Goal: Task Accomplishment & Management: Manage account settings

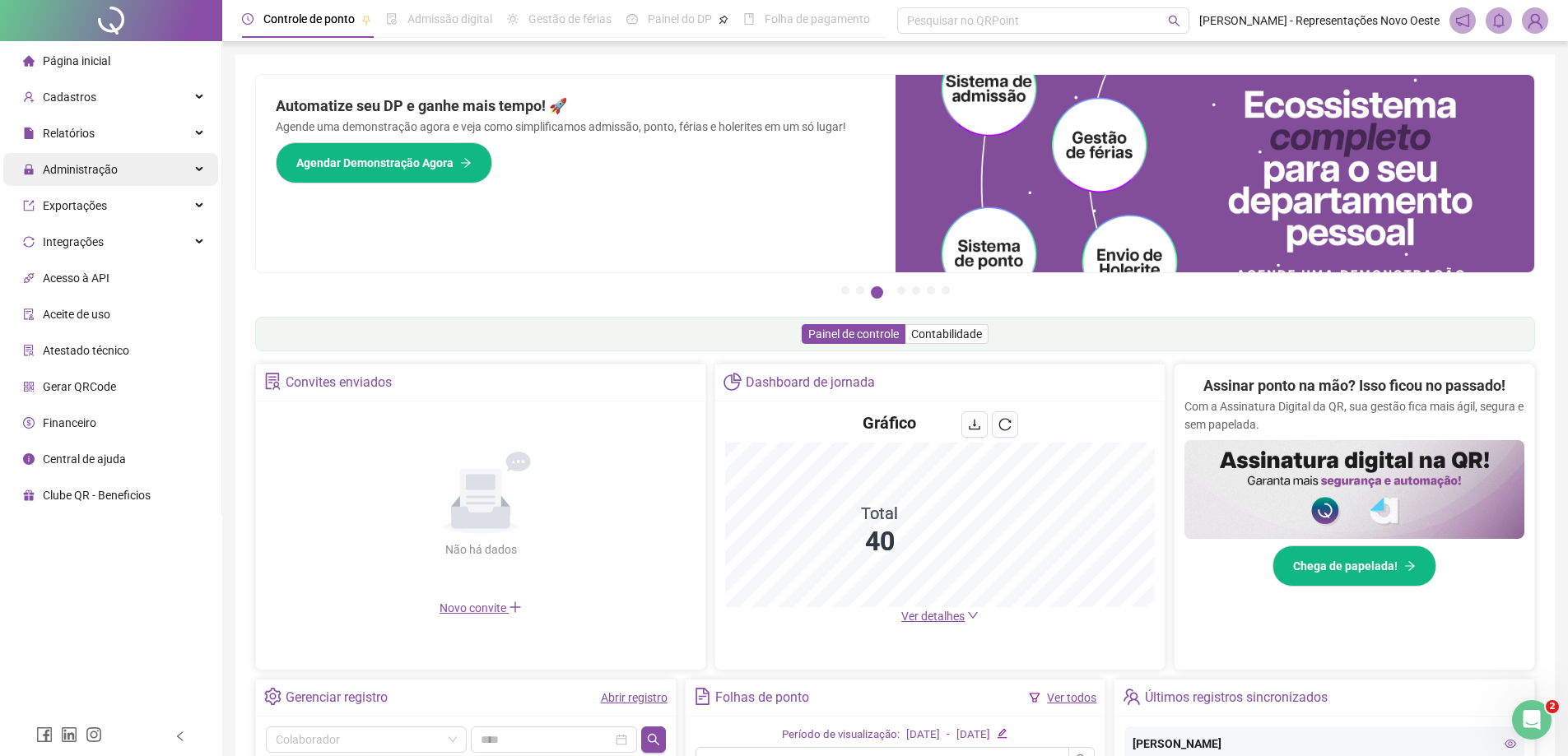
click at [137, 180] on div "Administração" at bounding box center [110, 169] width 215 height 33
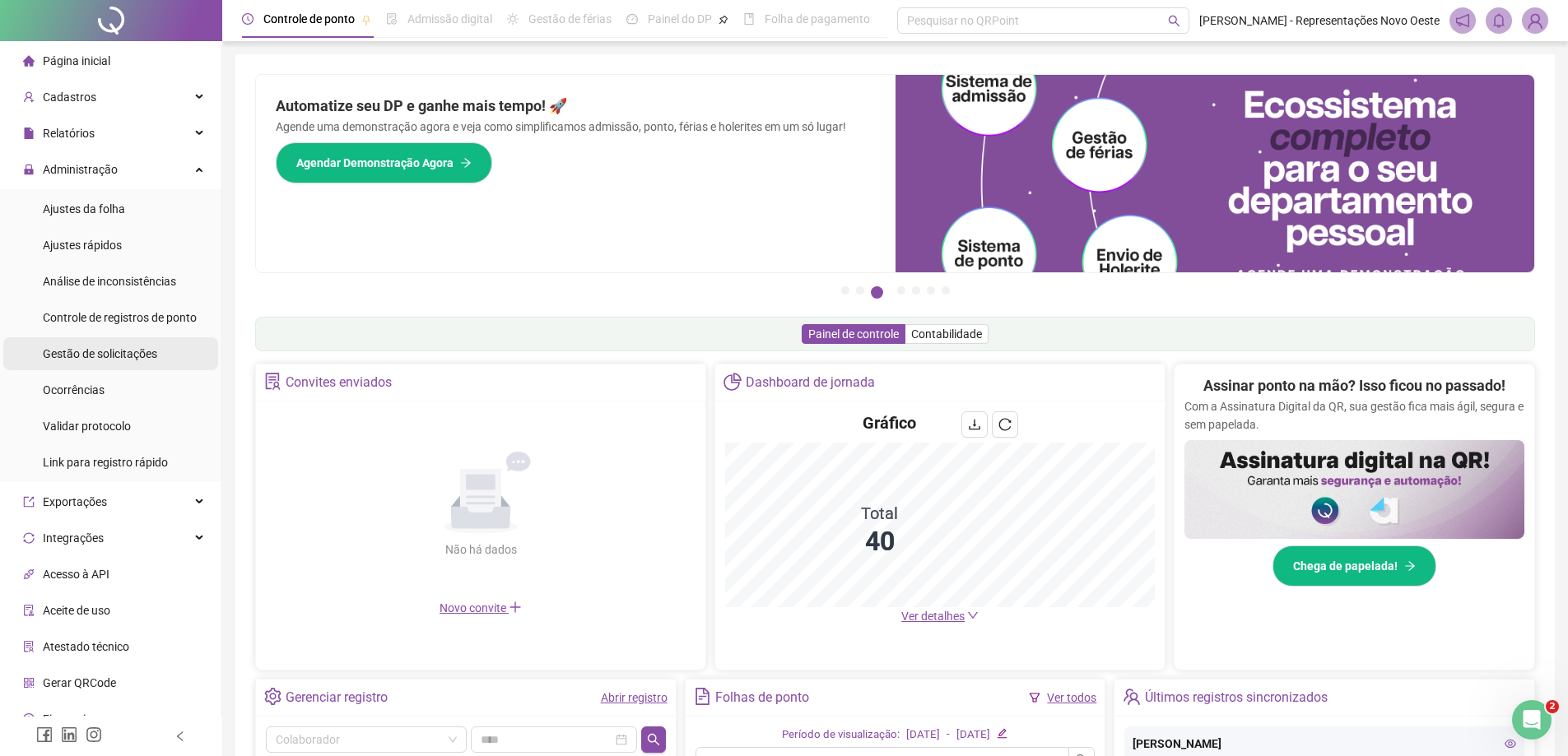
click at [129, 349] on span "Gestão de solicitações" at bounding box center [100, 353] width 115 height 13
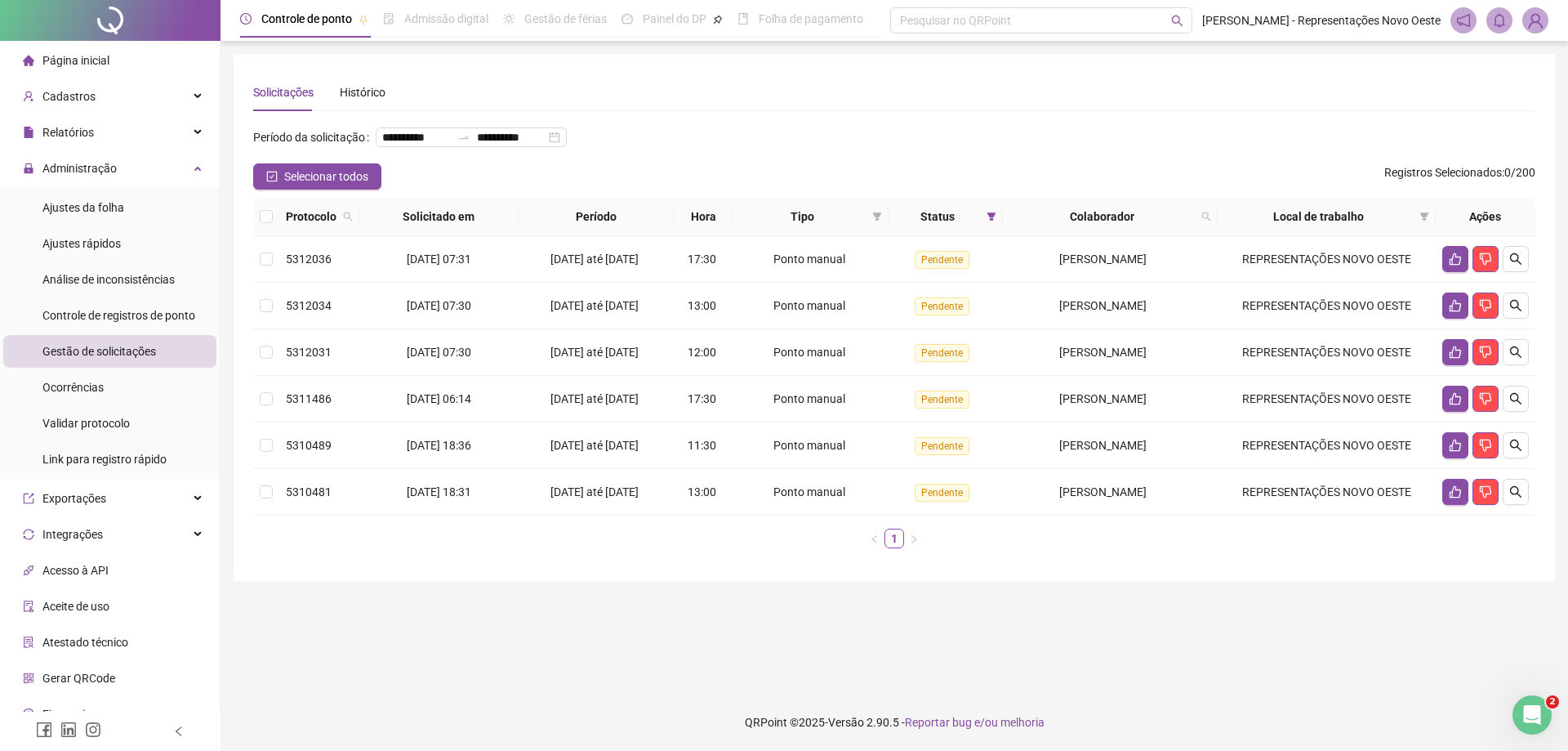
click at [364, 186] on span "Selecionar todos" at bounding box center [326, 176] width 84 height 18
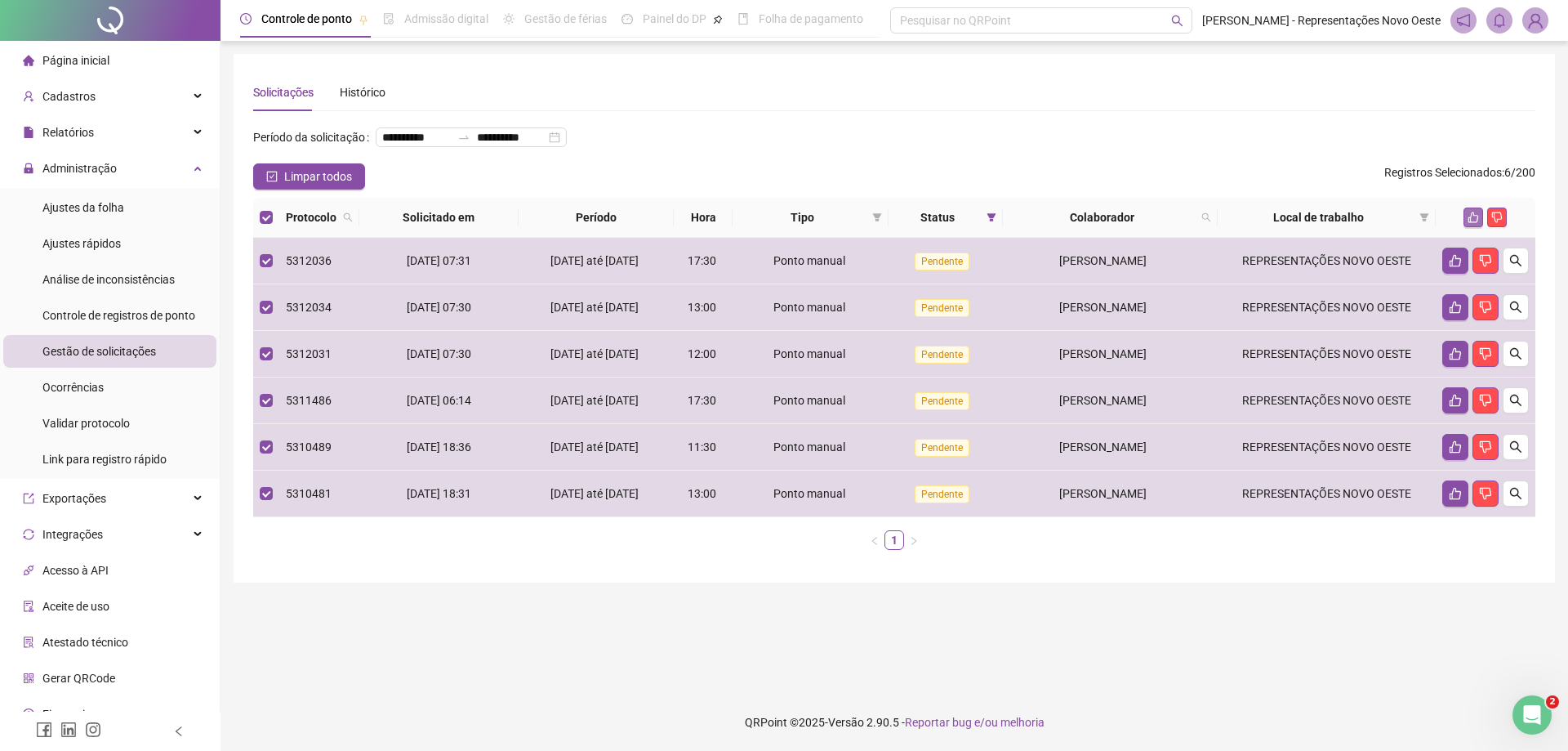
click at [1470, 223] on icon "like" at bounding box center [1474, 217] width 12 height 12
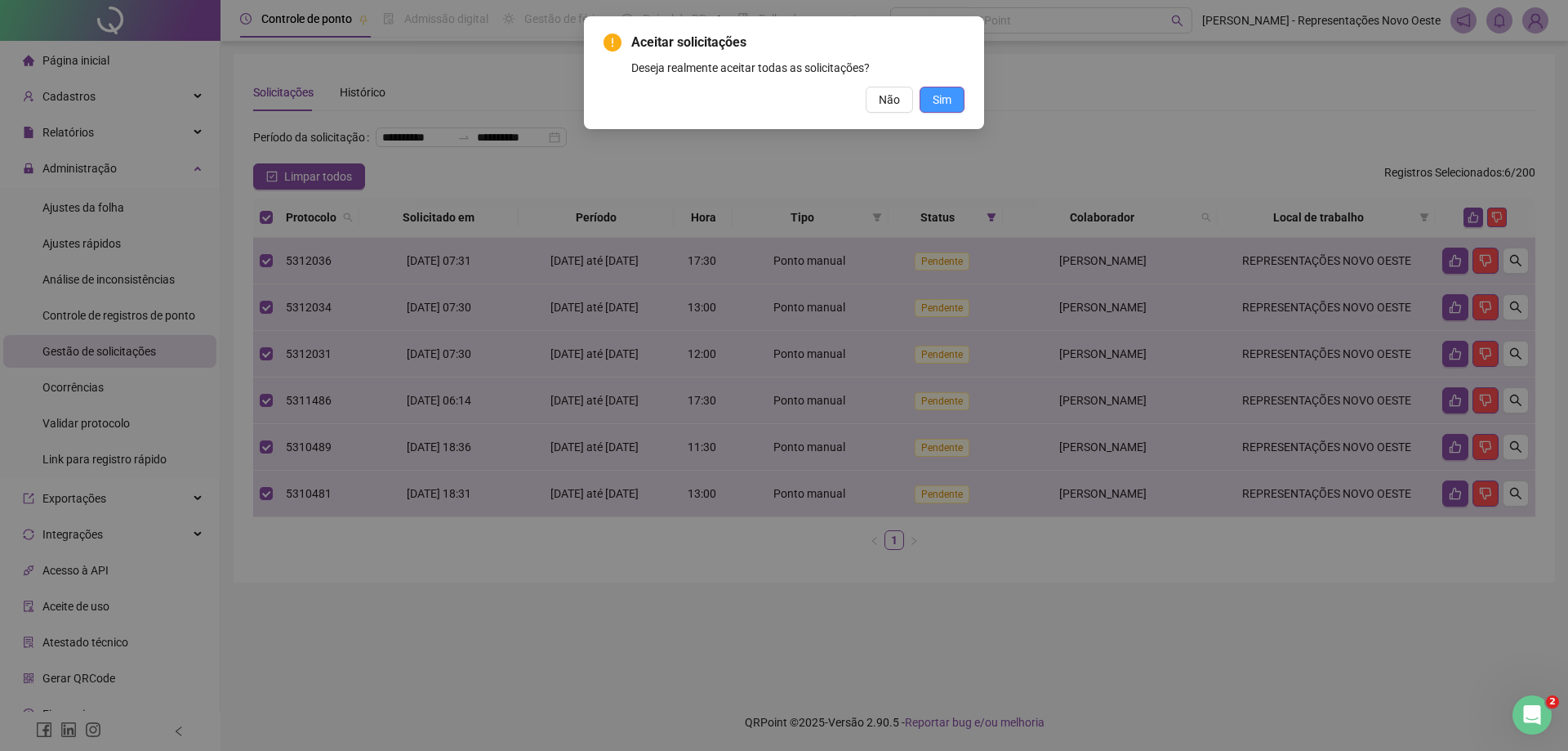
click at [948, 99] on span "Sim" at bounding box center [942, 99] width 19 height 18
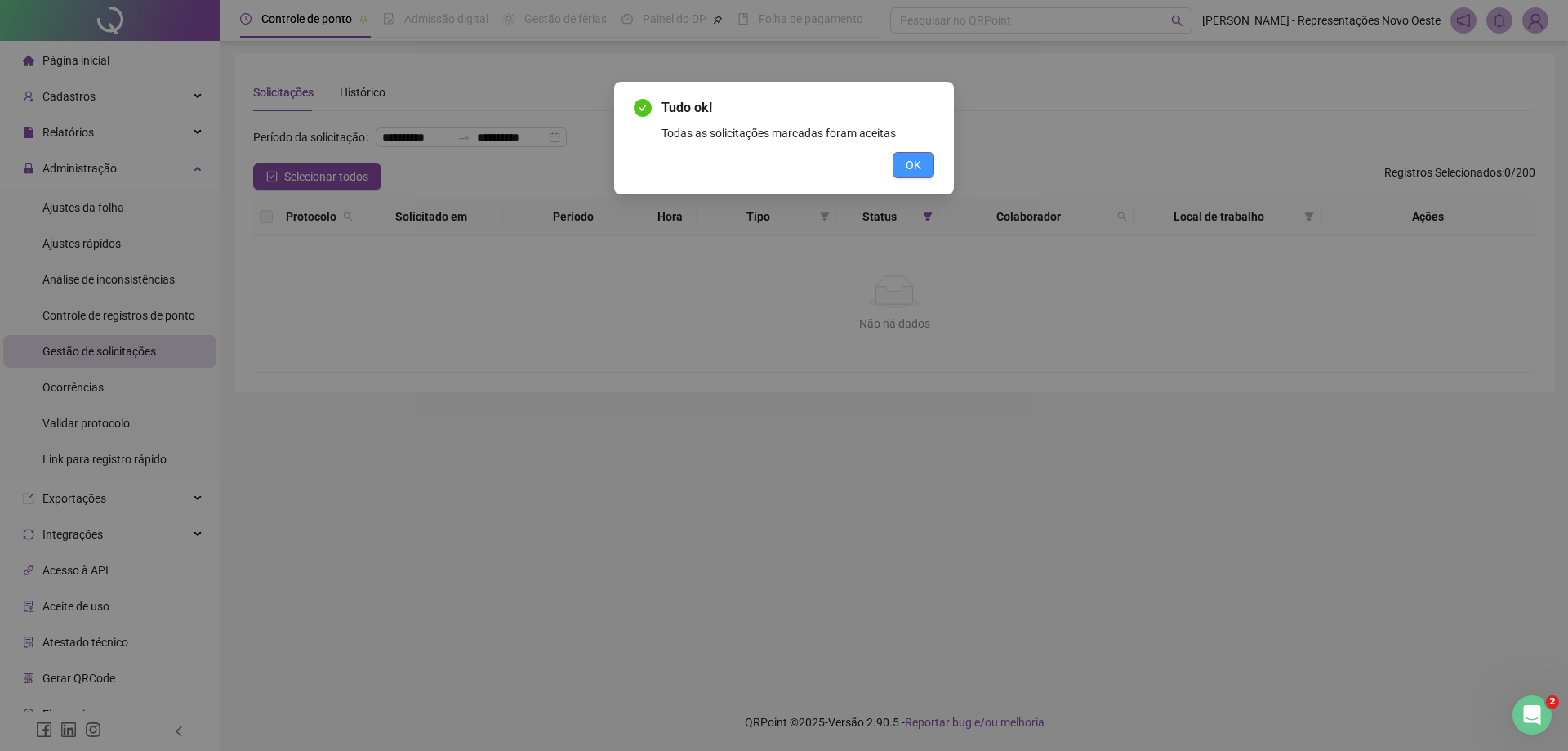
click at [924, 162] on button "OK" at bounding box center [914, 165] width 41 height 27
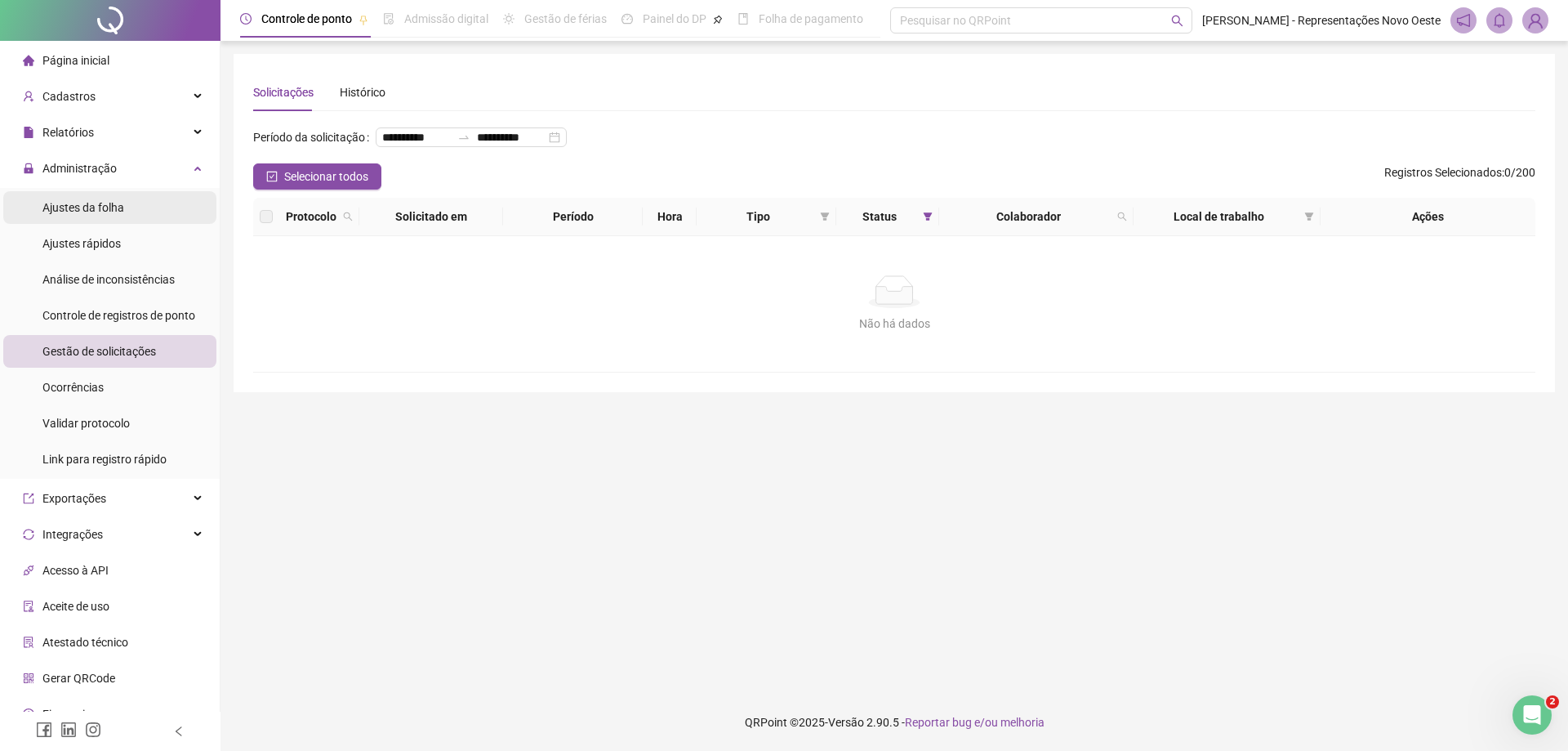
click at [144, 213] on li "Ajustes da folha" at bounding box center [109, 207] width 213 height 32
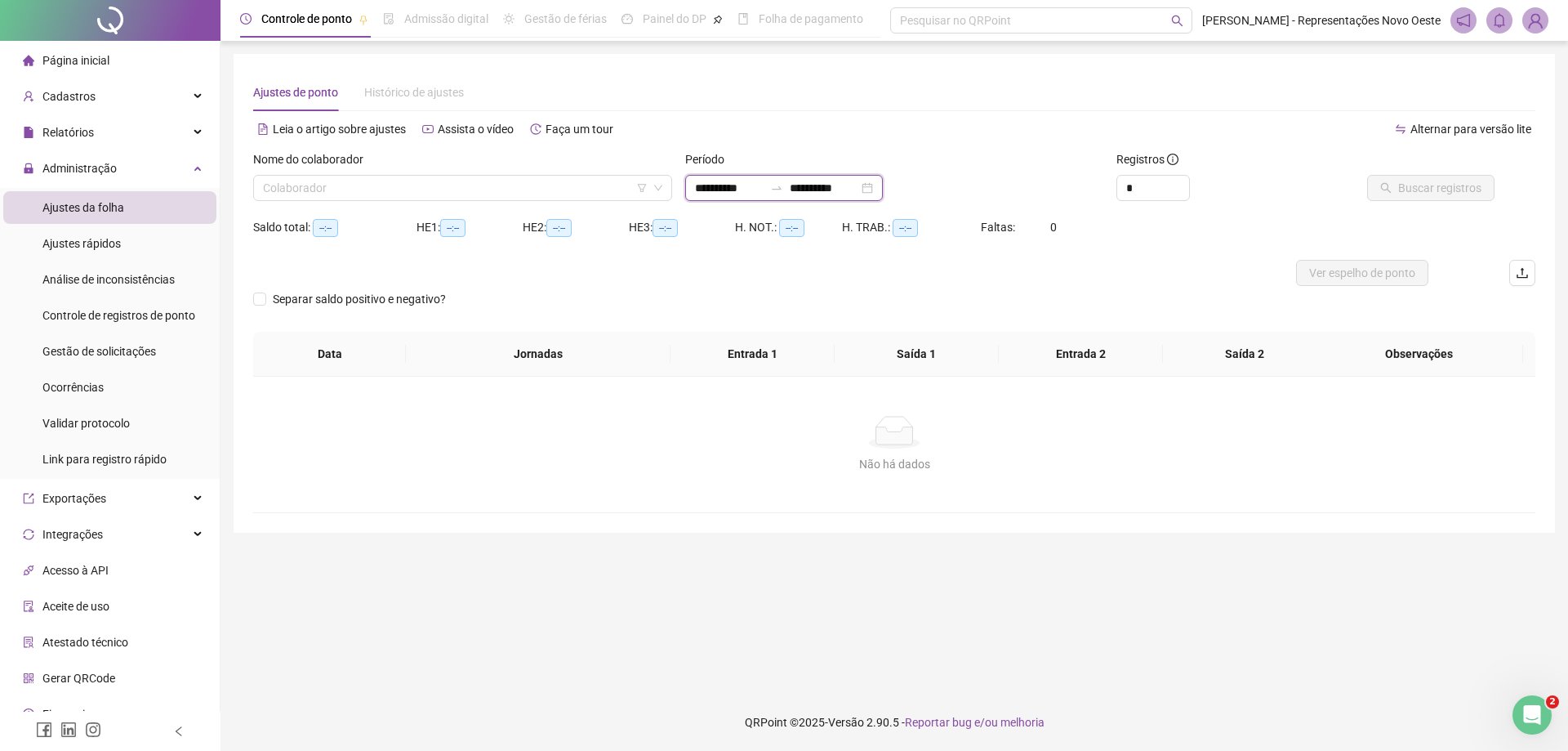
click at [859, 193] on input "**********" at bounding box center [824, 188] width 69 height 18
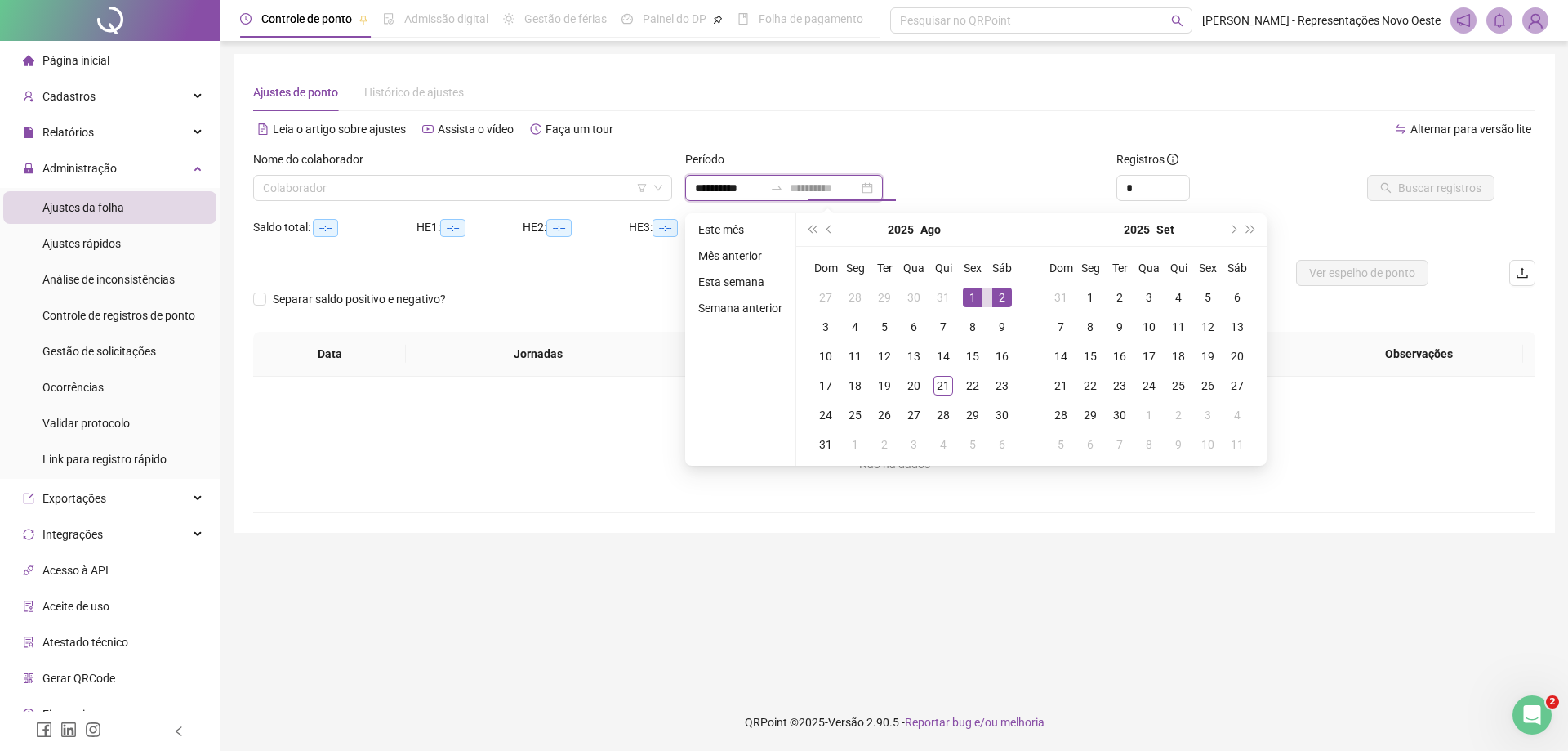
type input "**********"
click at [976, 301] on div "1" at bounding box center [973, 298] width 20 height 20
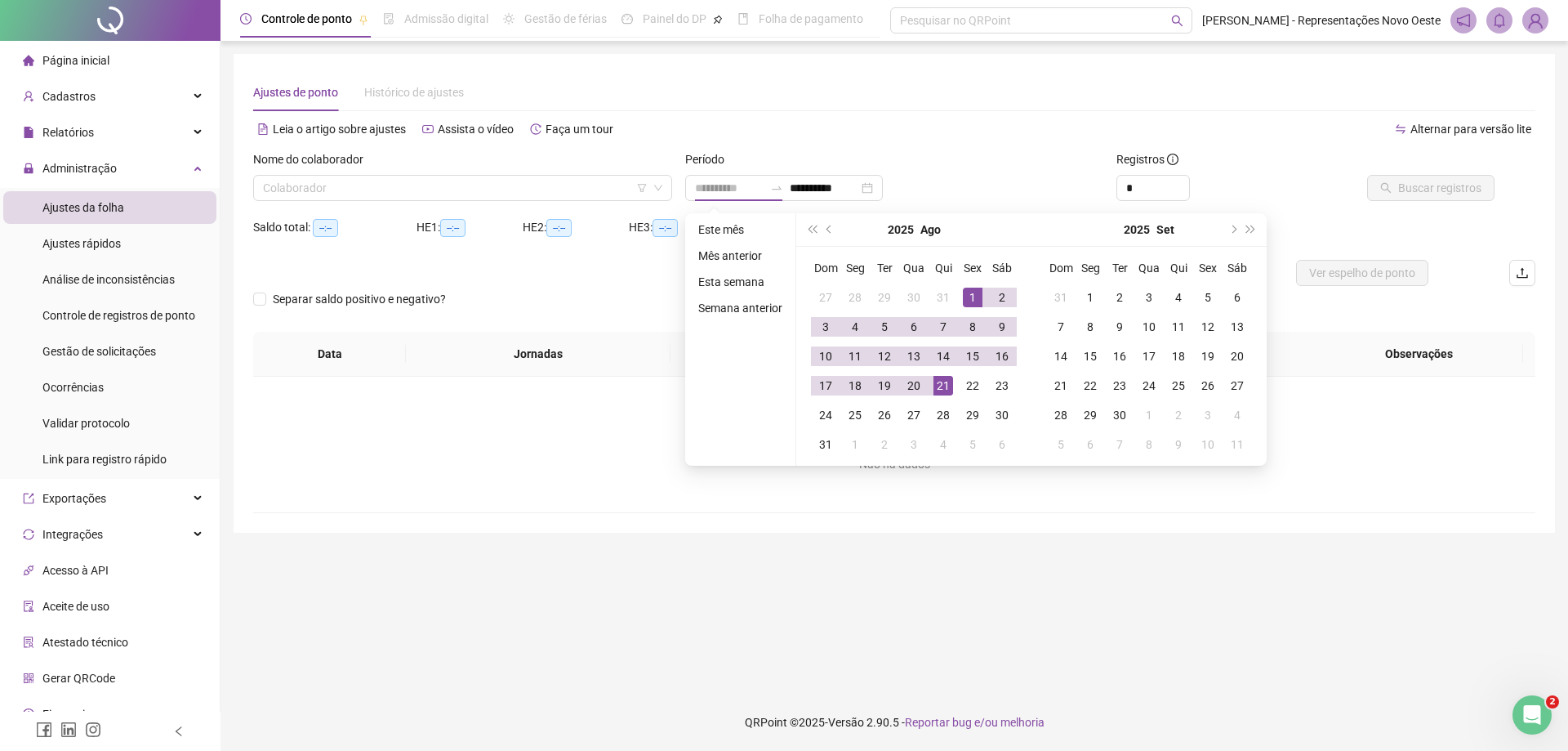
click at [938, 395] on div "21" at bounding box center [943, 385] width 20 height 20
type input "**********"
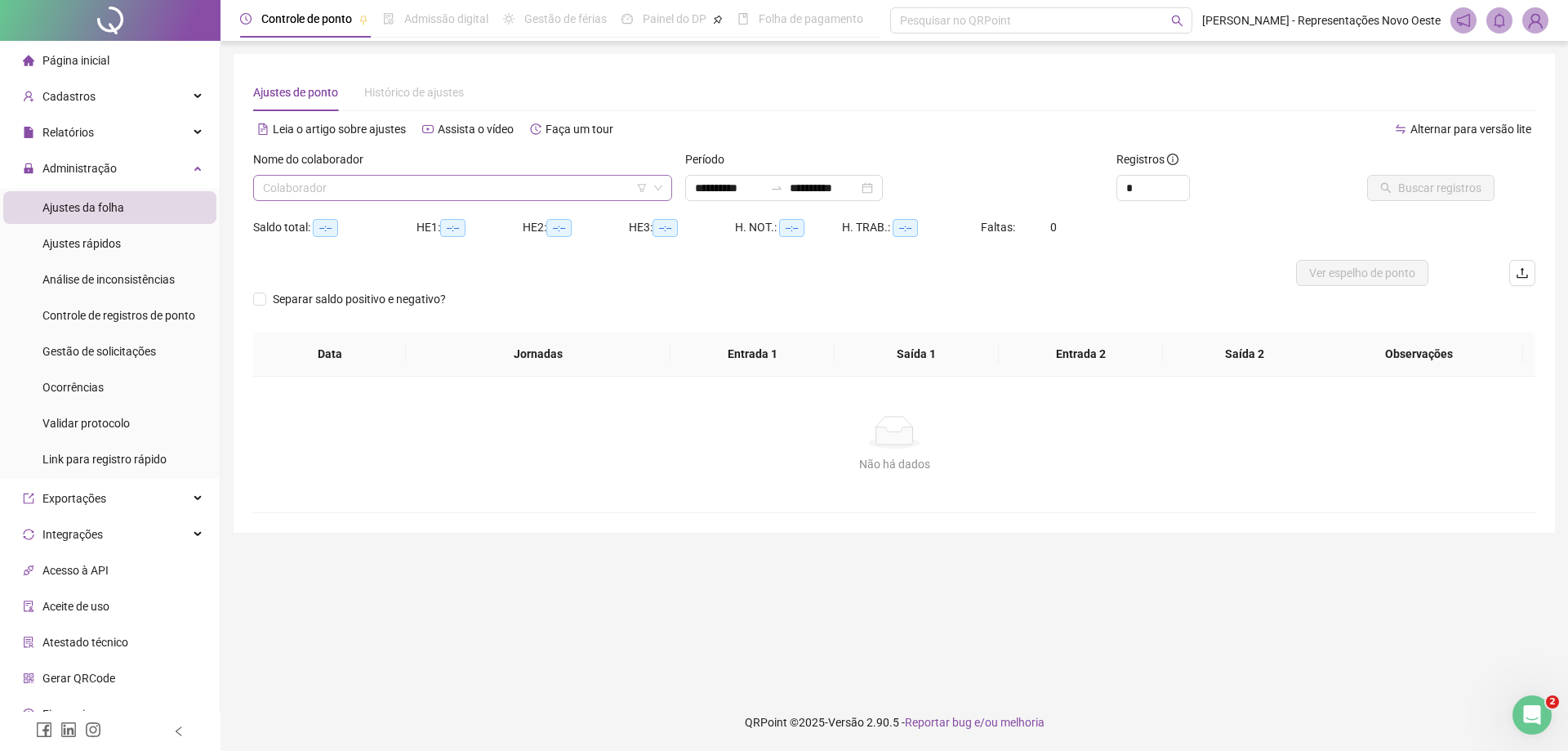
click at [537, 194] on input "search" at bounding box center [456, 188] width 385 height 25
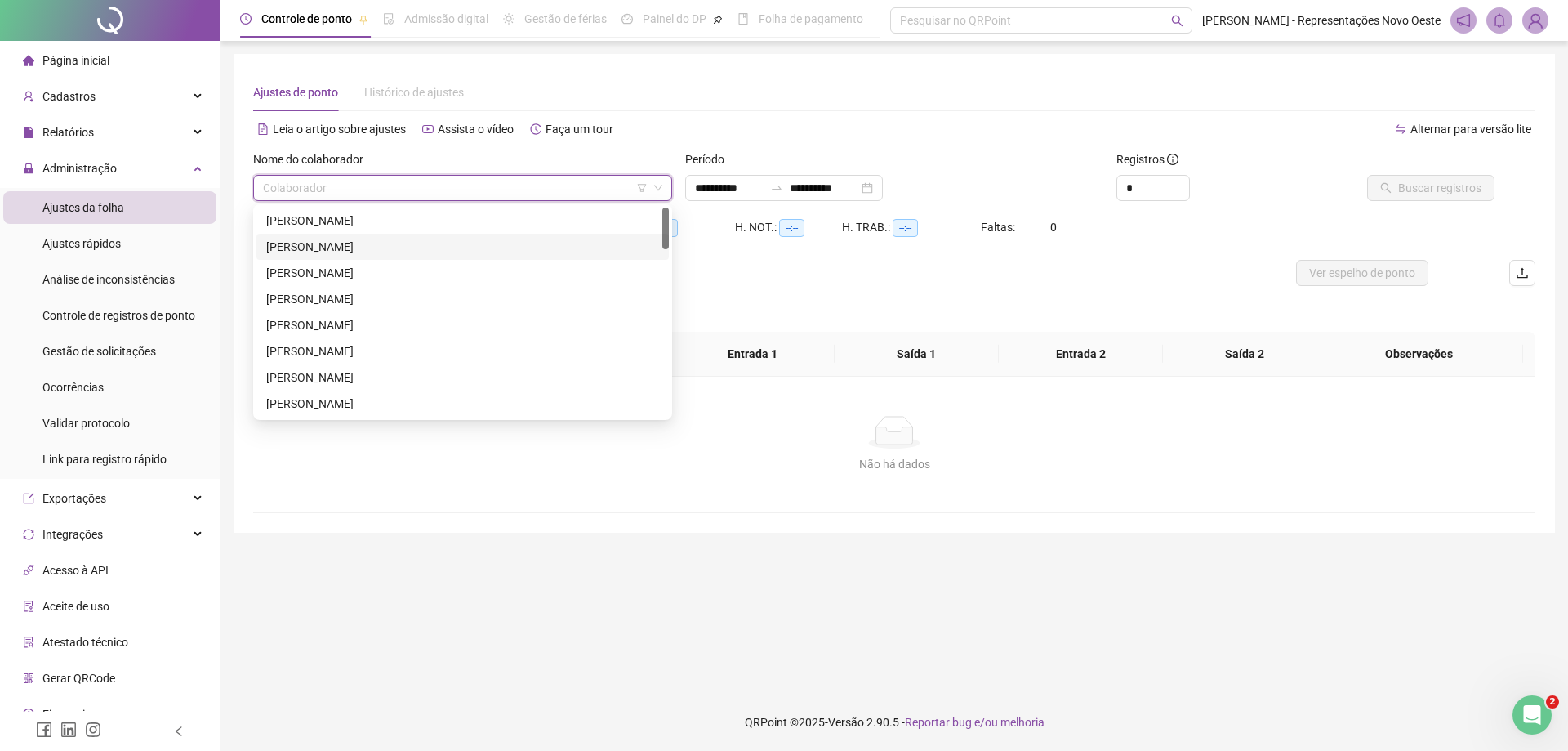
click at [371, 244] on div "[PERSON_NAME]" at bounding box center [463, 247] width 393 height 18
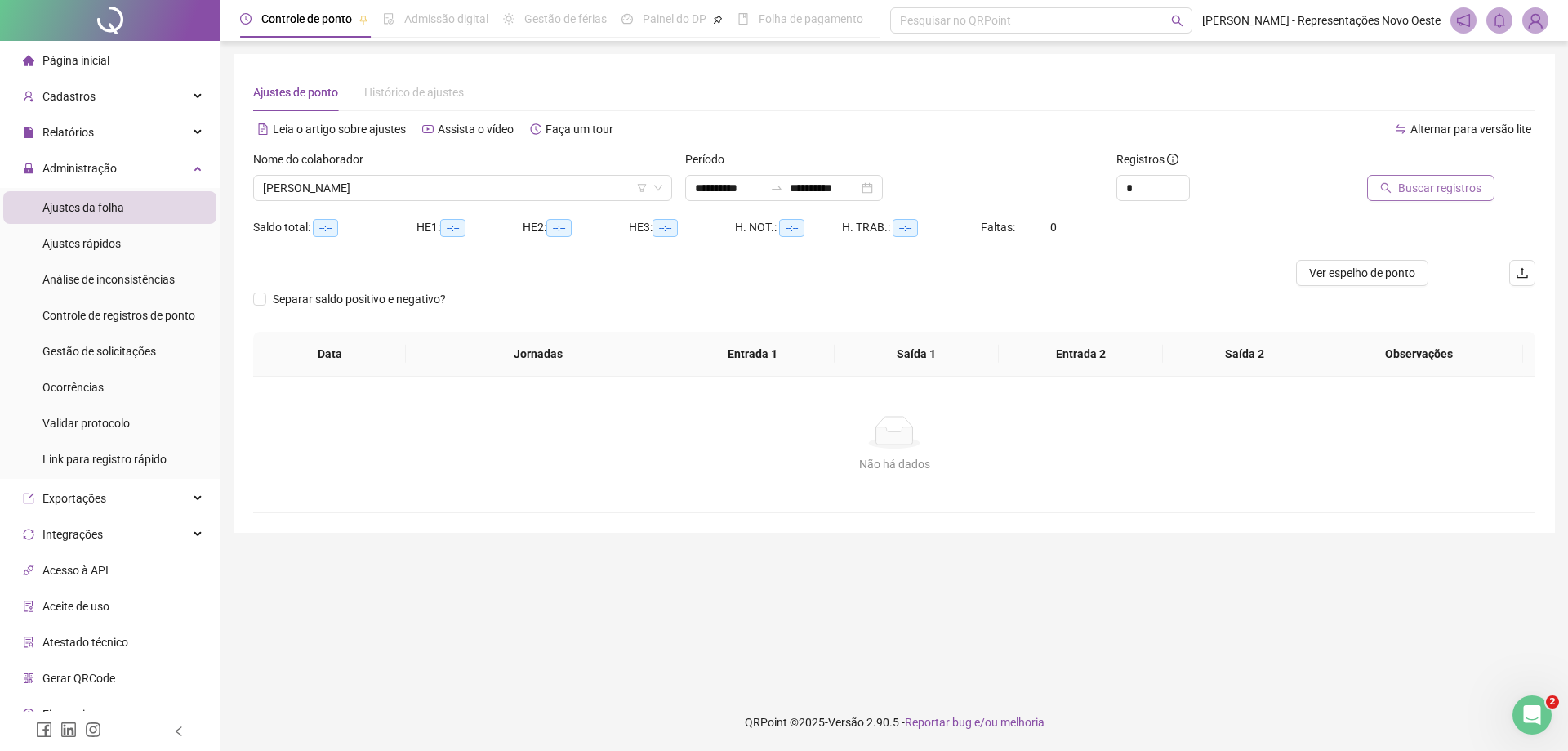
click at [1413, 184] on span "Buscar registros" at bounding box center [1439, 188] width 84 height 18
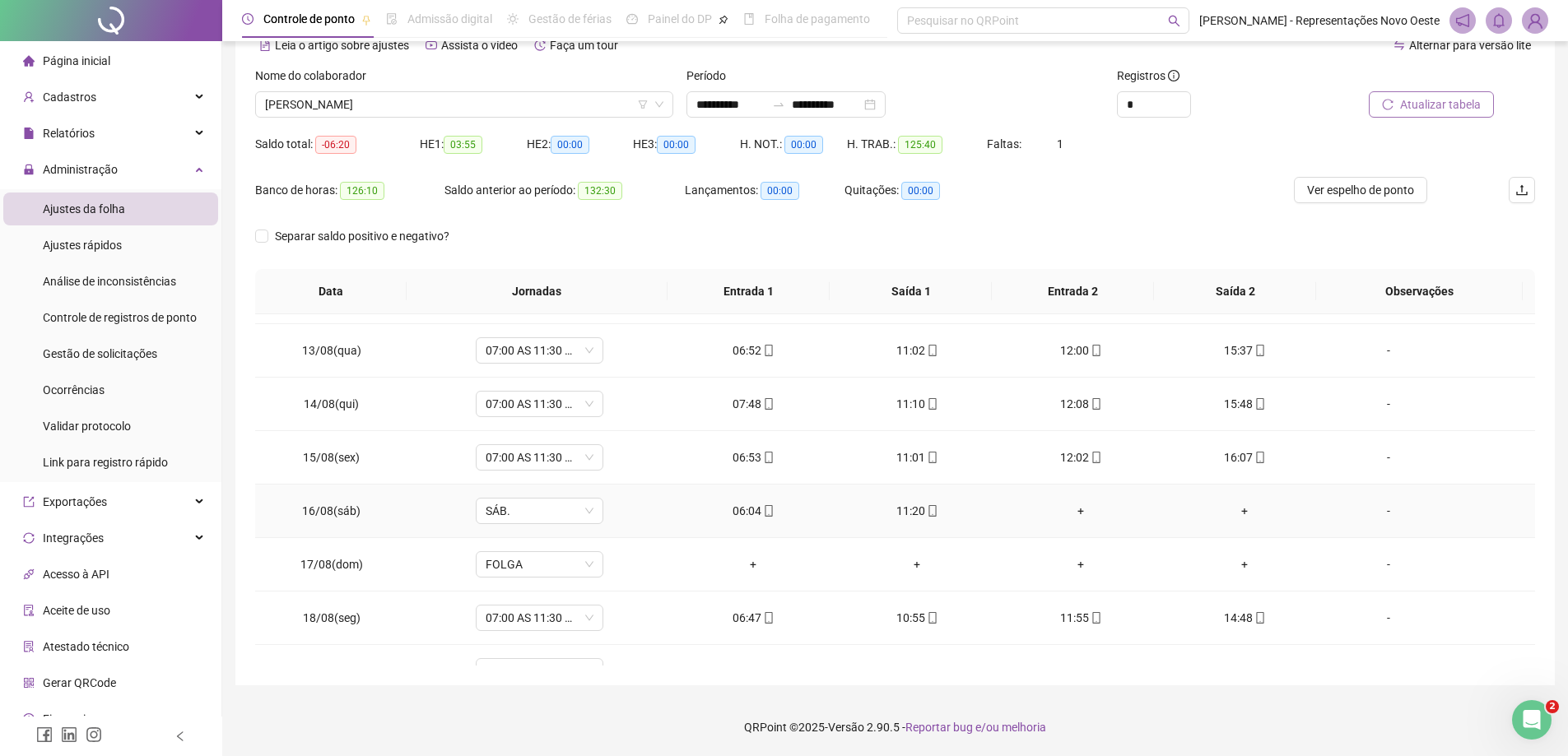
scroll to position [772, 0]
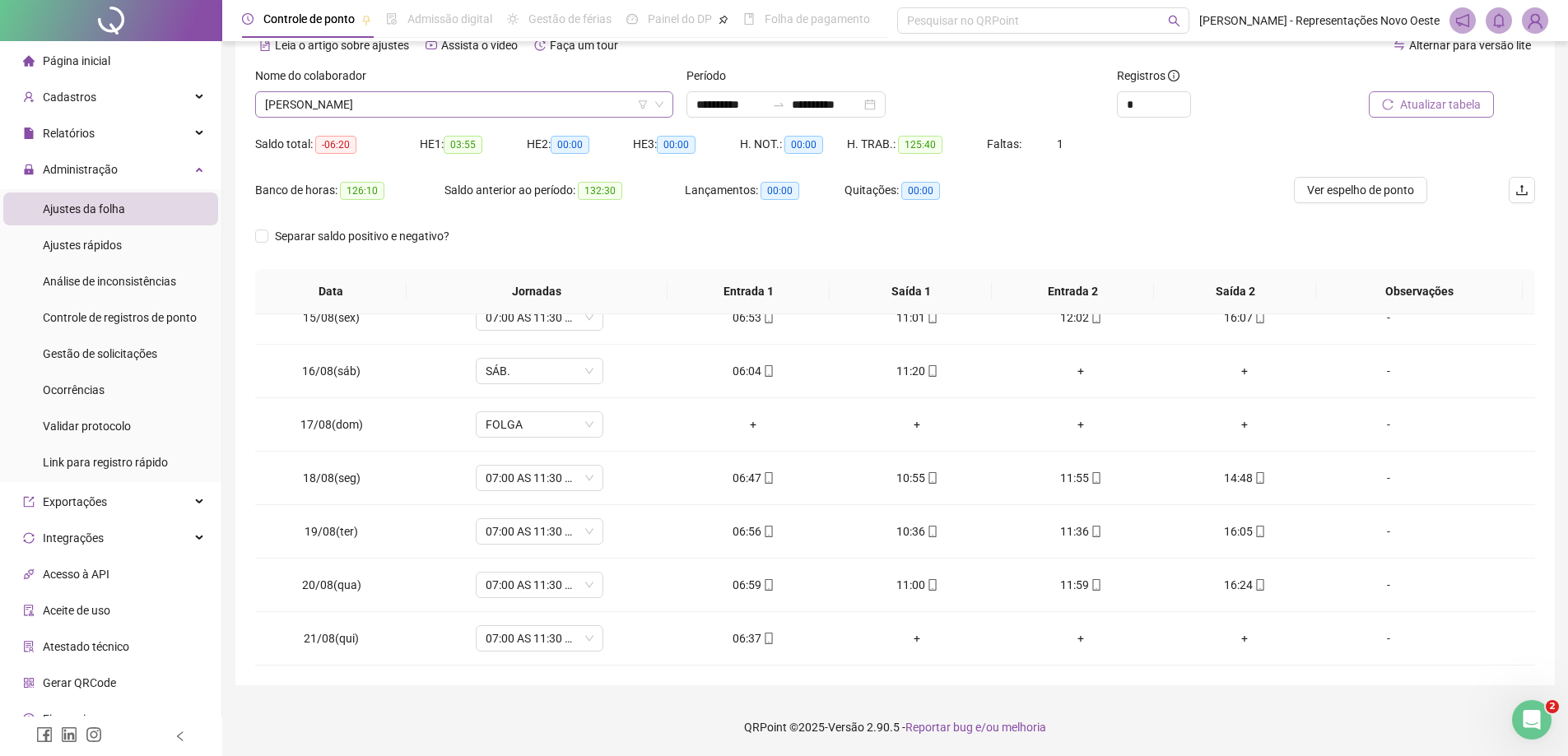
click at [553, 115] on span "[PERSON_NAME]" at bounding box center [464, 104] width 398 height 25
click at [544, 115] on span "[PERSON_NAME]" at bounding box center [464, 104] width 398 height 25
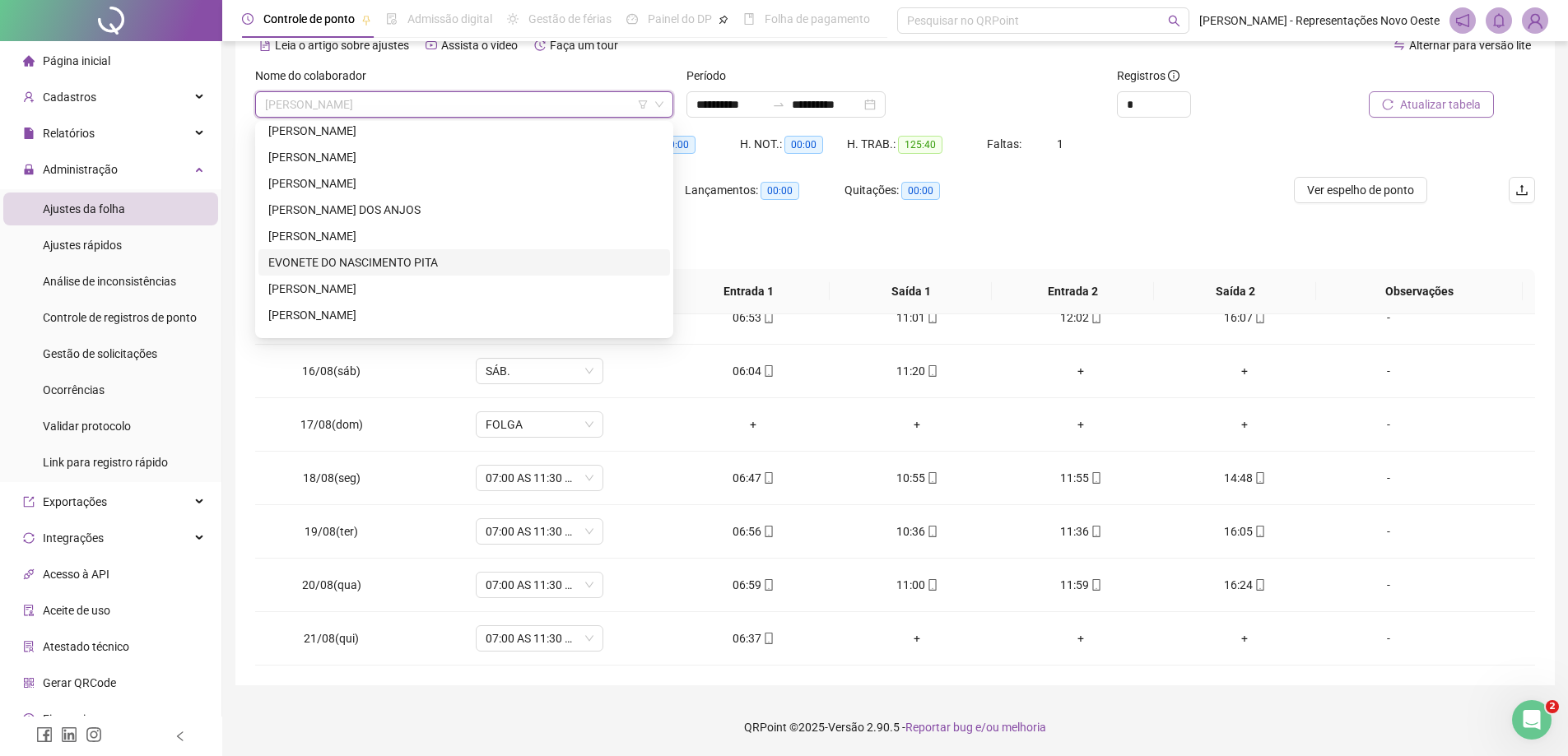
scroll to position [246, 0]
click at [404, 250] on div "[PERSON_NAME]" at bounding box center [464, 259] width 392 height 18
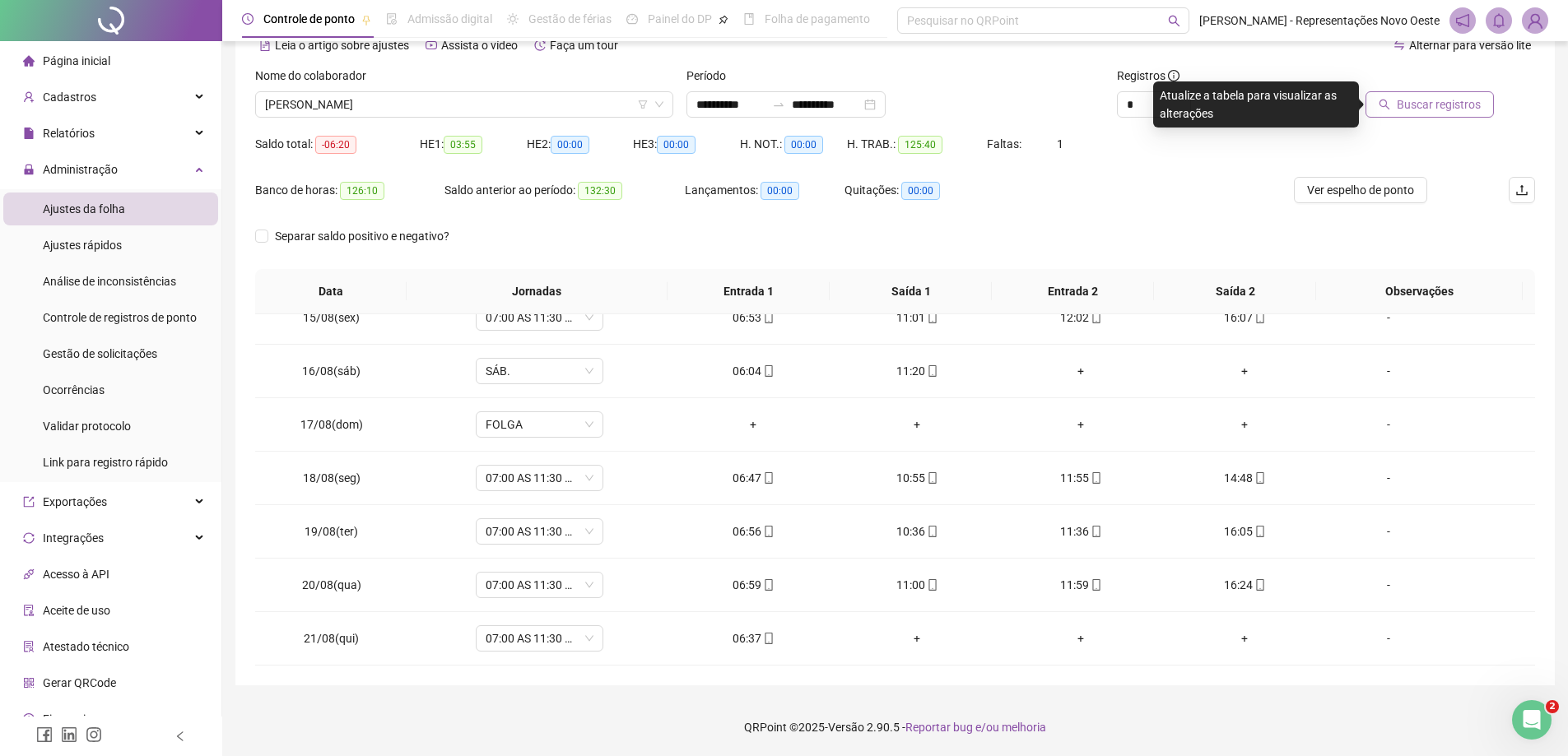
click at [1455, 105] on span "Buscar registros" at bounding box center [1438, 104] width 84 height 18
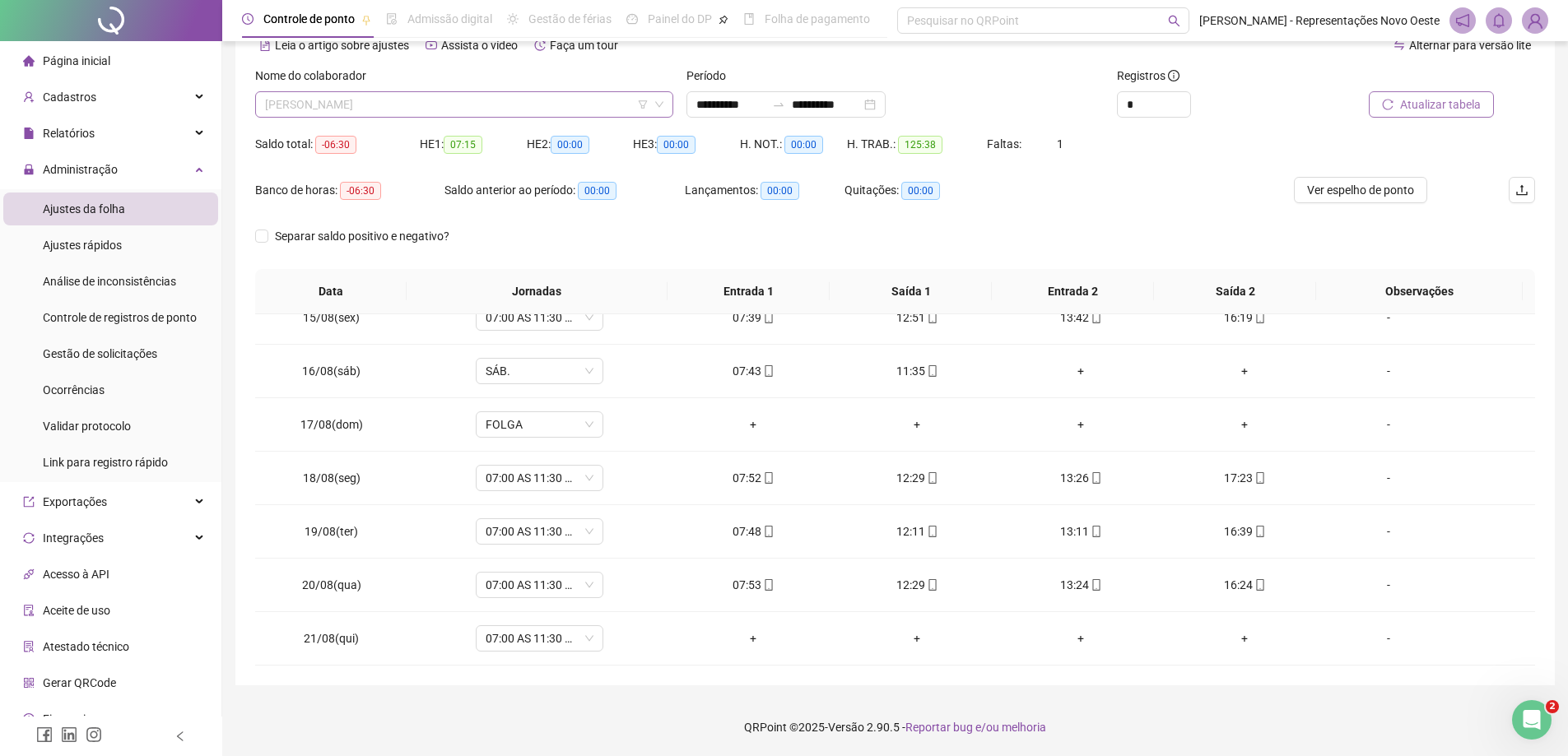
click at [392, 105] on span "[PERSON_NAME]" at bounding box center [464, 104] width 398 height 25
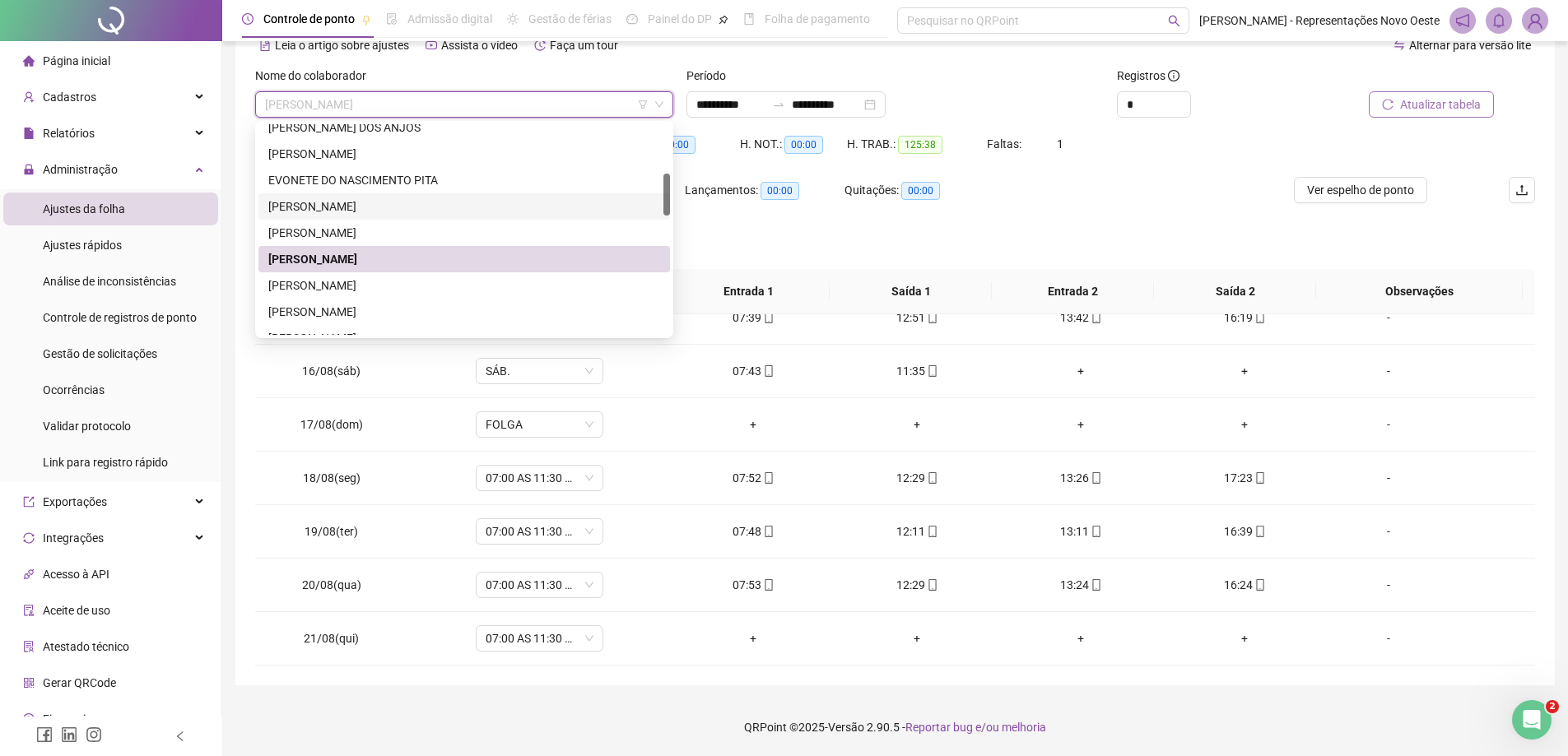
scroll to position [164, 0]
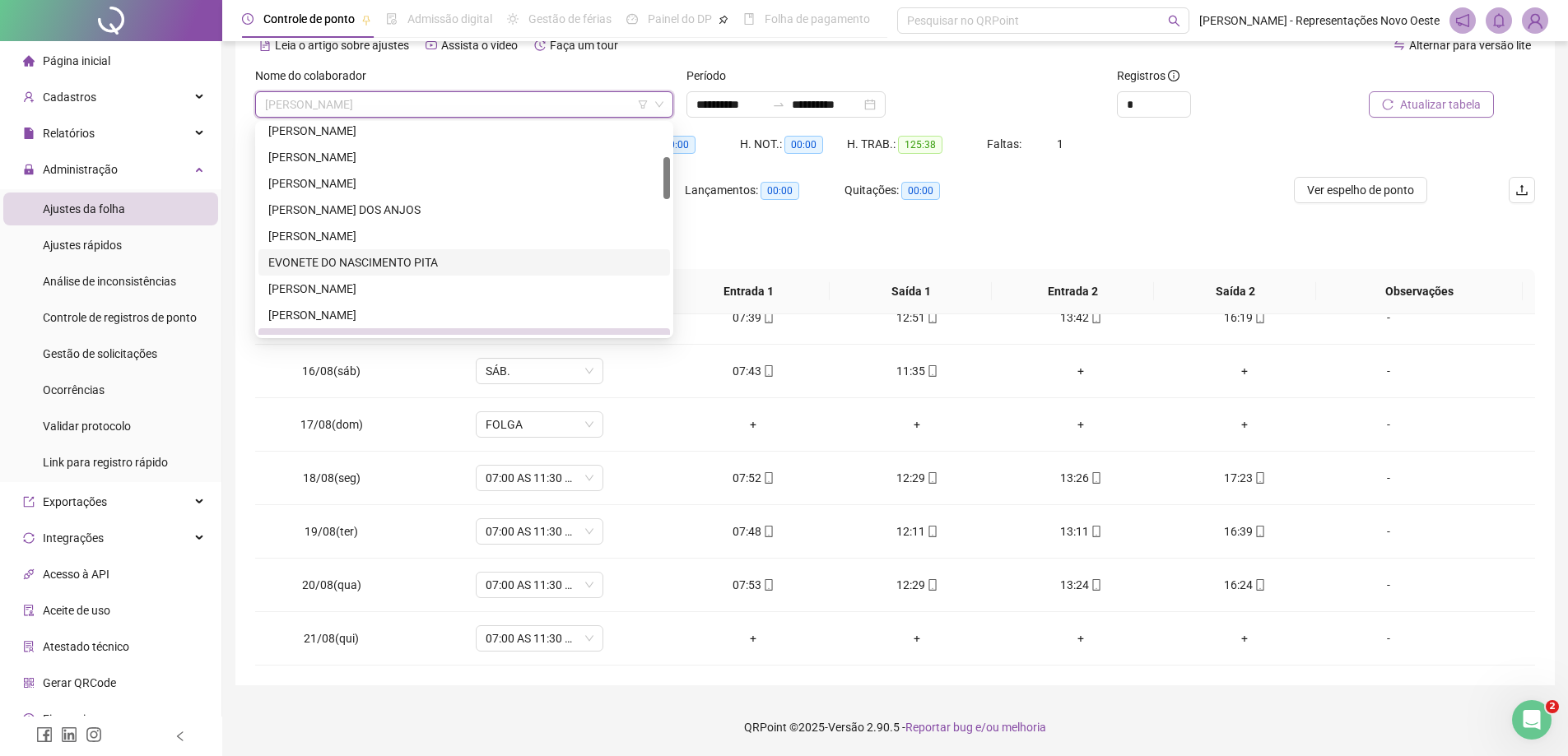
drag, startPoint x: 332, startPoint y: 253, endPoint x: 749, endPoint y: 172, distance: 424.8
click at [333, 252] on div "EVONETE DO NASCIMENTO PITA" at bounding box center [464, 262] width 412 height 27
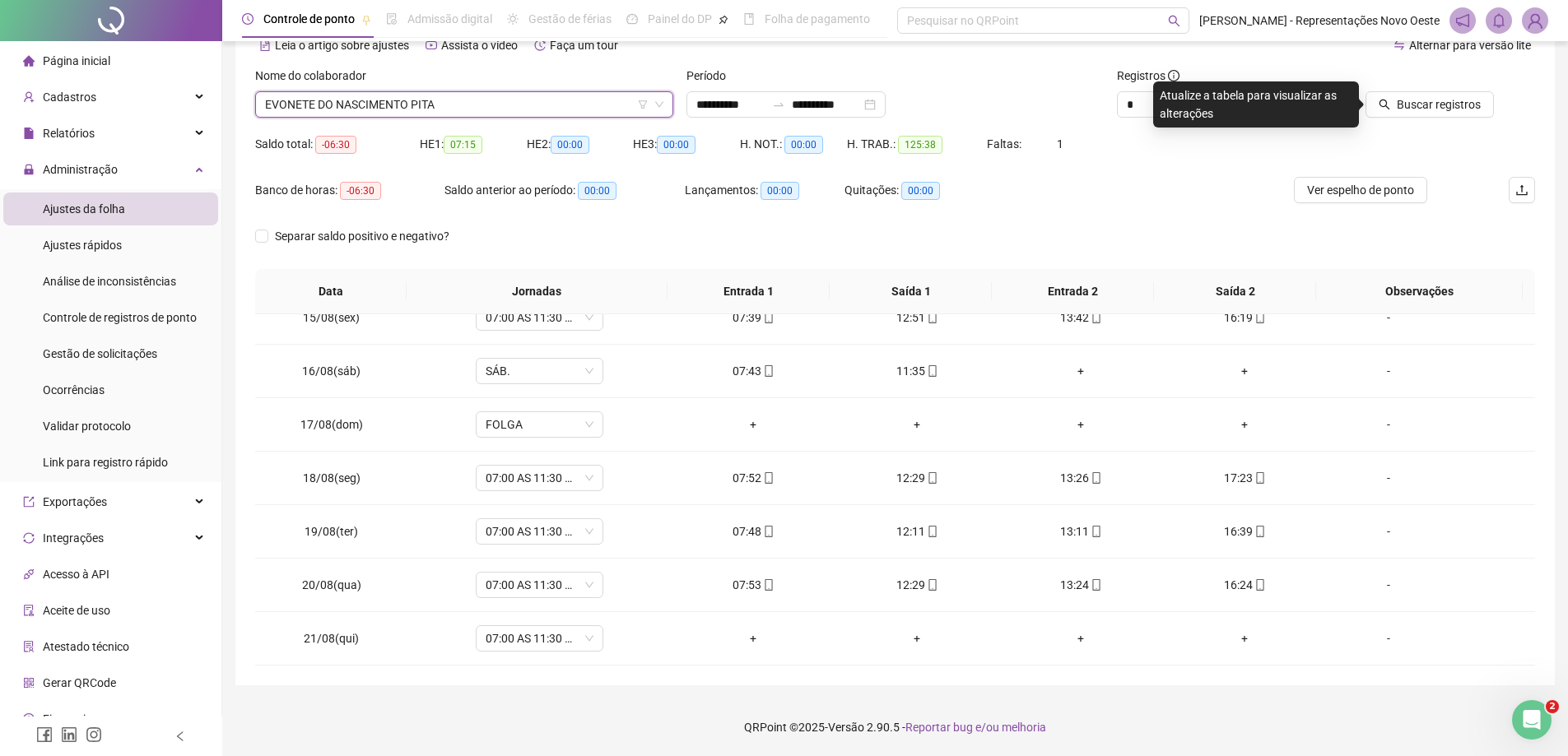
drag, startPoint x: 1426, startPoint y: 115, endPoint x: 1225, endPoint y: 218, distance: 225.9
click at [1426, 115] on button "Buscar registros" at bounding box center [1429, 104] width 129 height 27
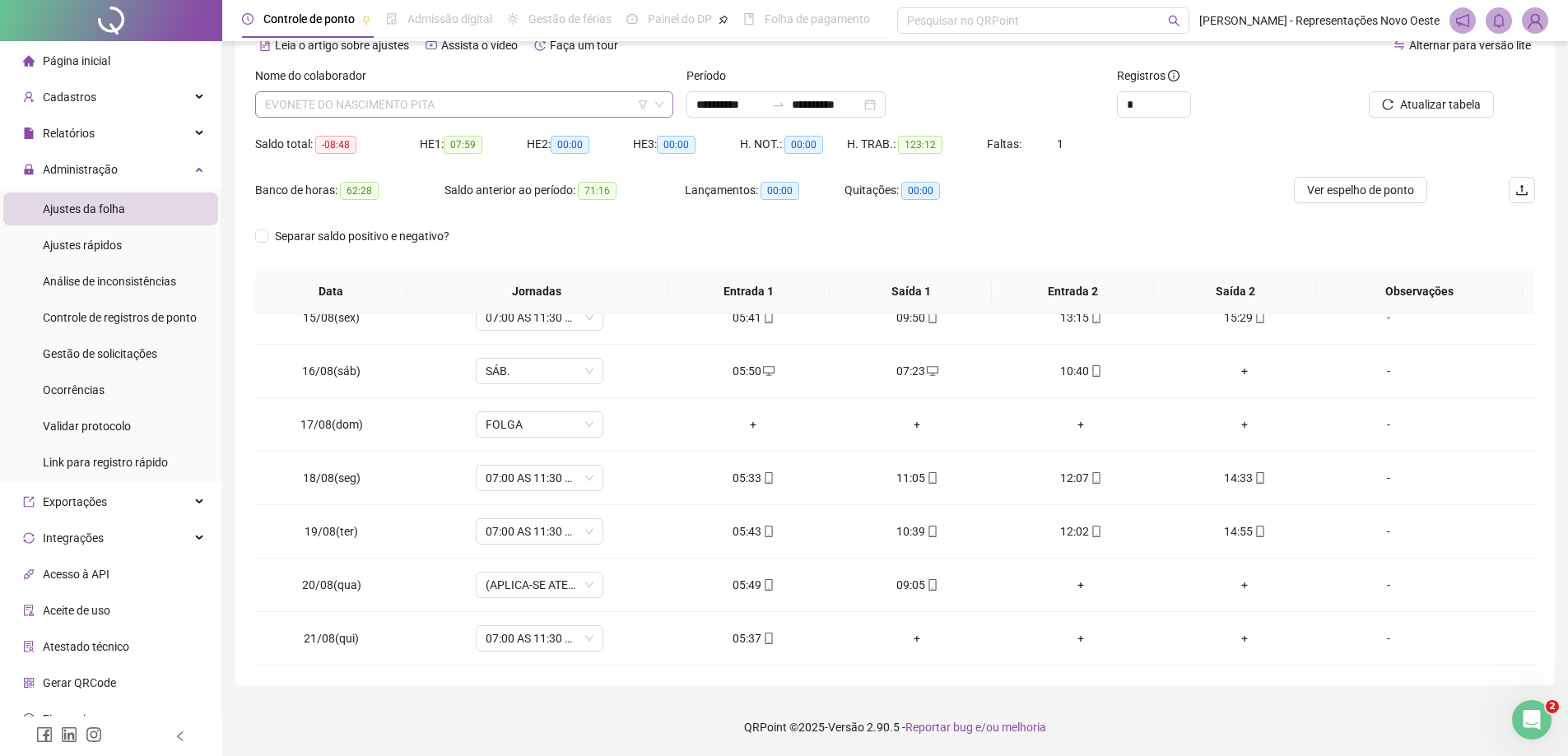
click at [491, 110] on span "EVONETE DO NASCIMENTO PITA" at bounding box center [464, 104] width 398 height 25
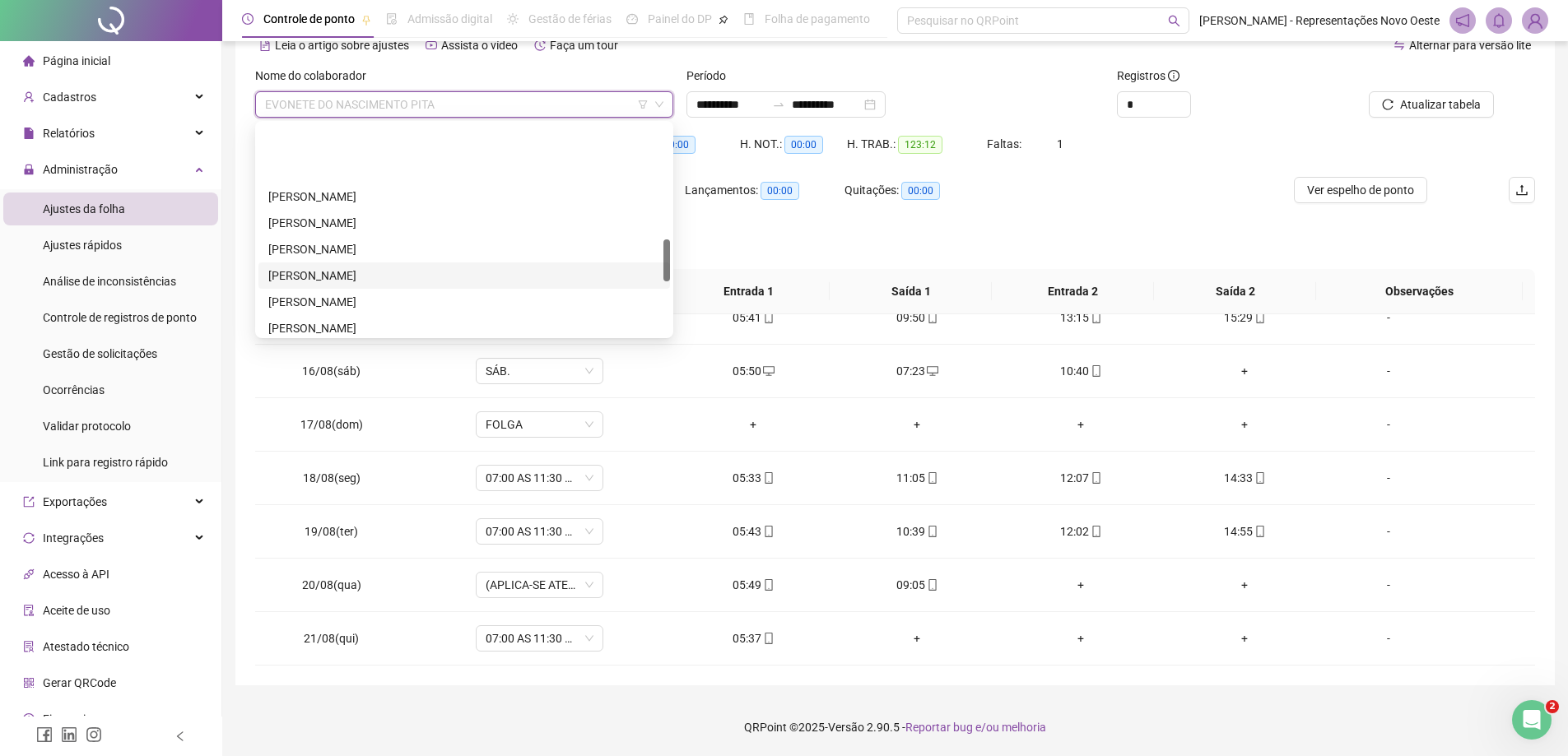
scroll to position [576, 0]
click at [386, 252] on div "[PERSON_NAME]" at bounding box center [464, 245] width 392 height 18
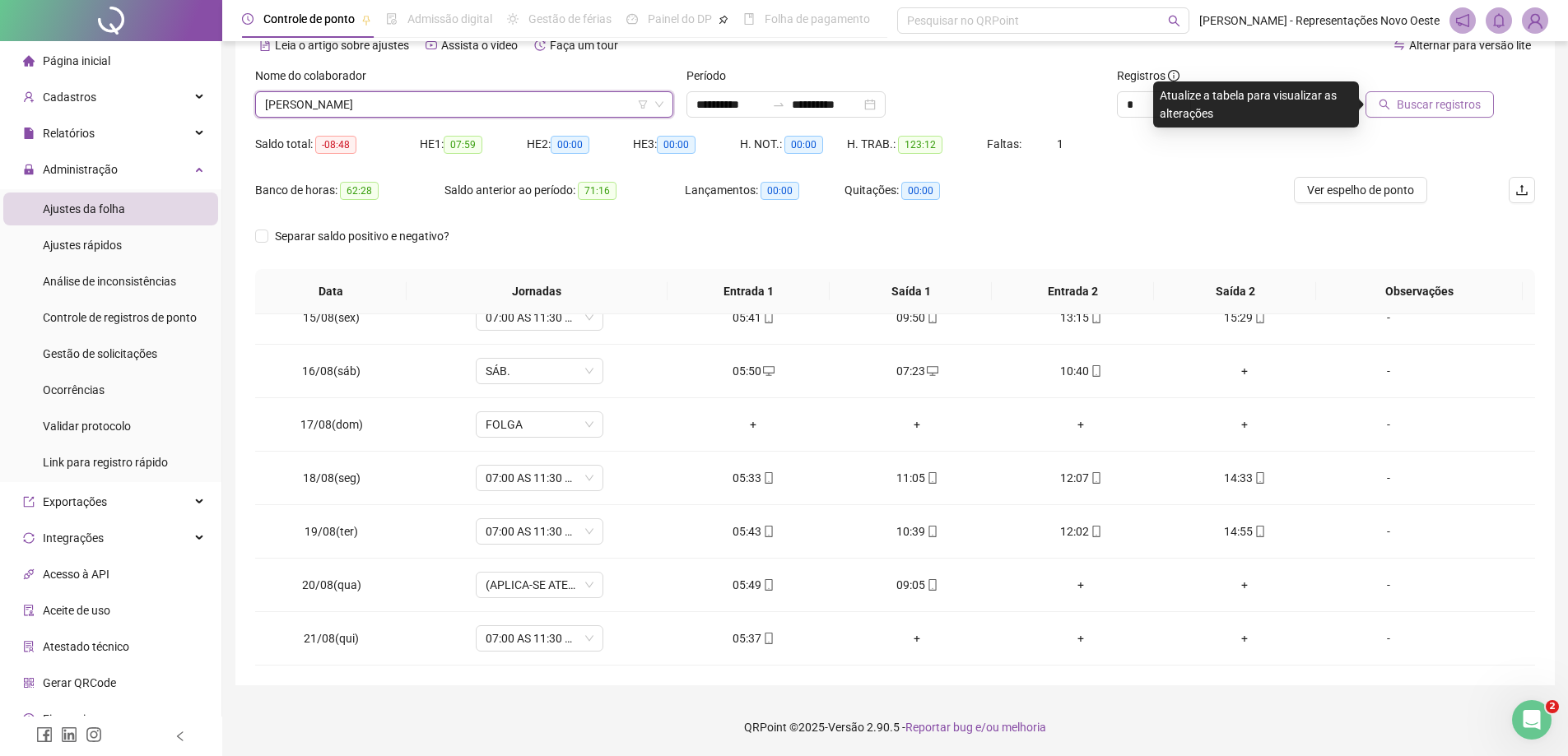
click at [1389, 110] on icon "search" at bounding box center [1385, 105] width 12 height 12
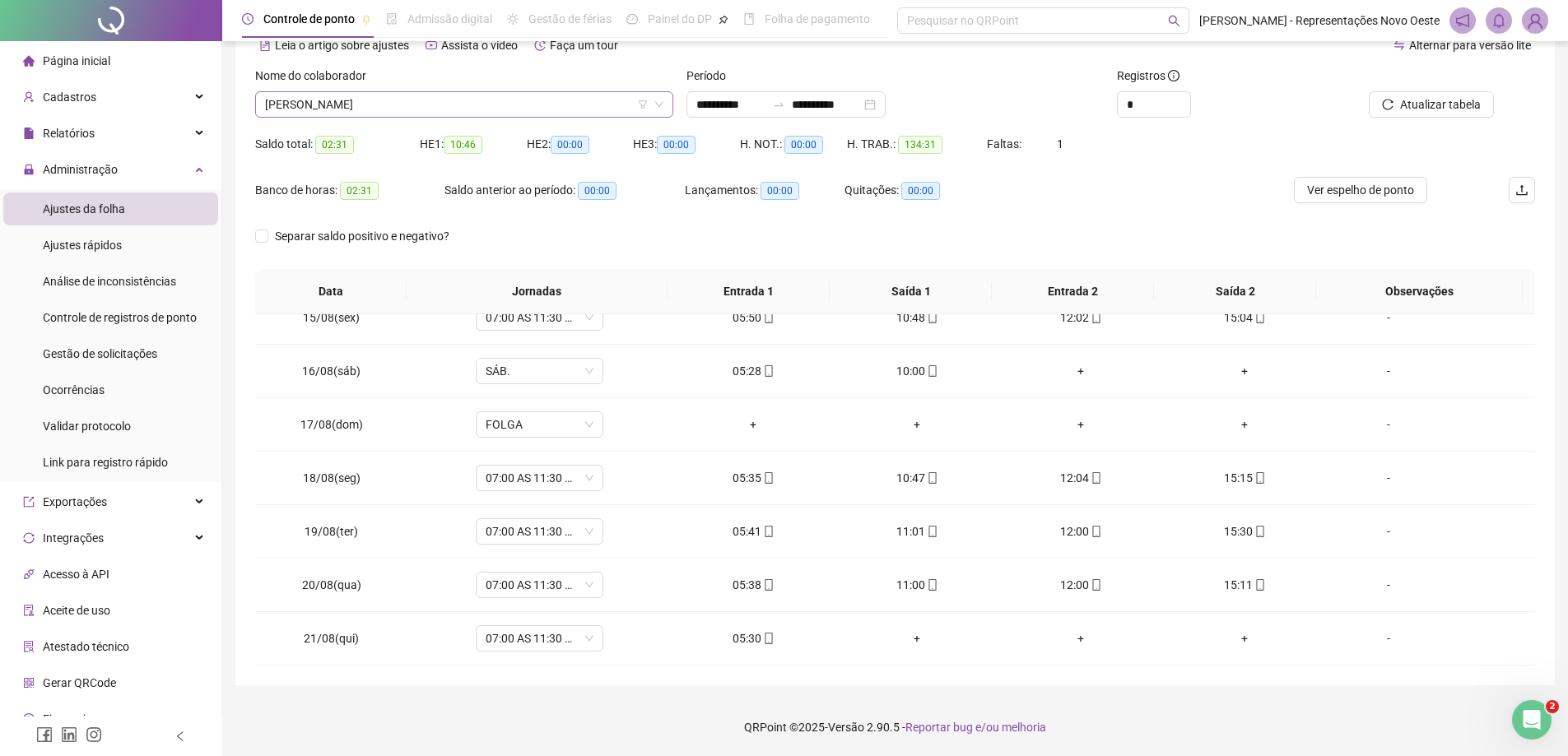
click at [534, 112] on span "[PERSON_NAME]" at bounding box center [464, 104] width 398 height 25
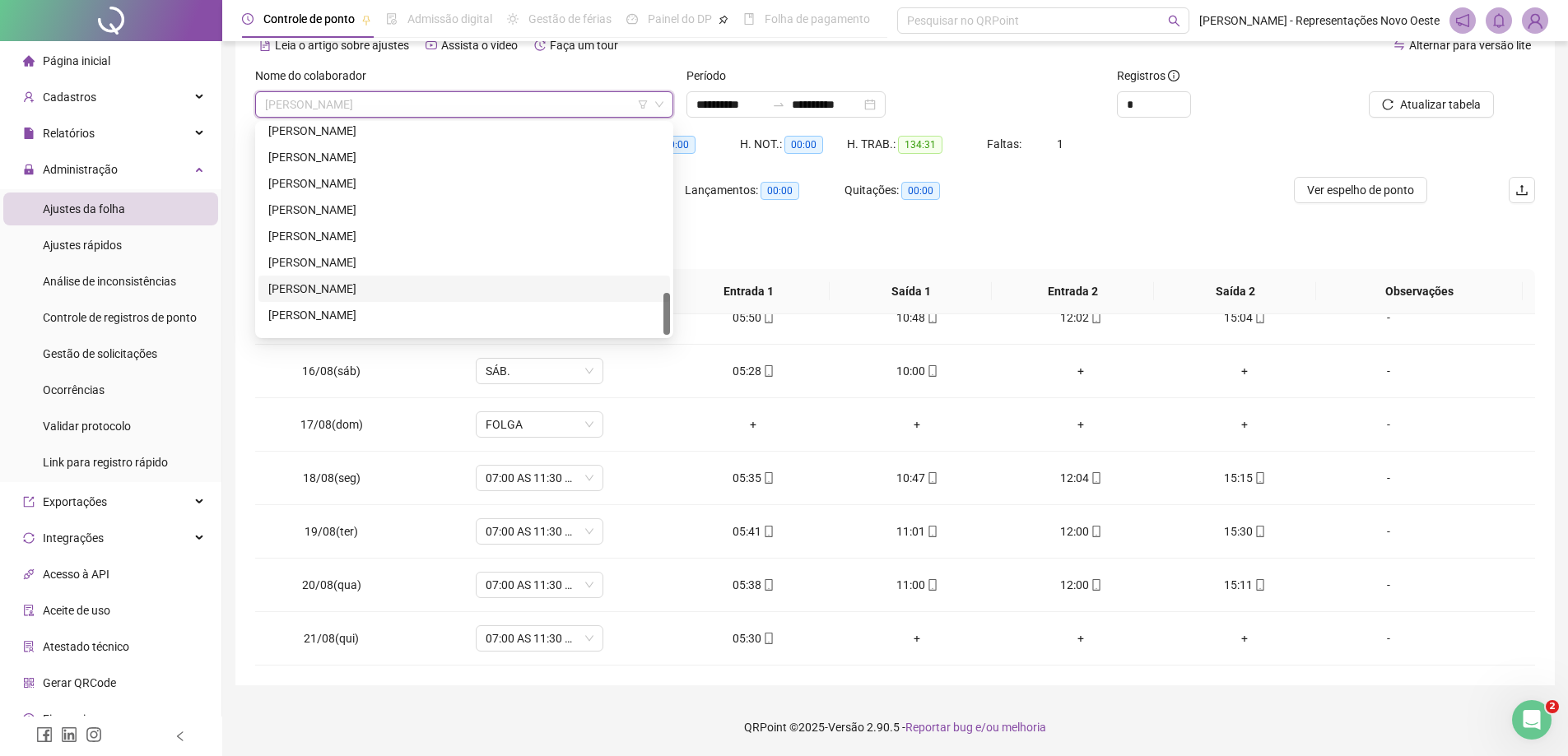
scroll to position [842, 0]
click at [356, 295] on div "[PERSON_NAME]" at bounding box center [464, 295] width 392 height 18
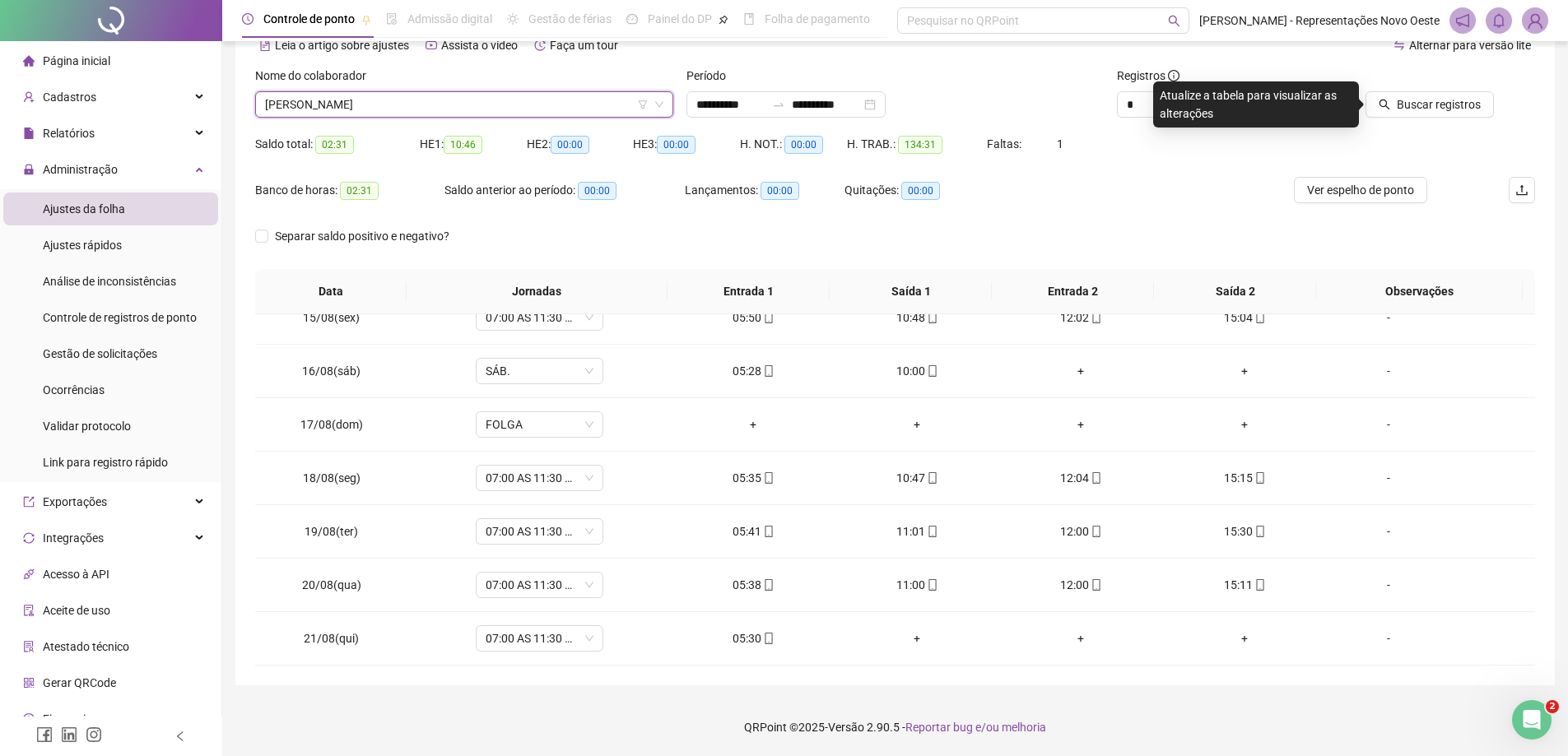
click at [1399, 118] on div "Buscar registros" at bounding box center [1433, 98] width 216 height 64
click at [1420, 105] on span "Buscar registros" at bounding box center [1438, 104] width 84 height 18
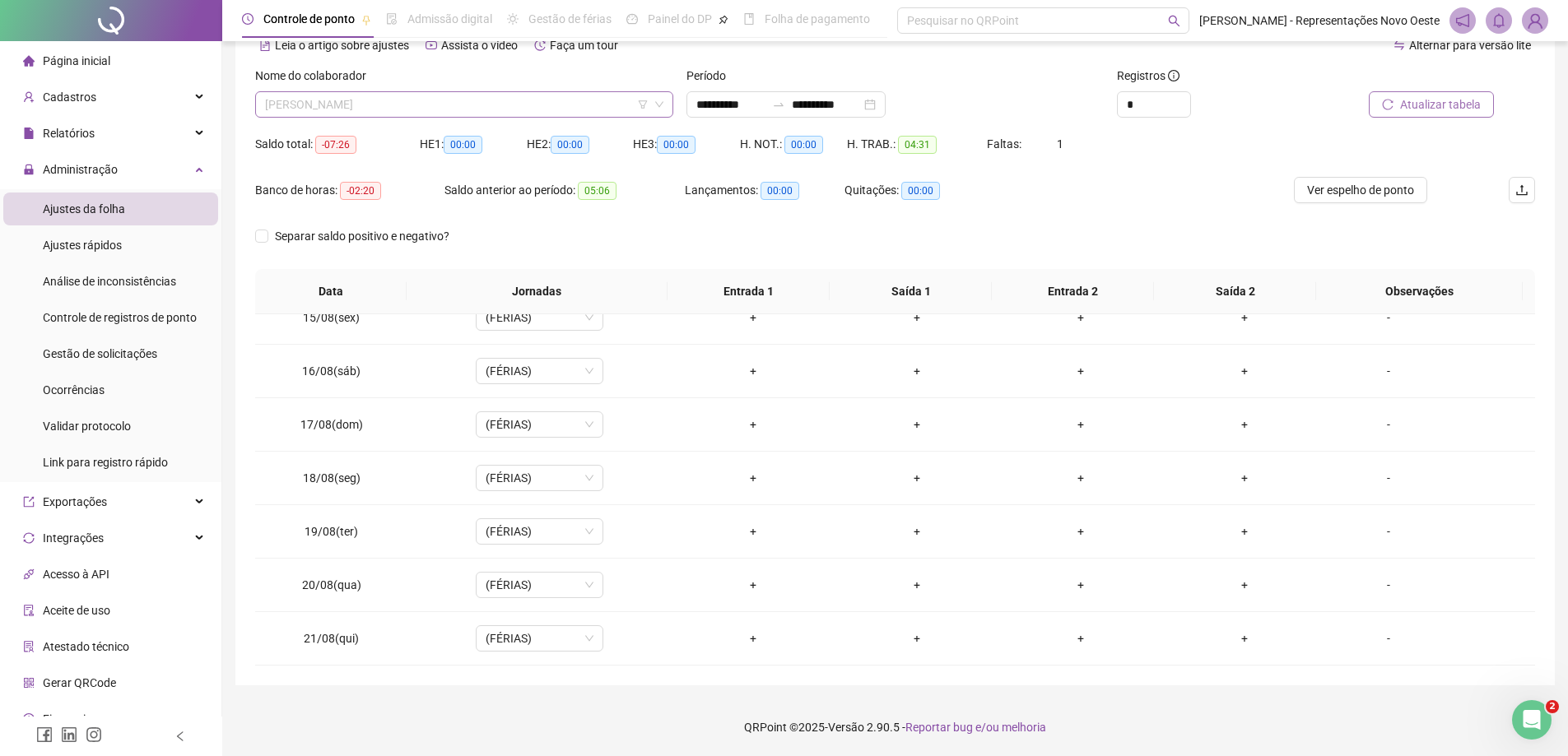
click at [413, 110] on span "[PERSON_NAME]" at bounding box center [464, 104] width 398 height 25
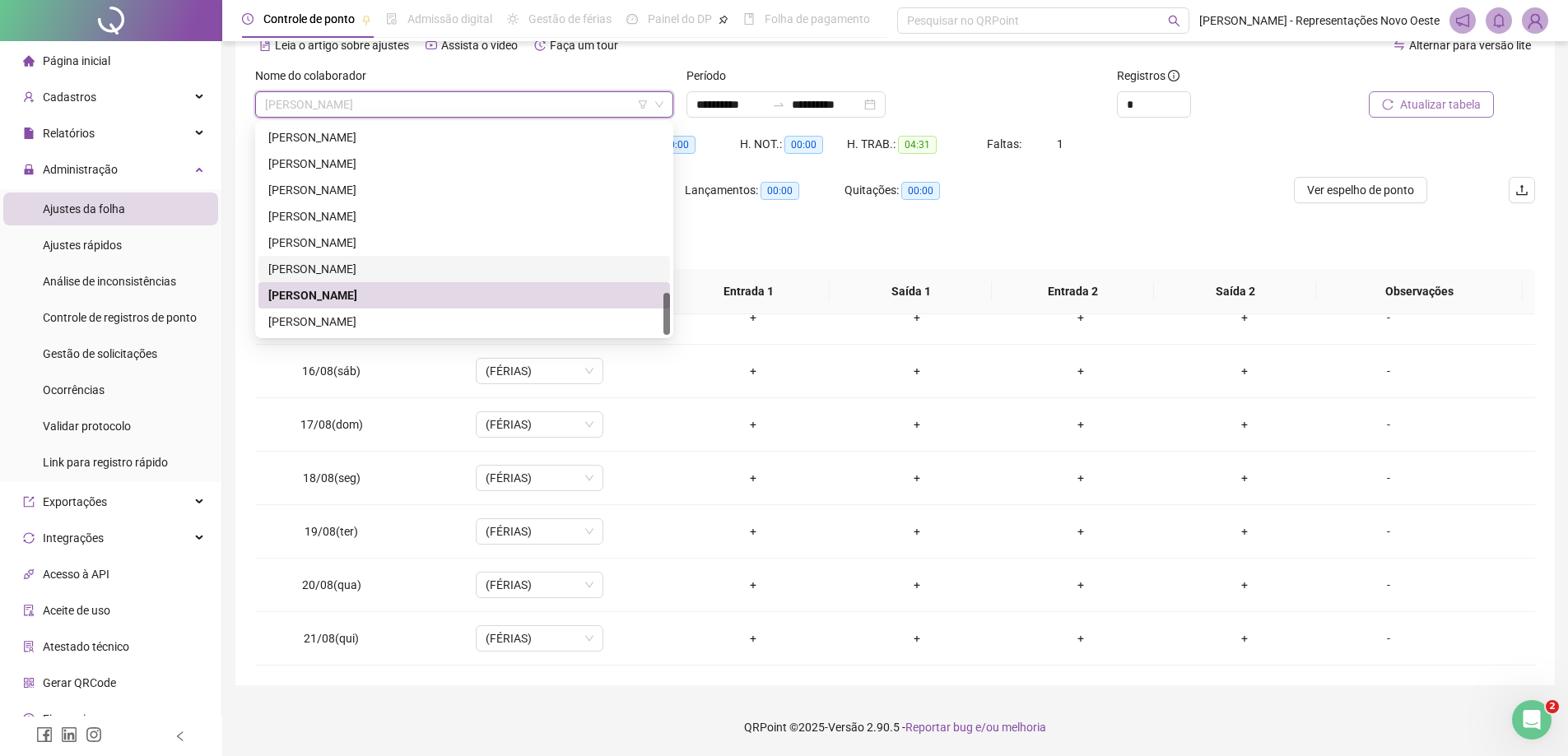
click at [425, 262] on div "[PERSON_NAME]" at bounding box center [464, 269] width 392 height 18
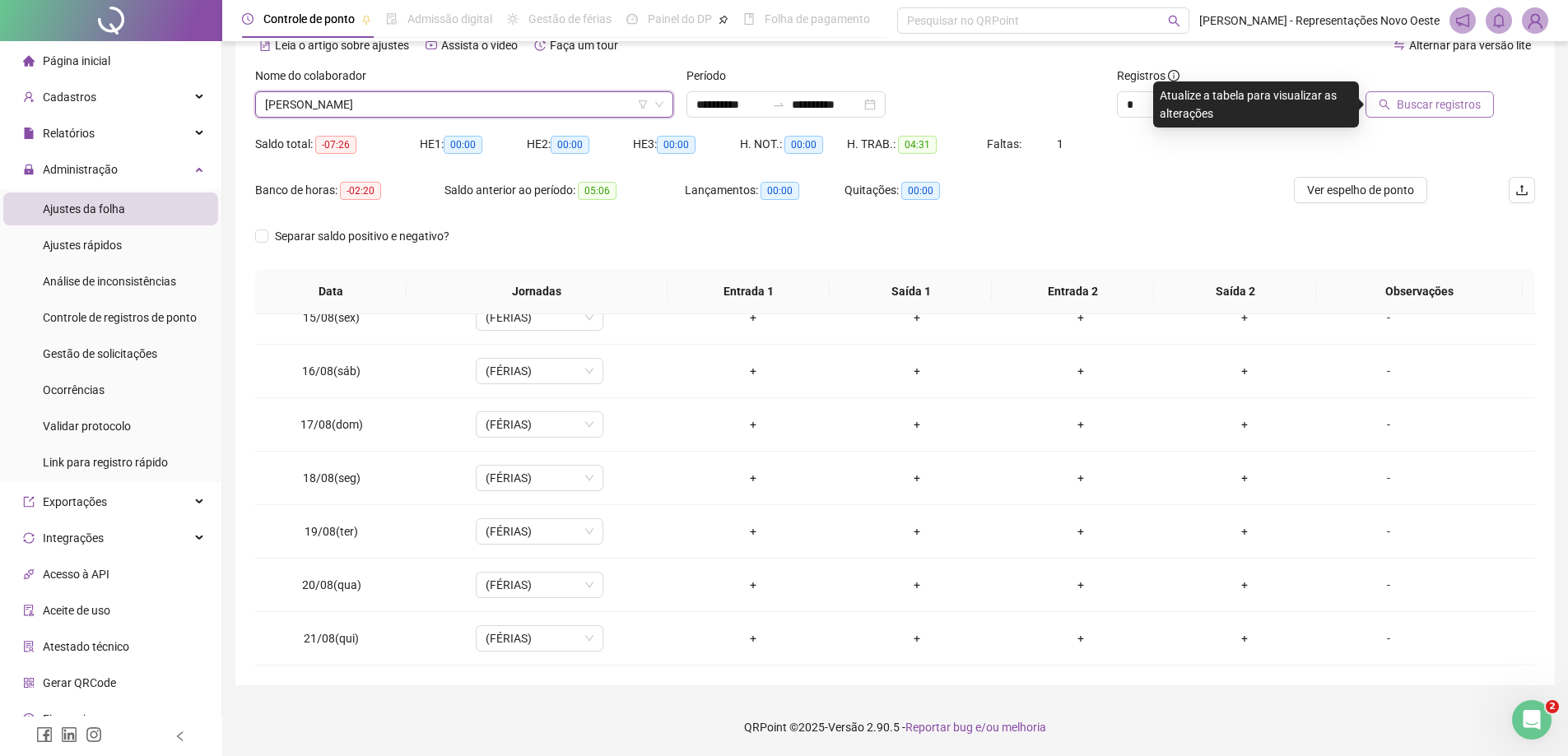
click at [1431, 115] on button "Buscar registros" at bounding box center [1429, 104] width 129 height 27
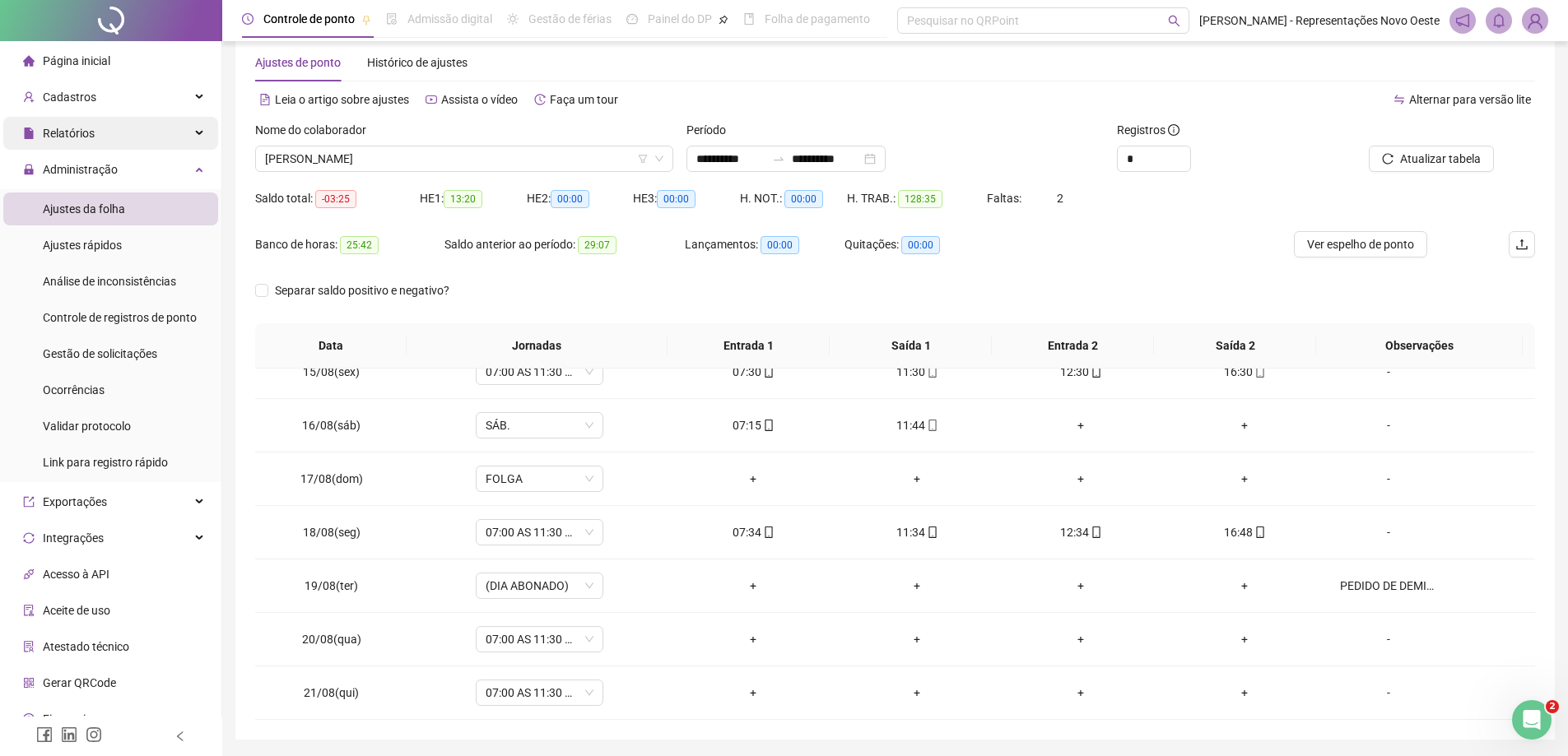
scroll to position [0, 0]
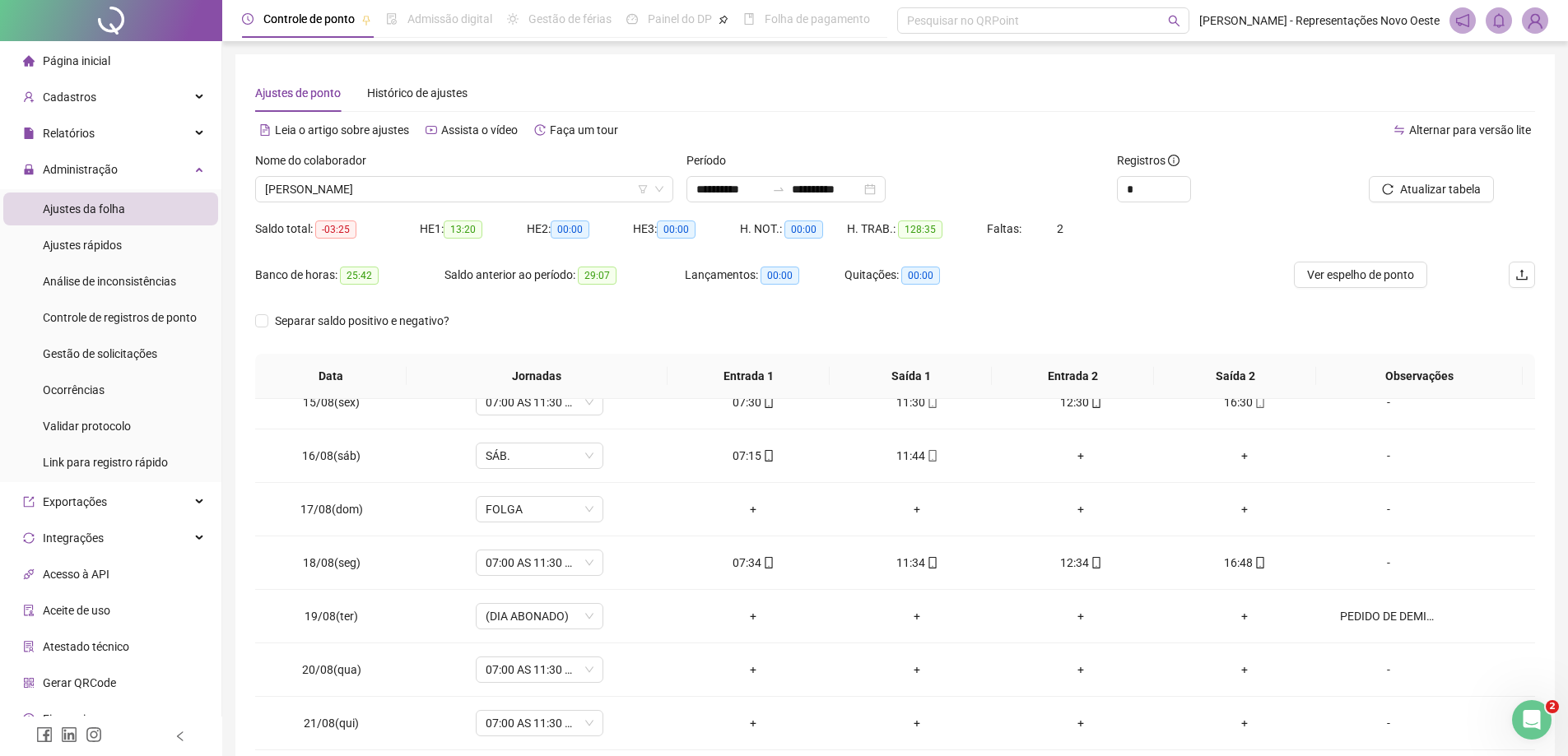
click at [120, 66] on li "Página inicial" at bounding box center [110, 60] width 215 height 33
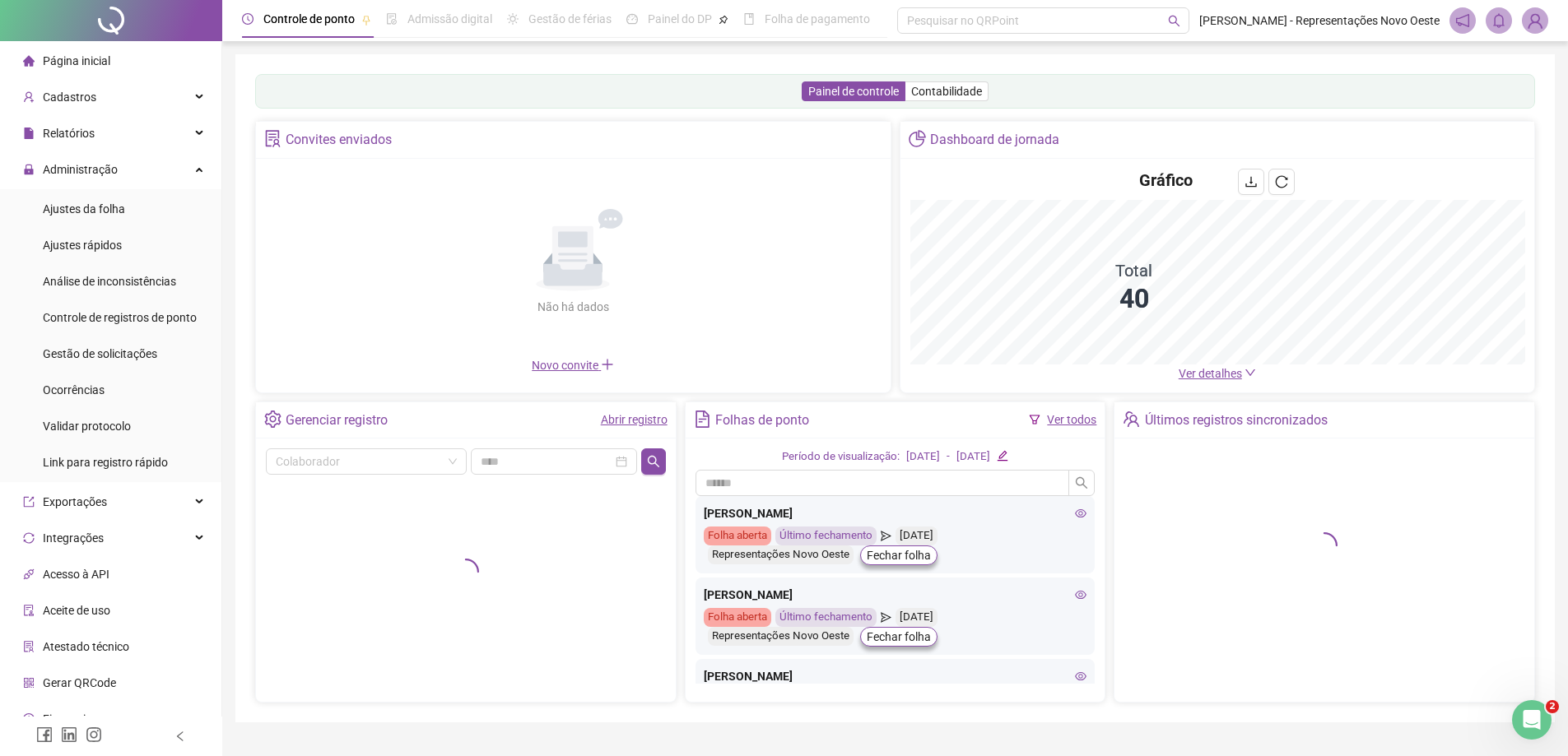
click at [1058, 421] on link "Ver todos" at bounding box center [1072, 419] width 49 height 13
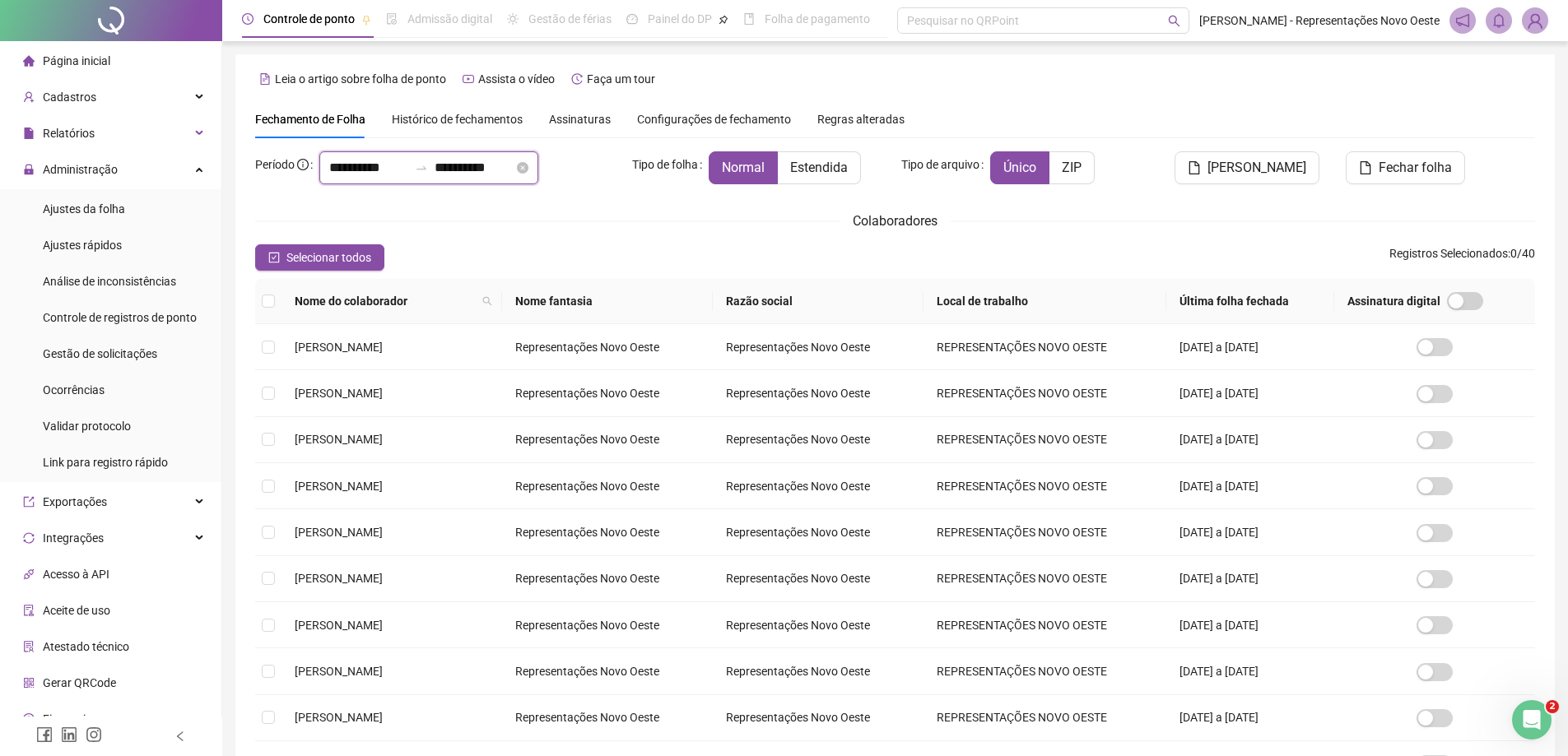
click at [514, 171] on input "**********" at bounding box center [474, 168] width 79 height 20
click at [435, 183] on div "**********" at bounding box center [429, 167] width 219 height 33
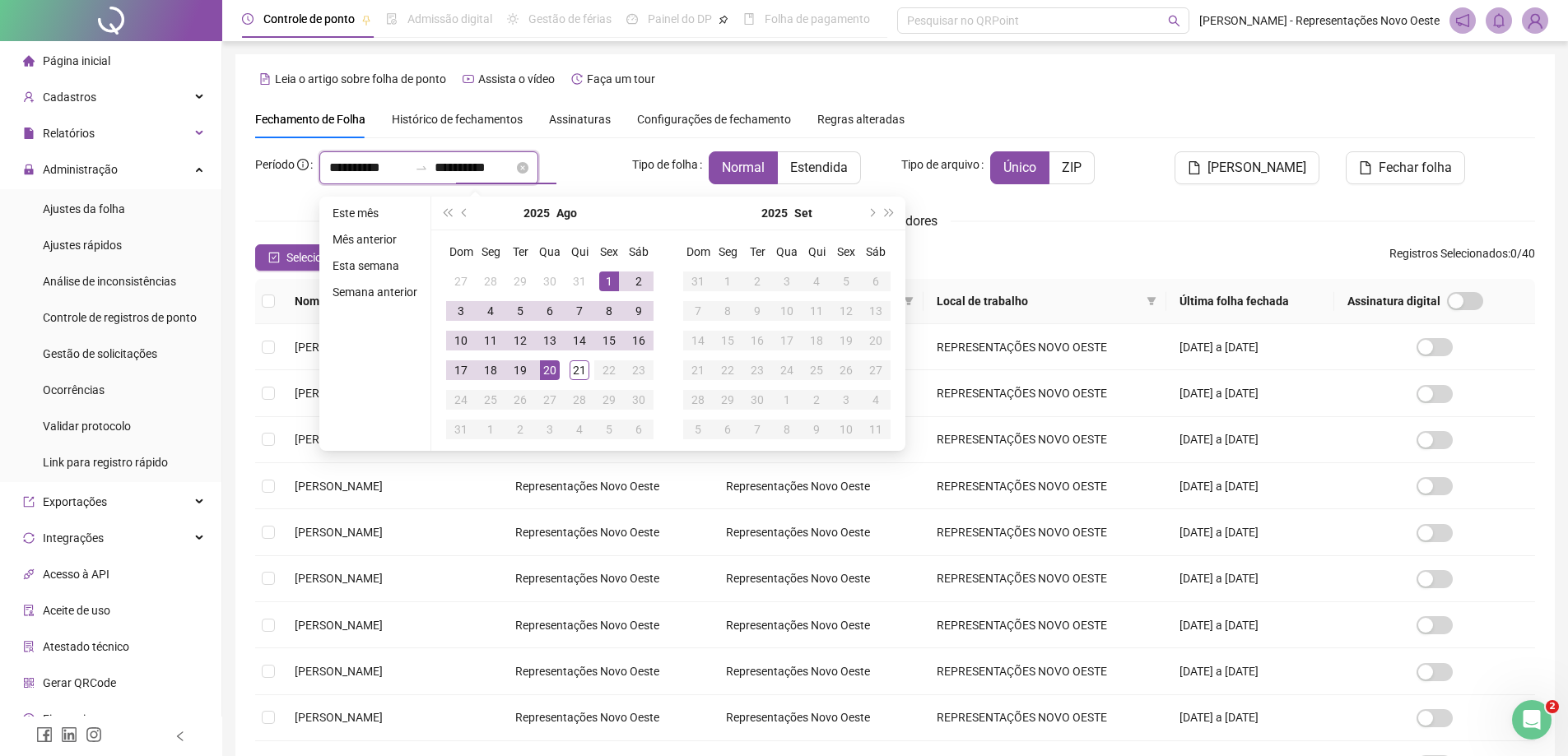
click at [435, 171] on div at bounding box center [421, 167] width 27 height 13
click at [464, 218] on button "prev-year" at bounding box center [465, 213] width 18 height 33
type input "**********"
click at [519, 289] on div "1" at bounding box center [521, 281] width 20 height 20
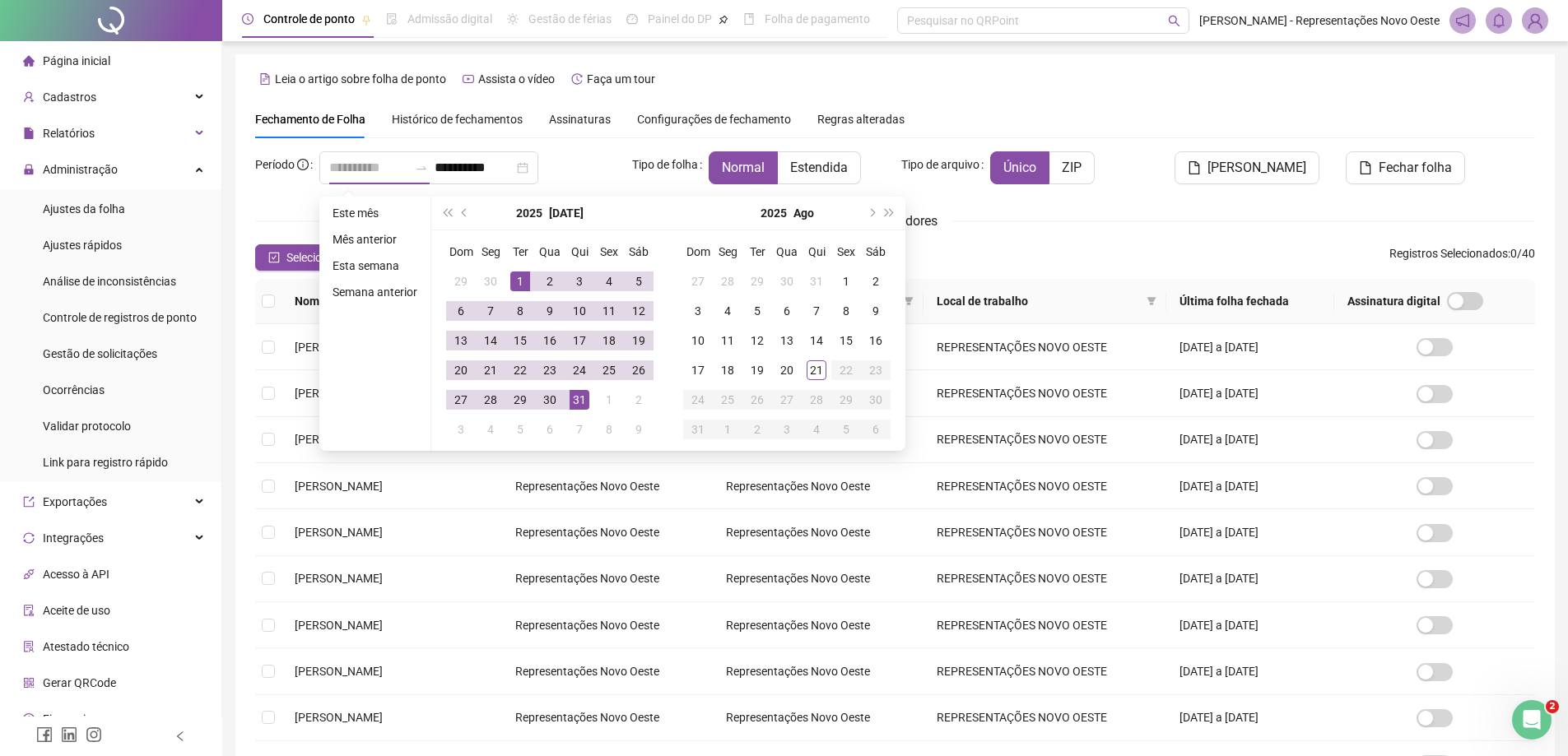
click at [579, 398] on div "31" at bounding box center [579, 400] width 20 height 20
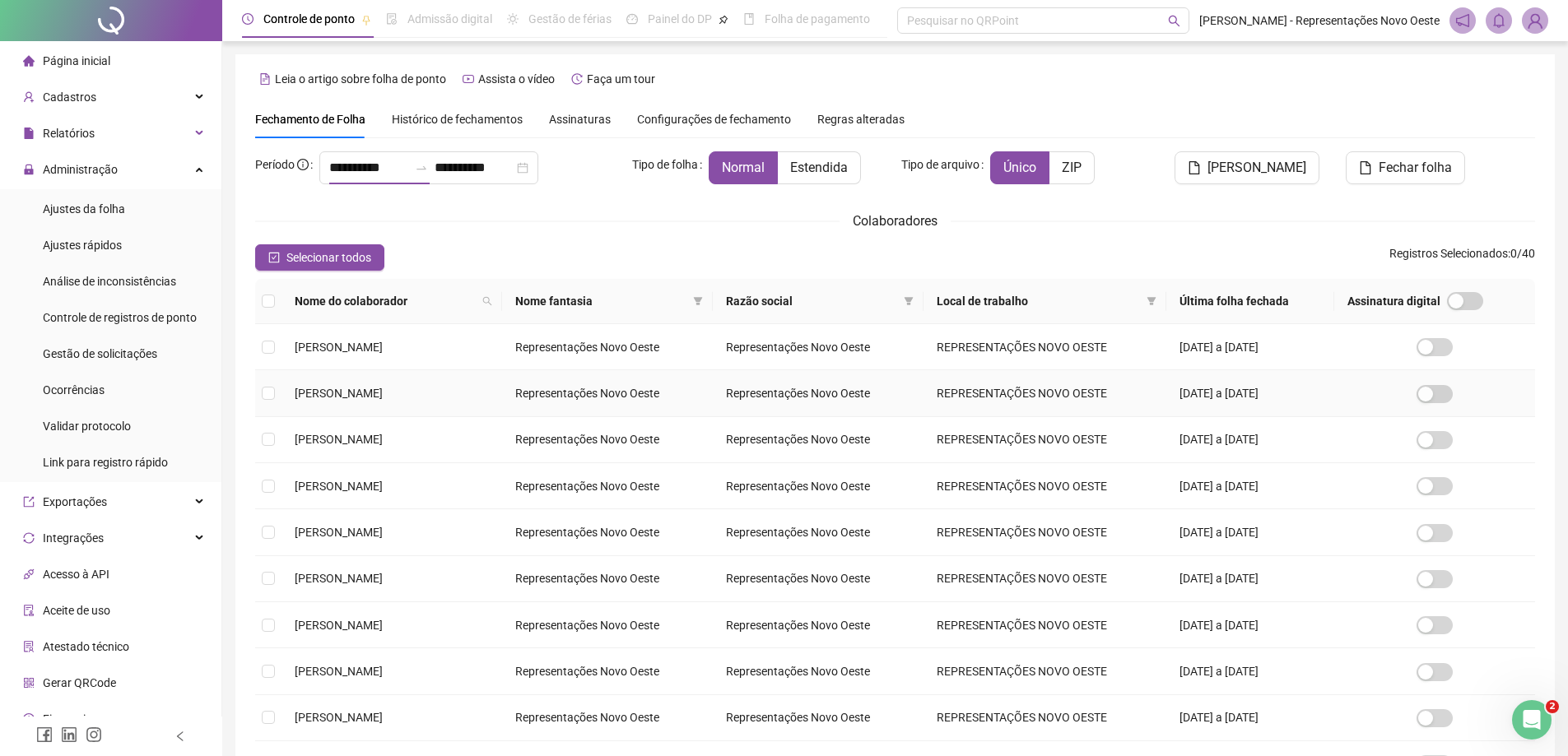
type input "**********"
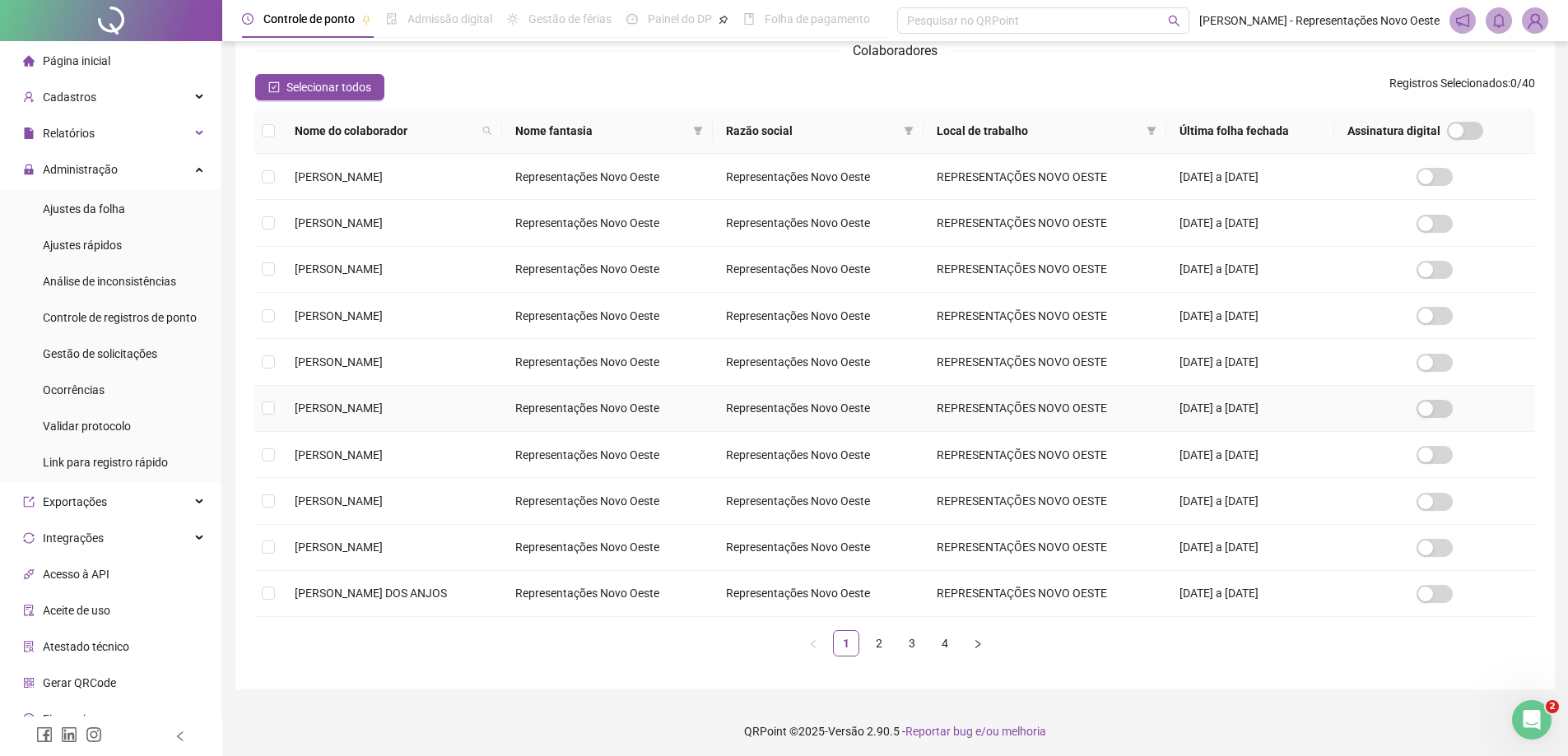
scroll to position [176, 0]
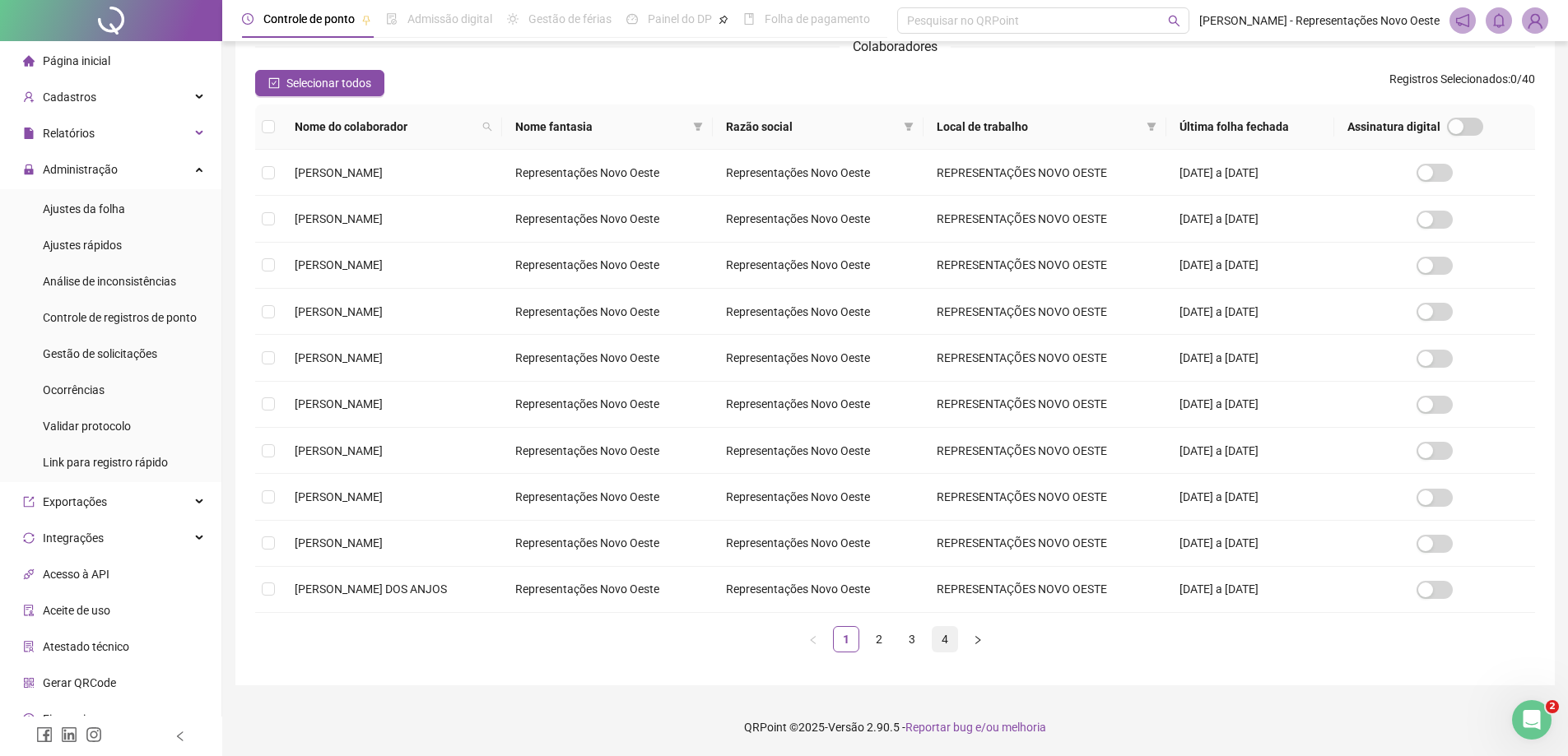
click at [940, 637] on link "4" at bounding box center [944, 639] width 25 height 25
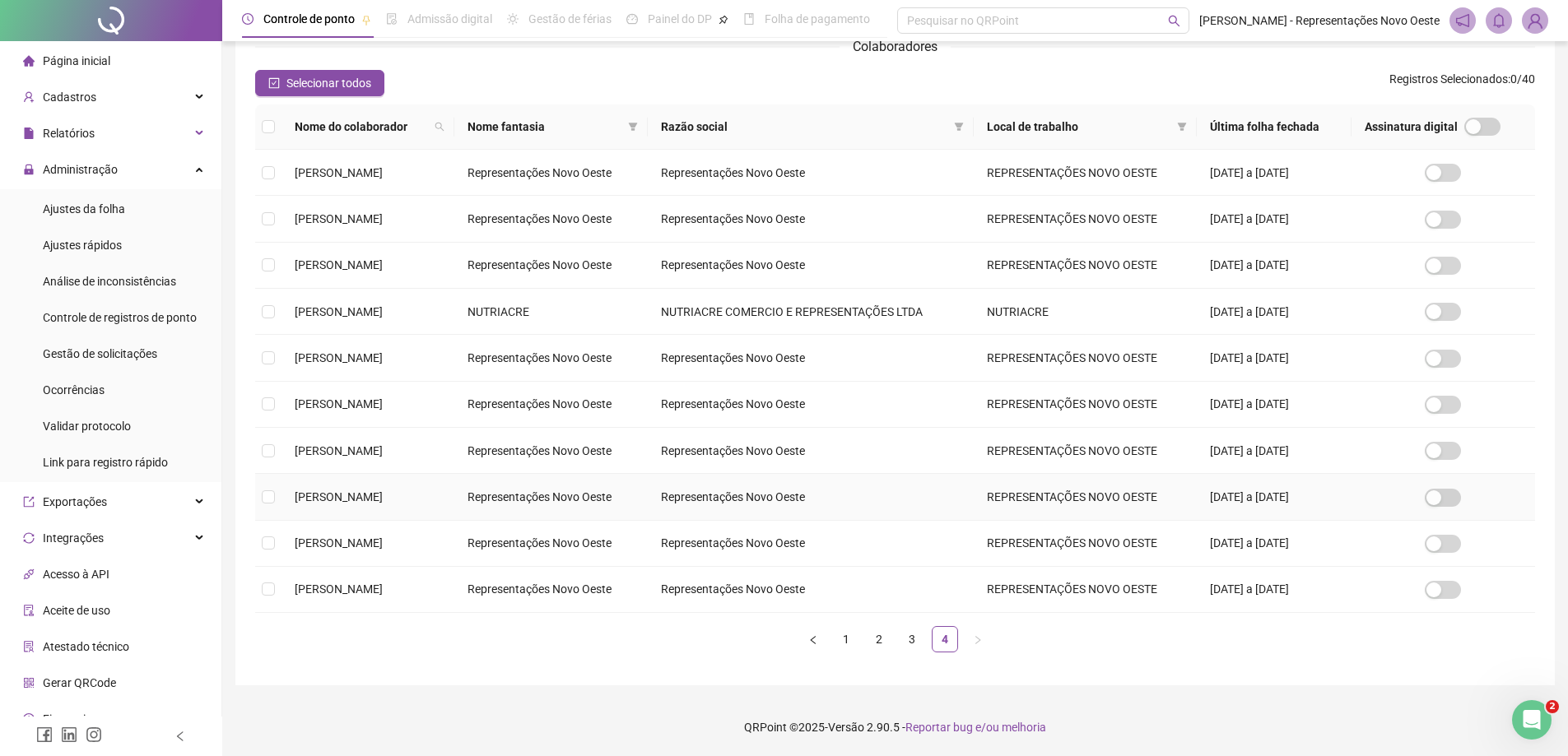
click at [297, 494] on span "[PERSON_NAME]" at bounding box center [339, 497] width 88 height 13
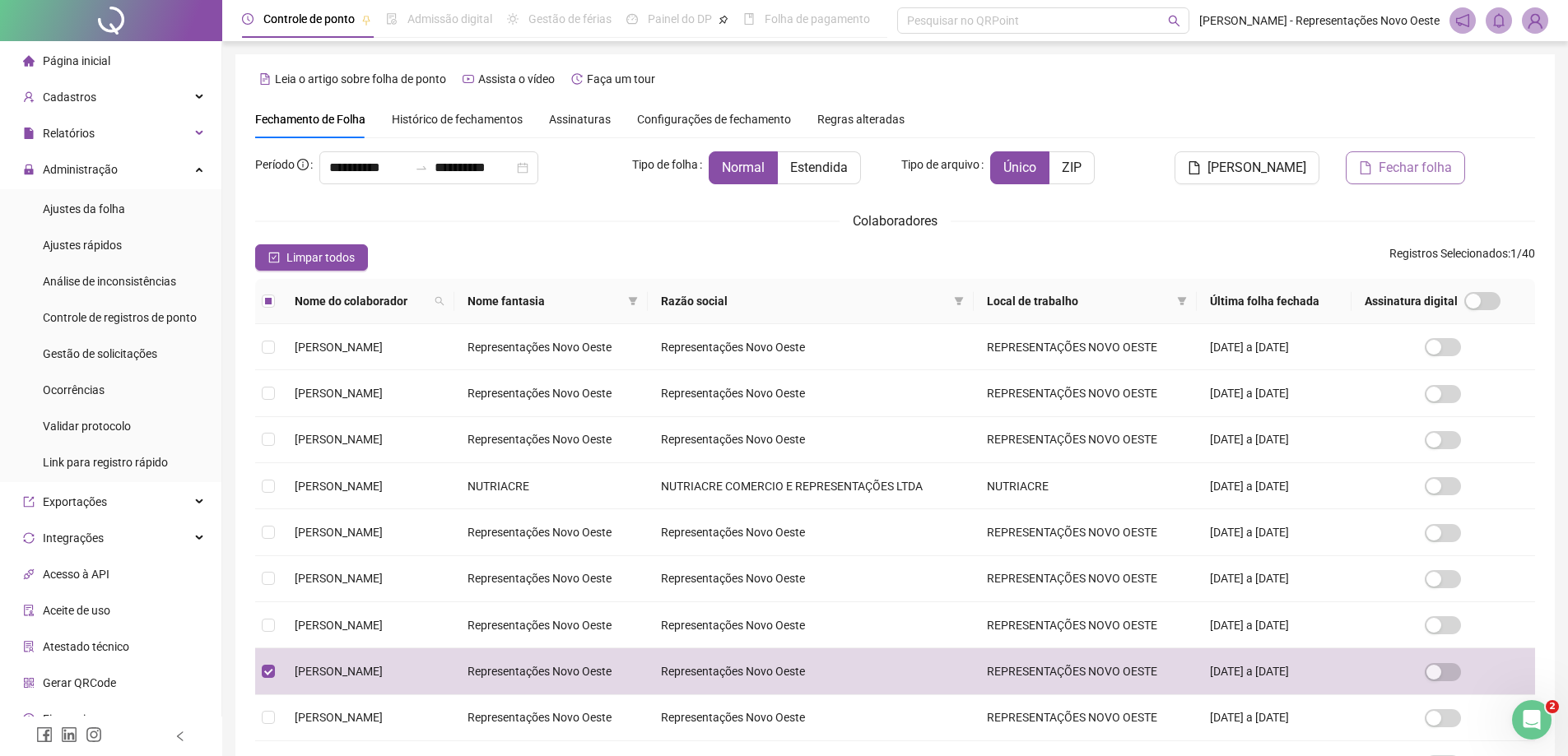
click at [1384, 173] on span "Fechar folha" at bounding box center [1416, 168] width 73 height 20
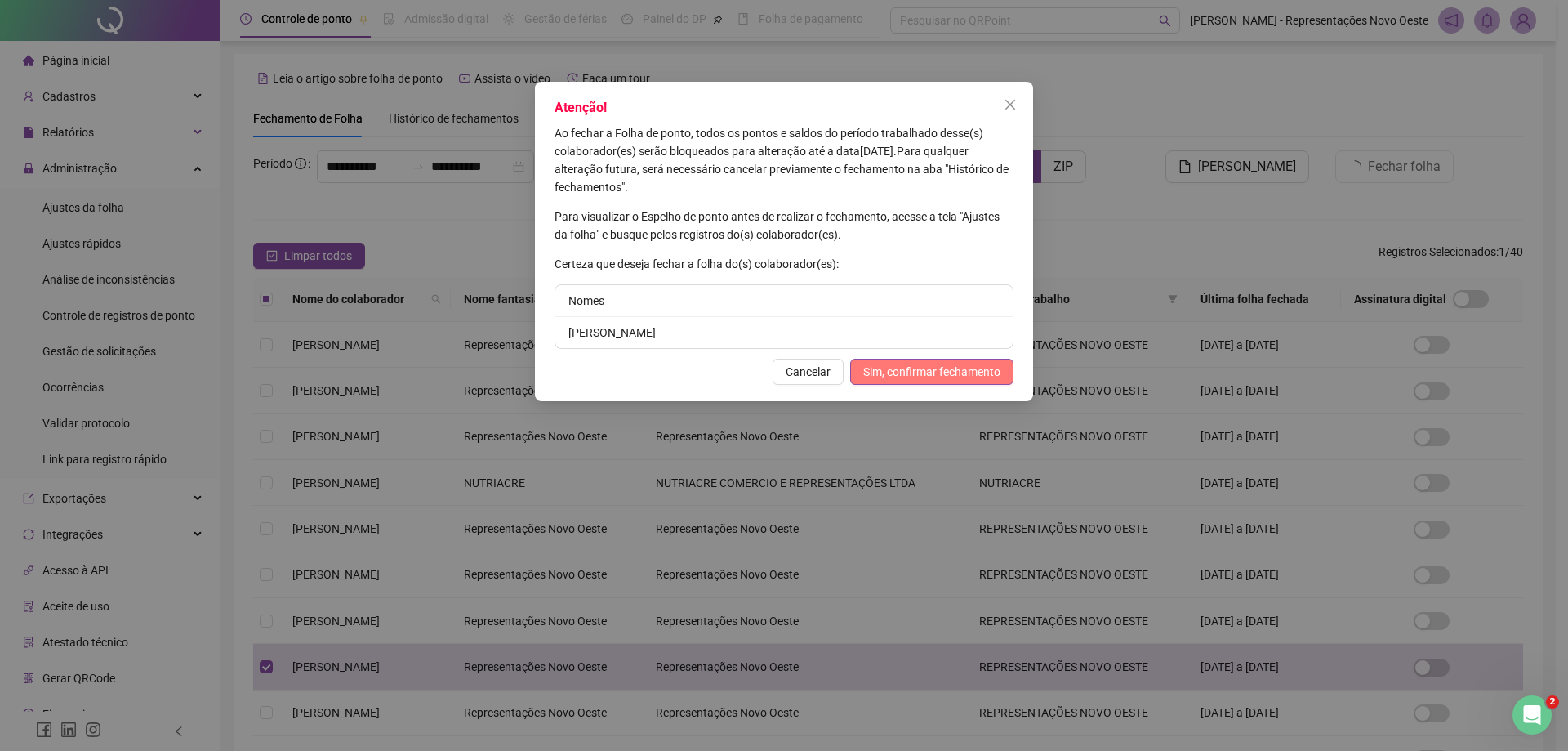
click at [962, 376] on span "Sim, confirmar fechamento" at bounding box center [932, 372] width 138 height 18
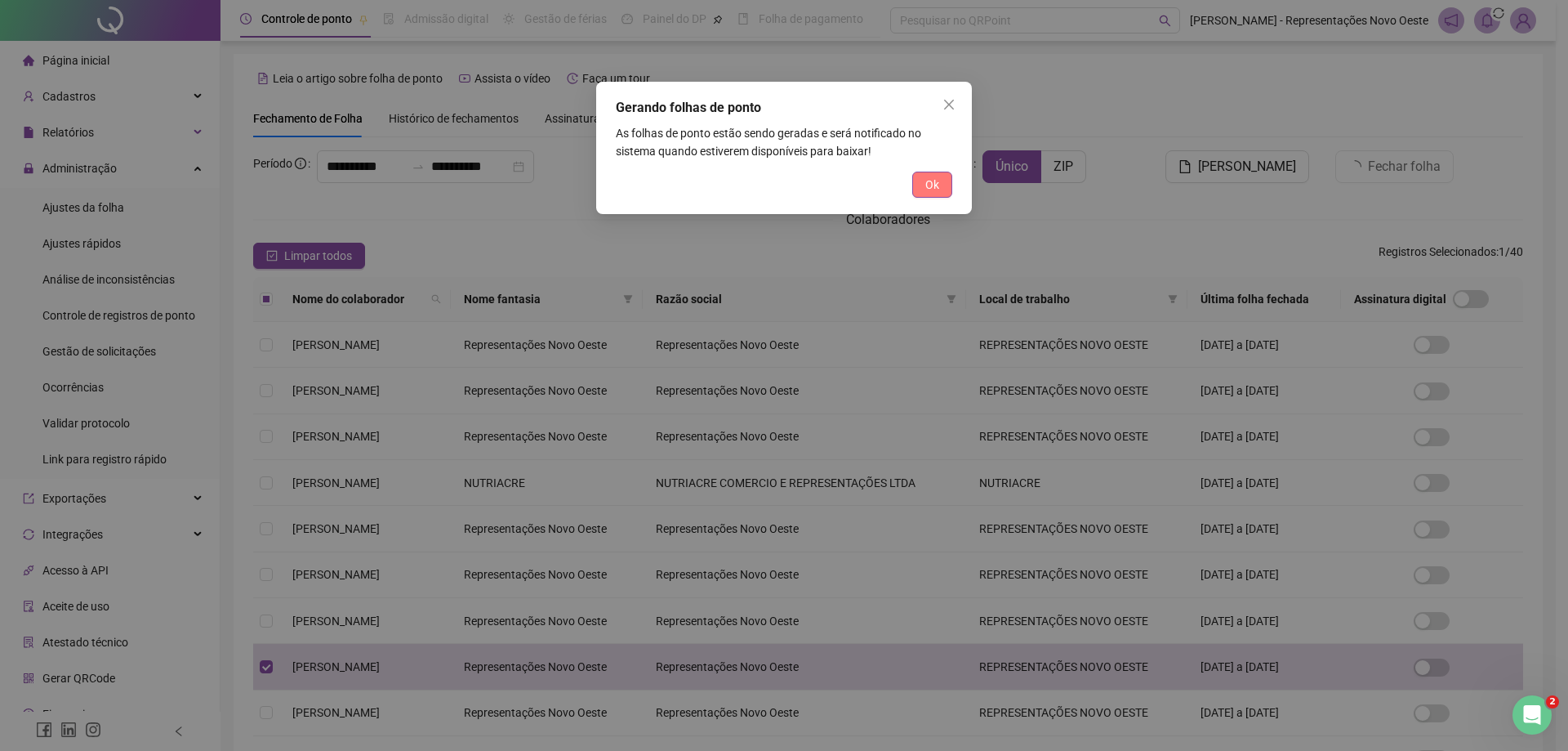
click at [941, 181] on button "Ok" at bounding box center [932, 185] width 40 height 27
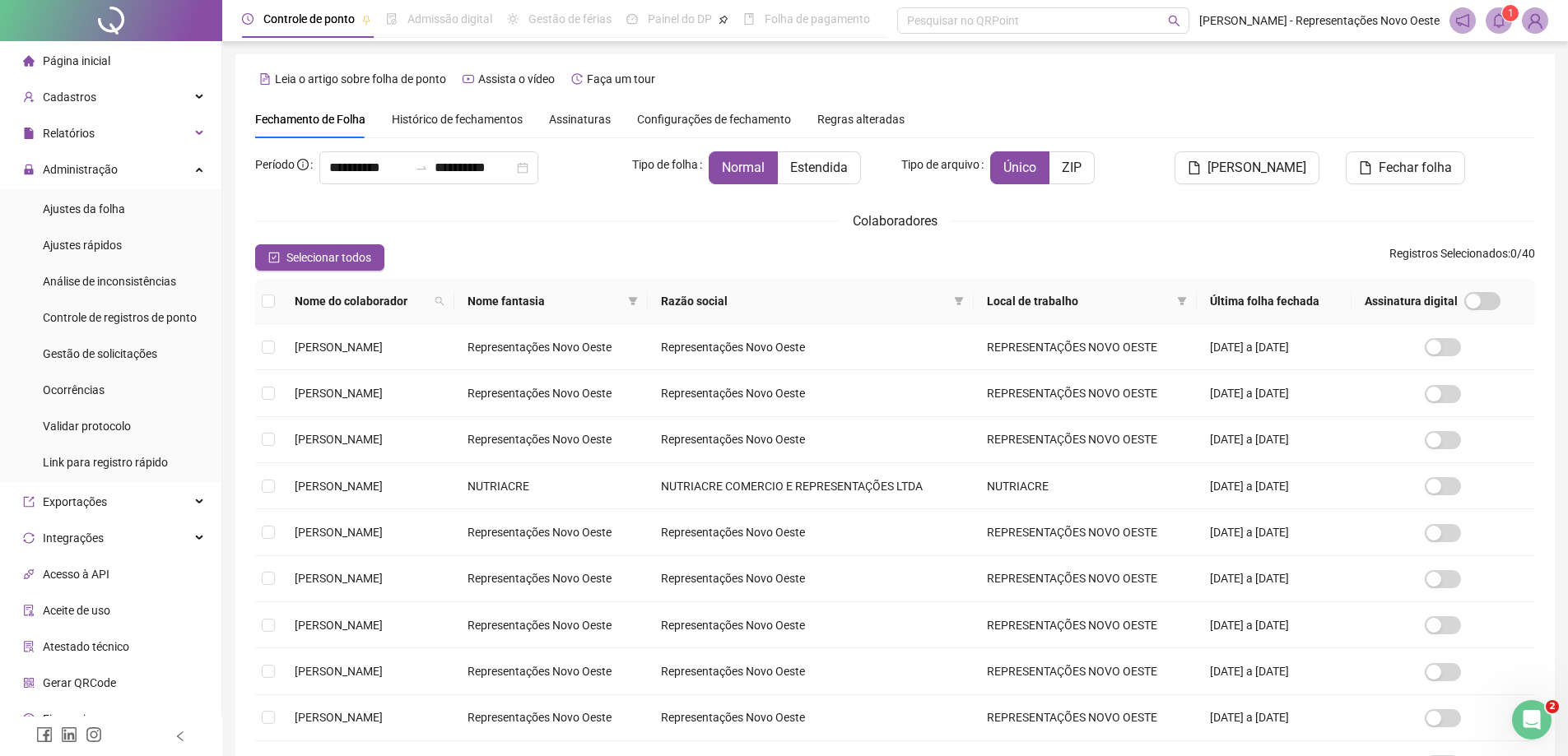
click at [1506, 25] on icon "bell" at bounding box center [1499, 20] width 15 height 15
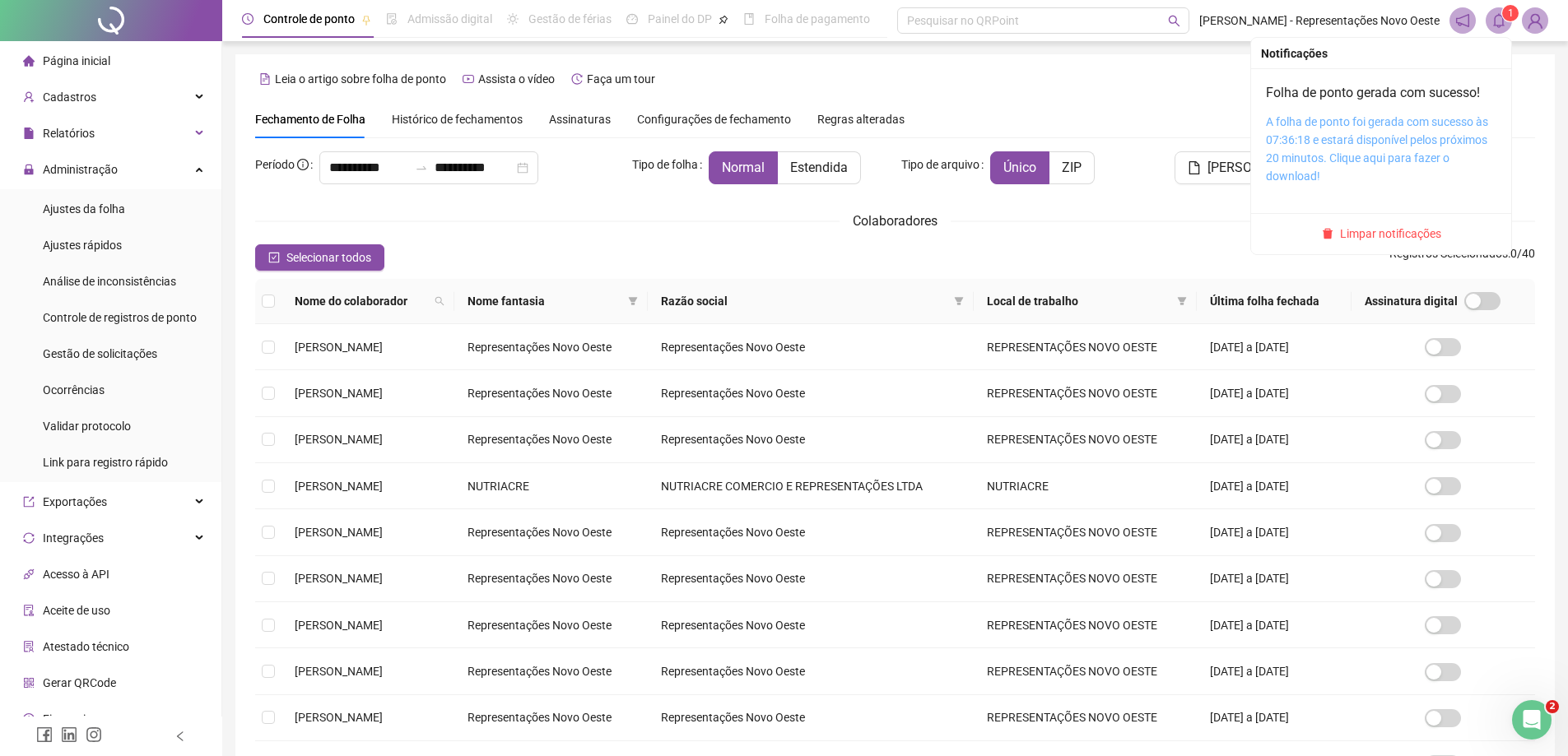
click at [1369, 132] on link "A folha de ponto foi gerada com sucesso às 07:36:18 e estará disponível pelos p…" at bounding box center [1377, 148] width 222 height 67
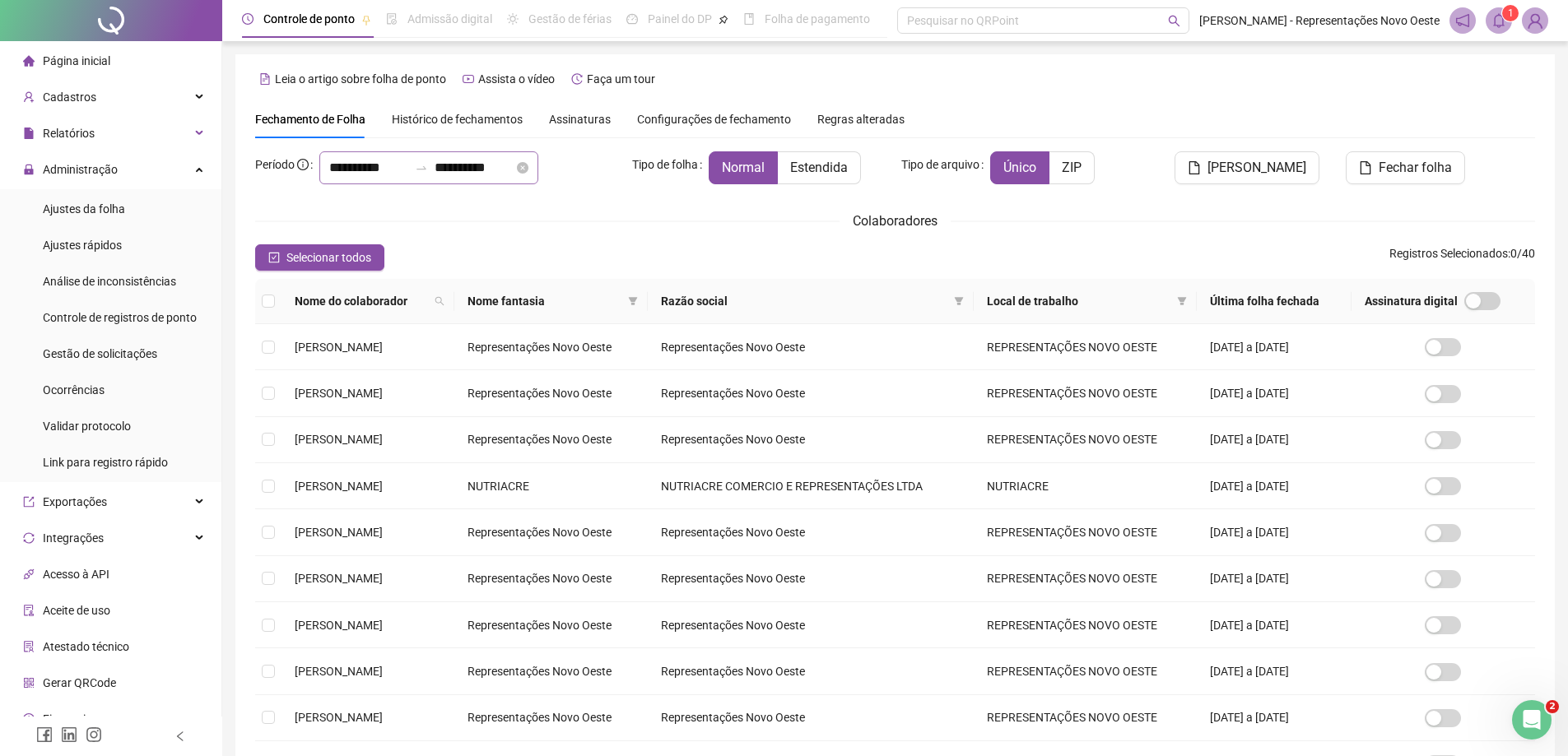
click at [435, 168] on div at bounding box center [421, 167] width 27 height 13
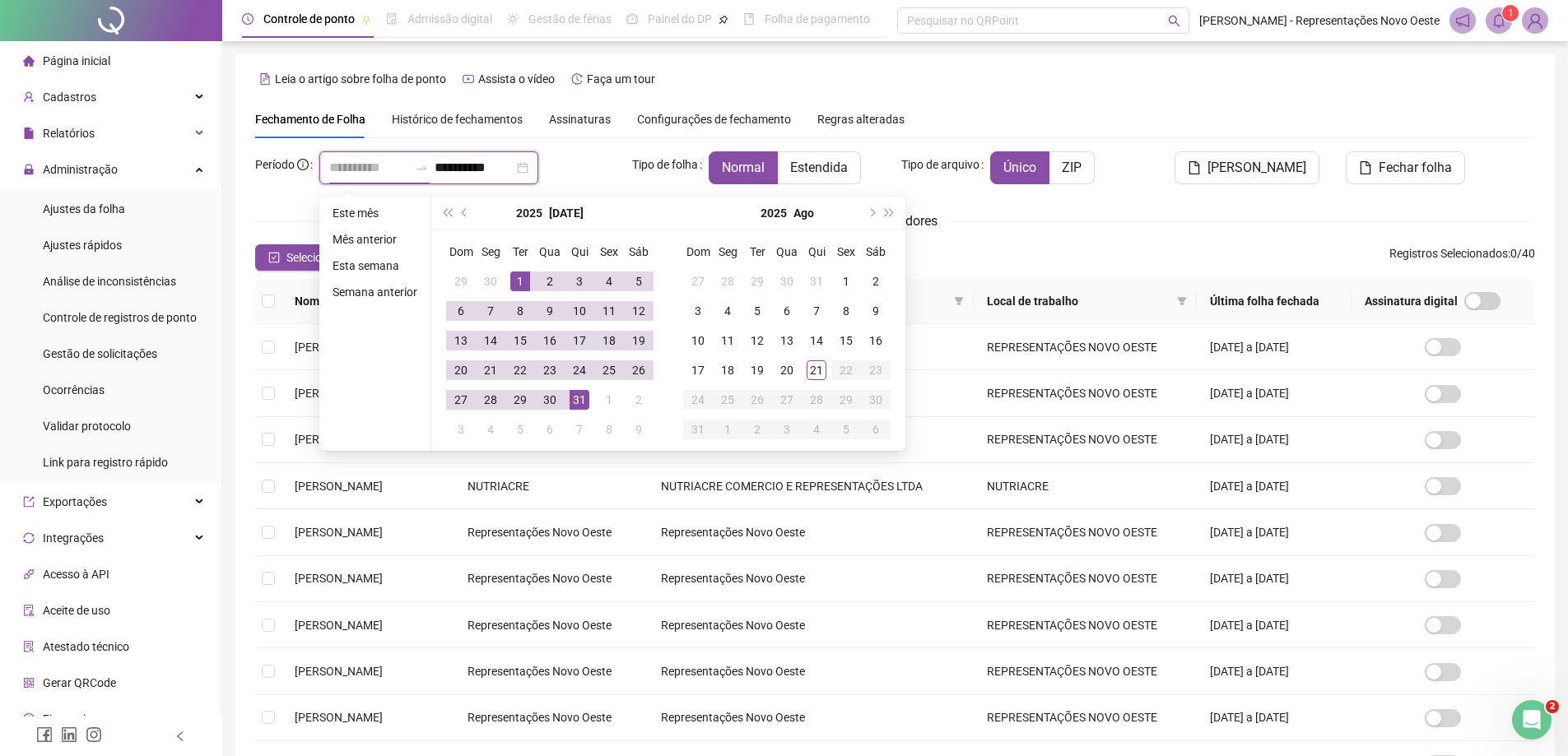
type input "**********"
click at [524, 281] on div "1" at bounding box center [521, 281] width 20 height 20
type input "**********"
click at [842, 275] on div "1" at bounding box center [846, 281] width 20 height 20
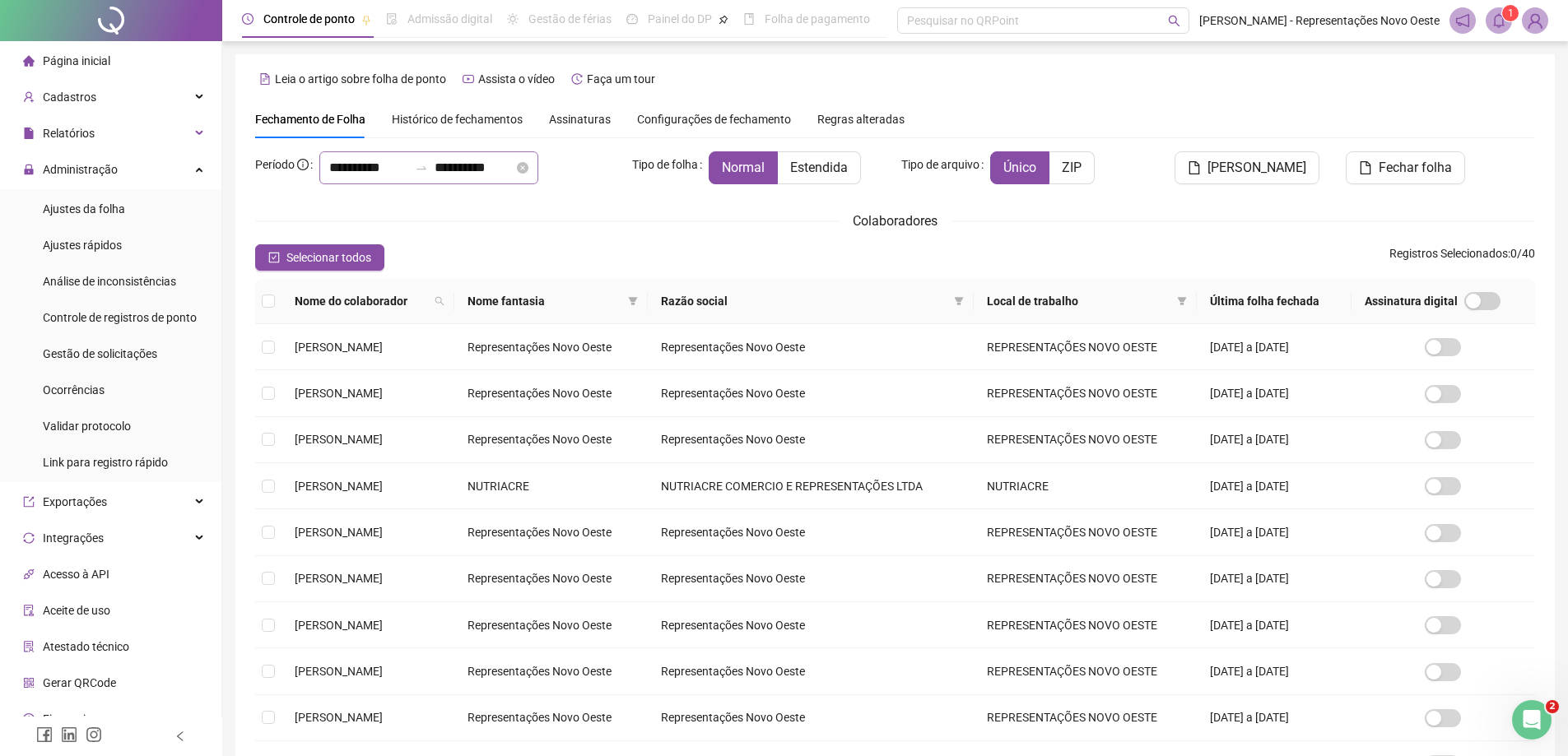
click at [455, 175] on div "**********" at bounding box center [429, 167] width 219 height 33
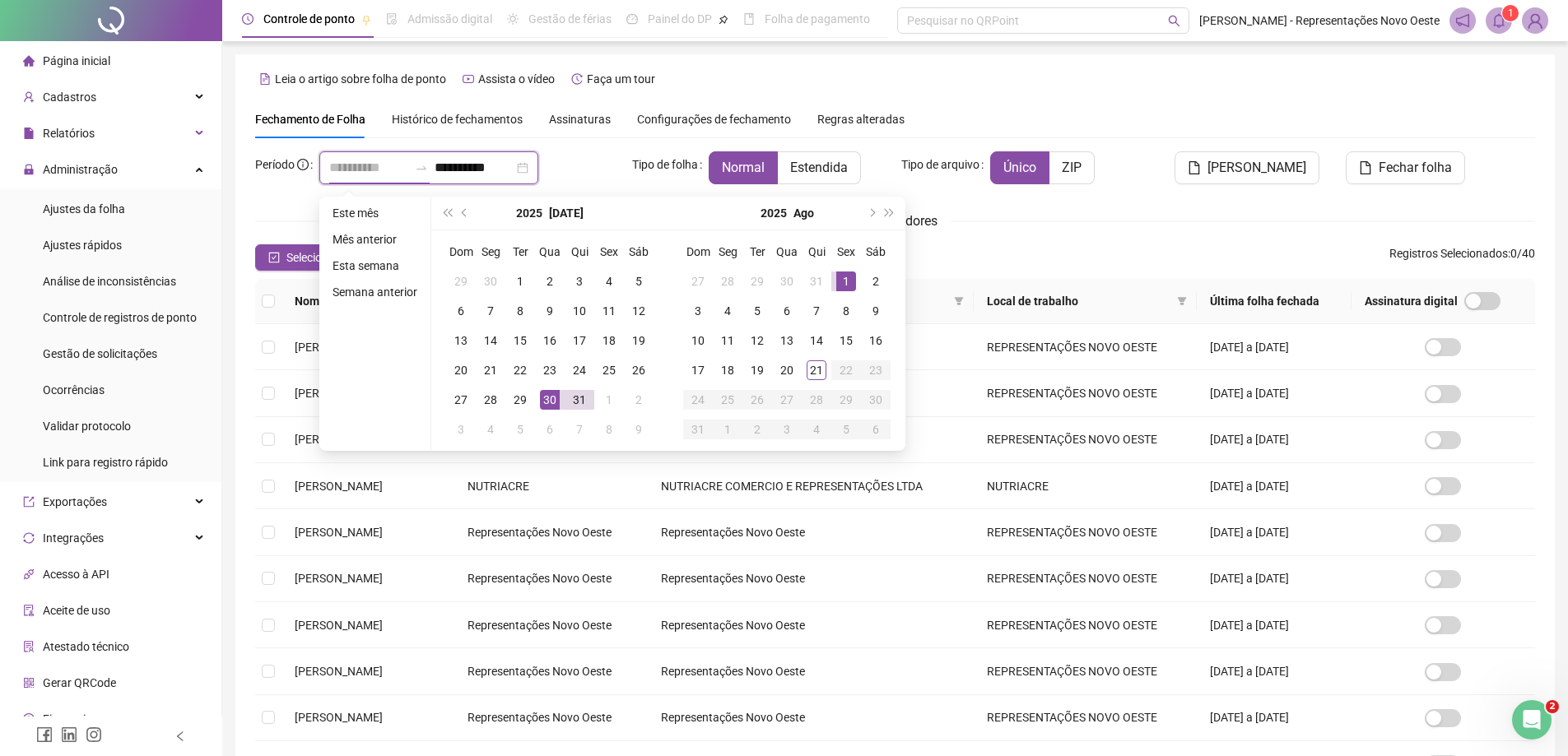
type input "**********"
click at [847, 285] on div "1" at bounding box center [846, 281] width 20 height 20
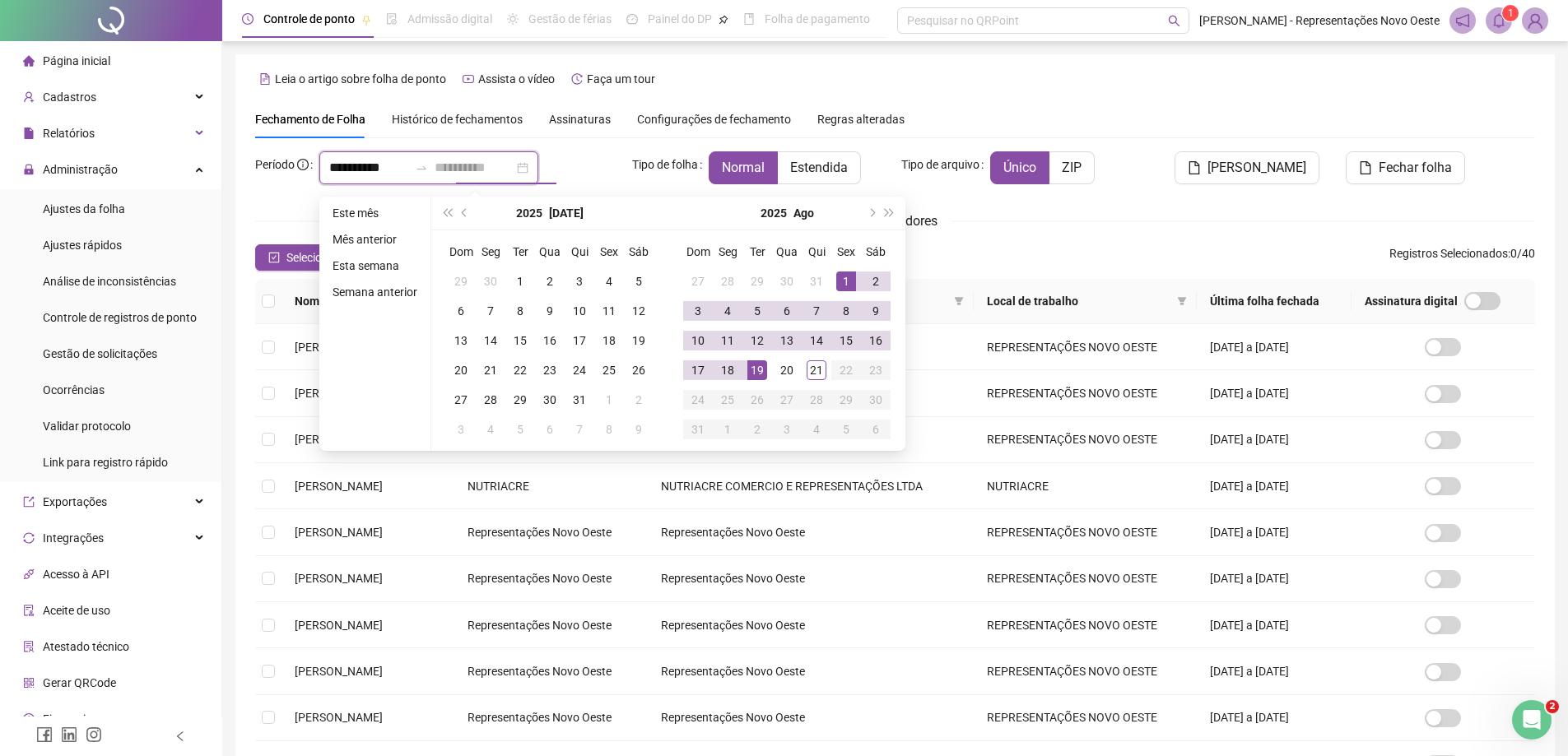
type input "**********"
click at [751, 367] on div "19" at bounding box center [757, 370] width 20 height 20
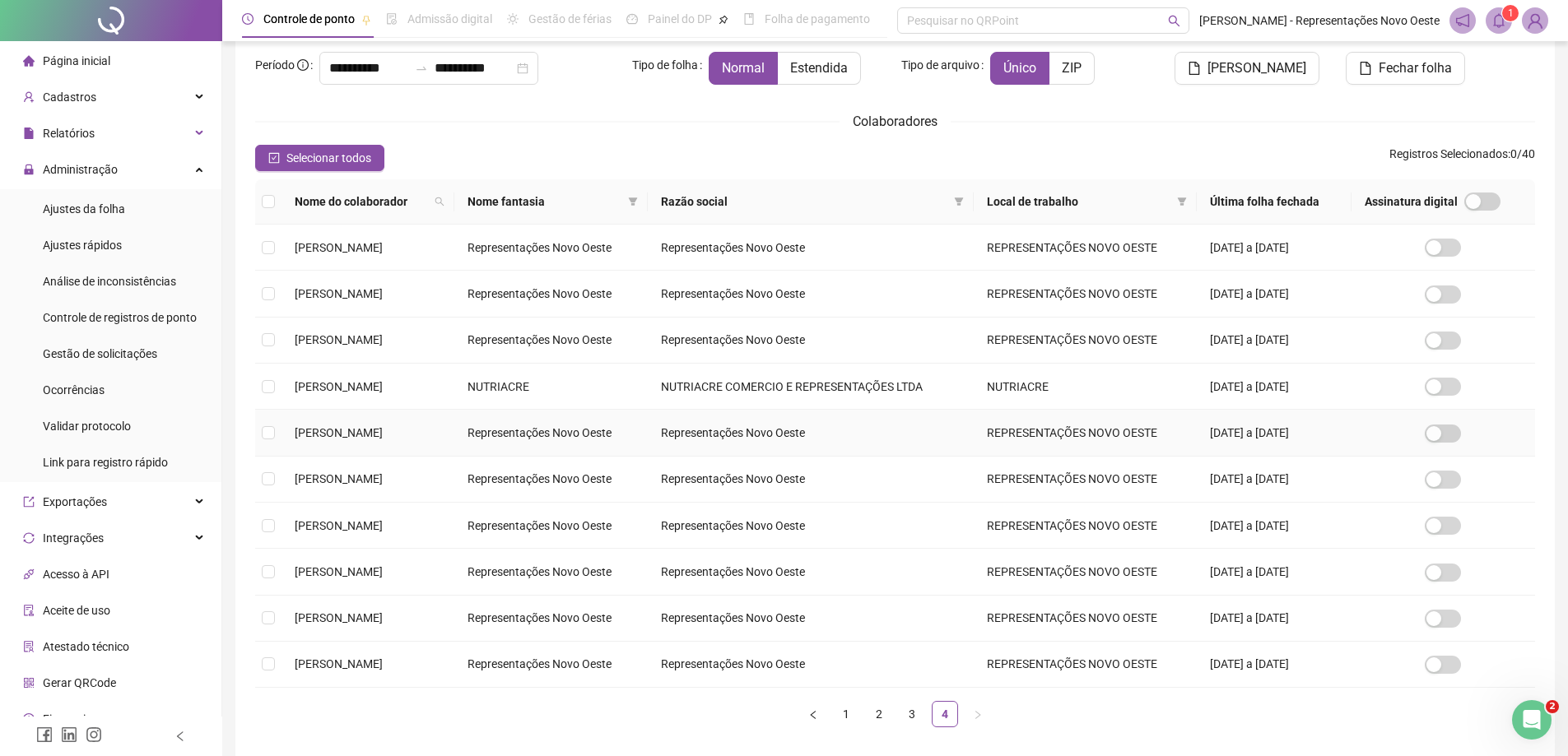
scroll to position [176, 0]
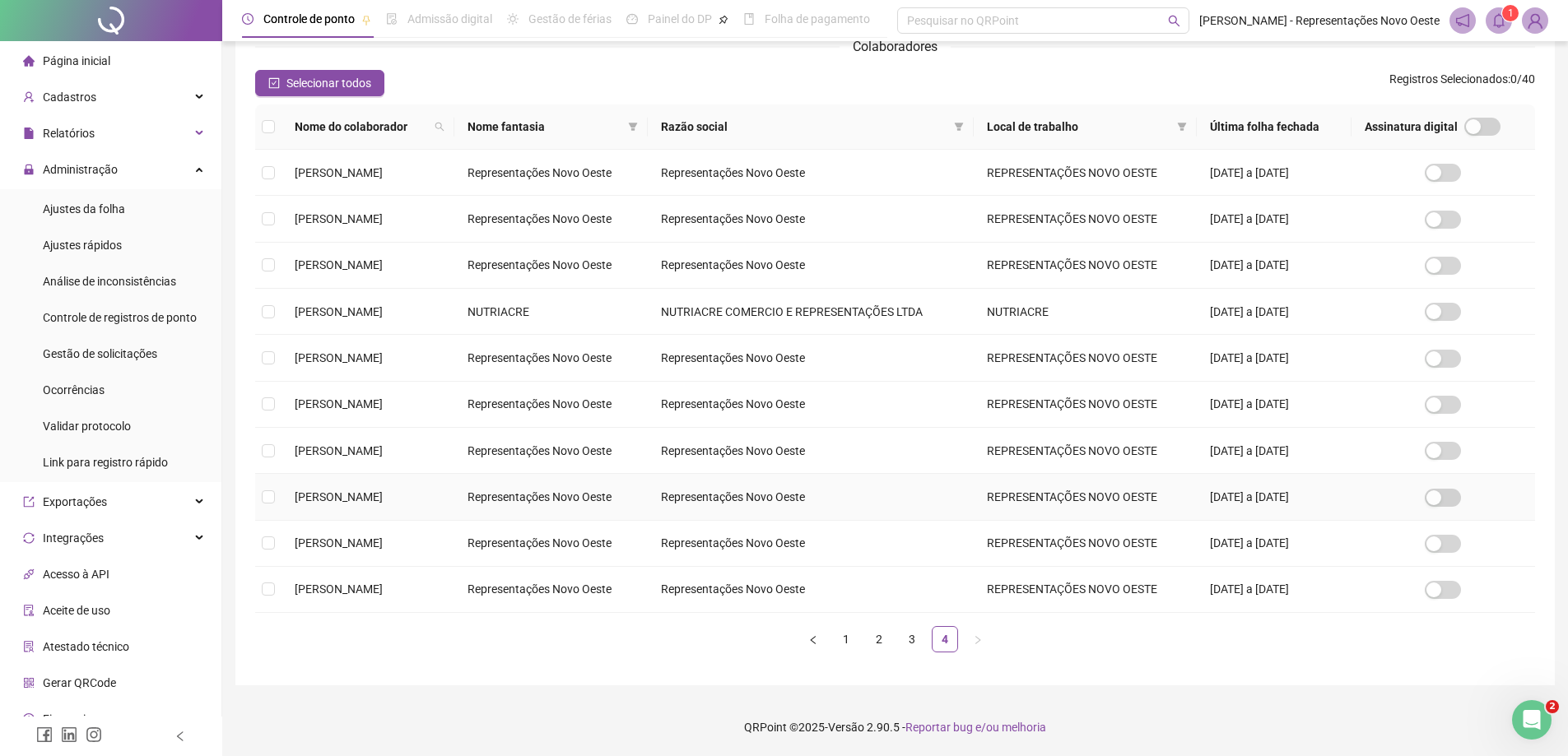
click at [300, 507] on td "[PERSON_NAME]" at bounding box center [367, 497] width 173 height 47
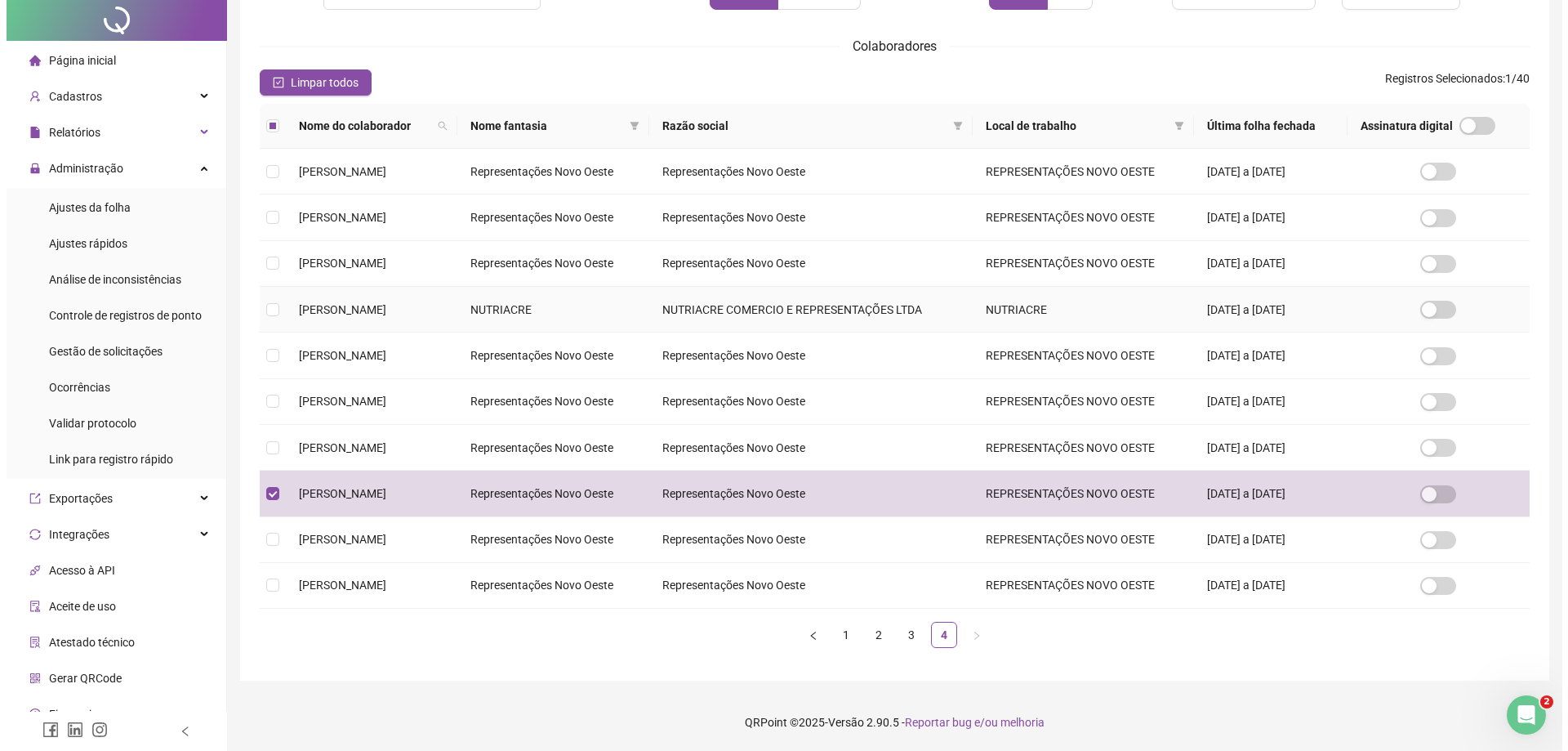
scroll to position [0, 0]
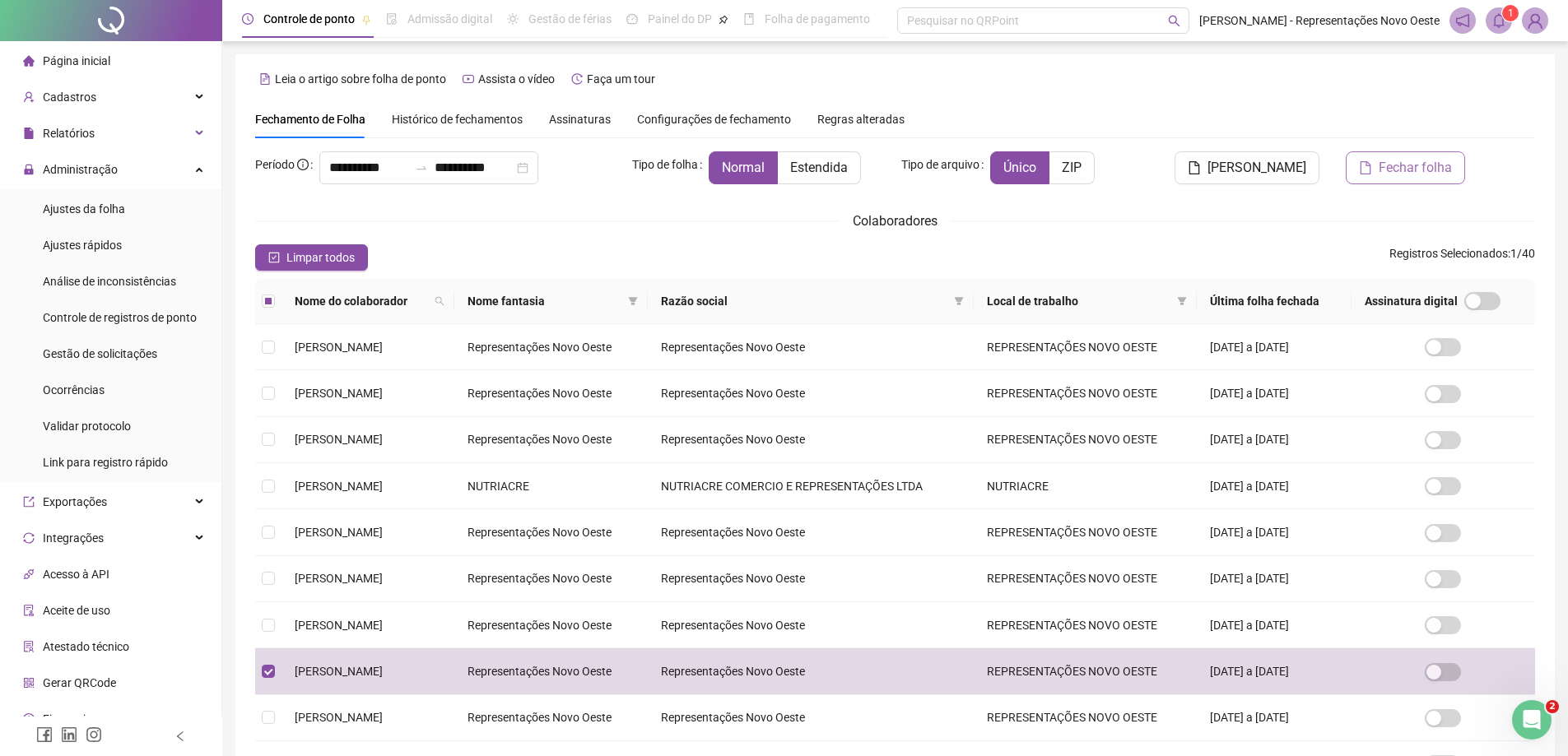
click at [1405, 174] on span "Fechar folha" at bounding box center [1416, 168] width 73 height 20
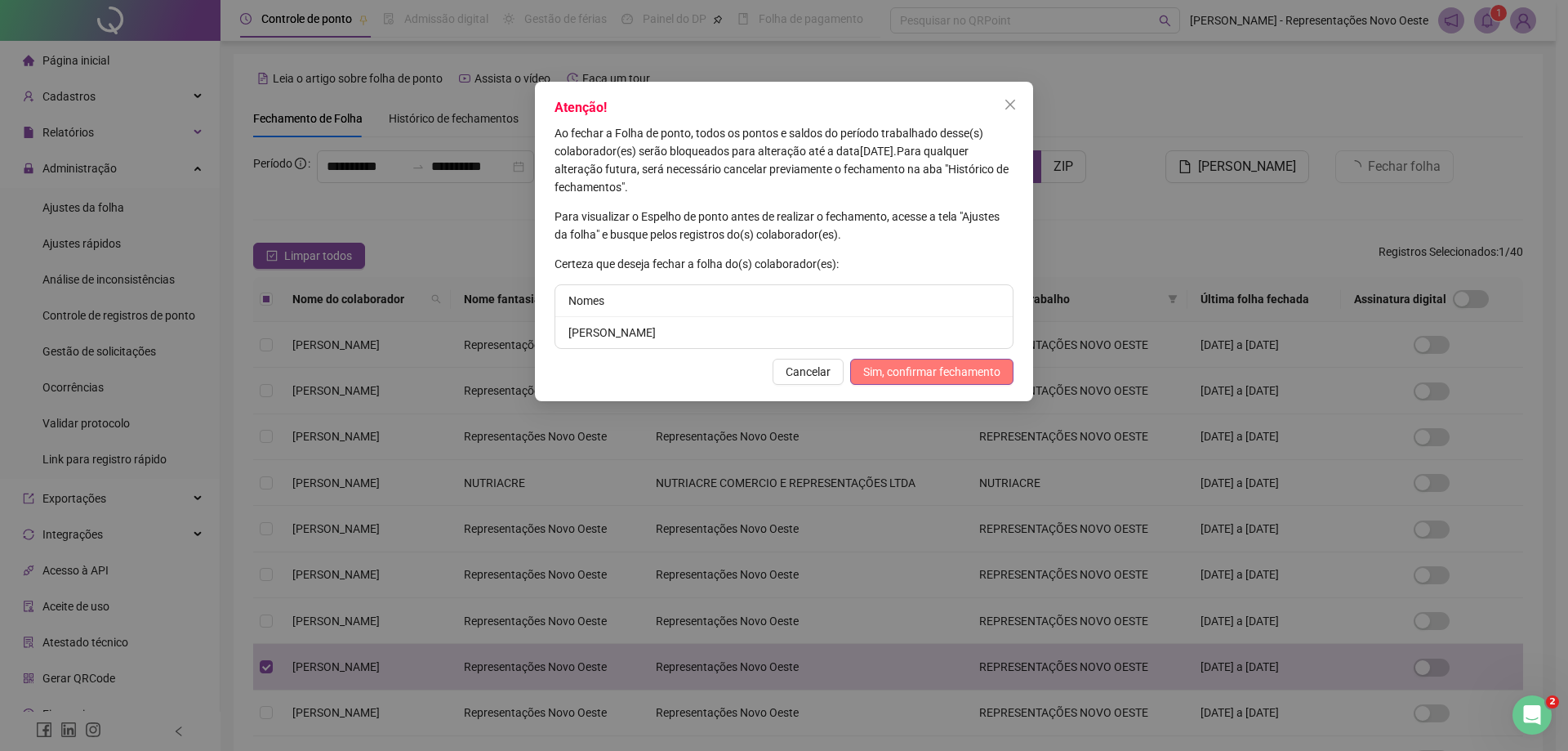
click at [986, 371] on span "Sim, confirmar fechamento" at bounding box center [932, 372] width 138 height 18
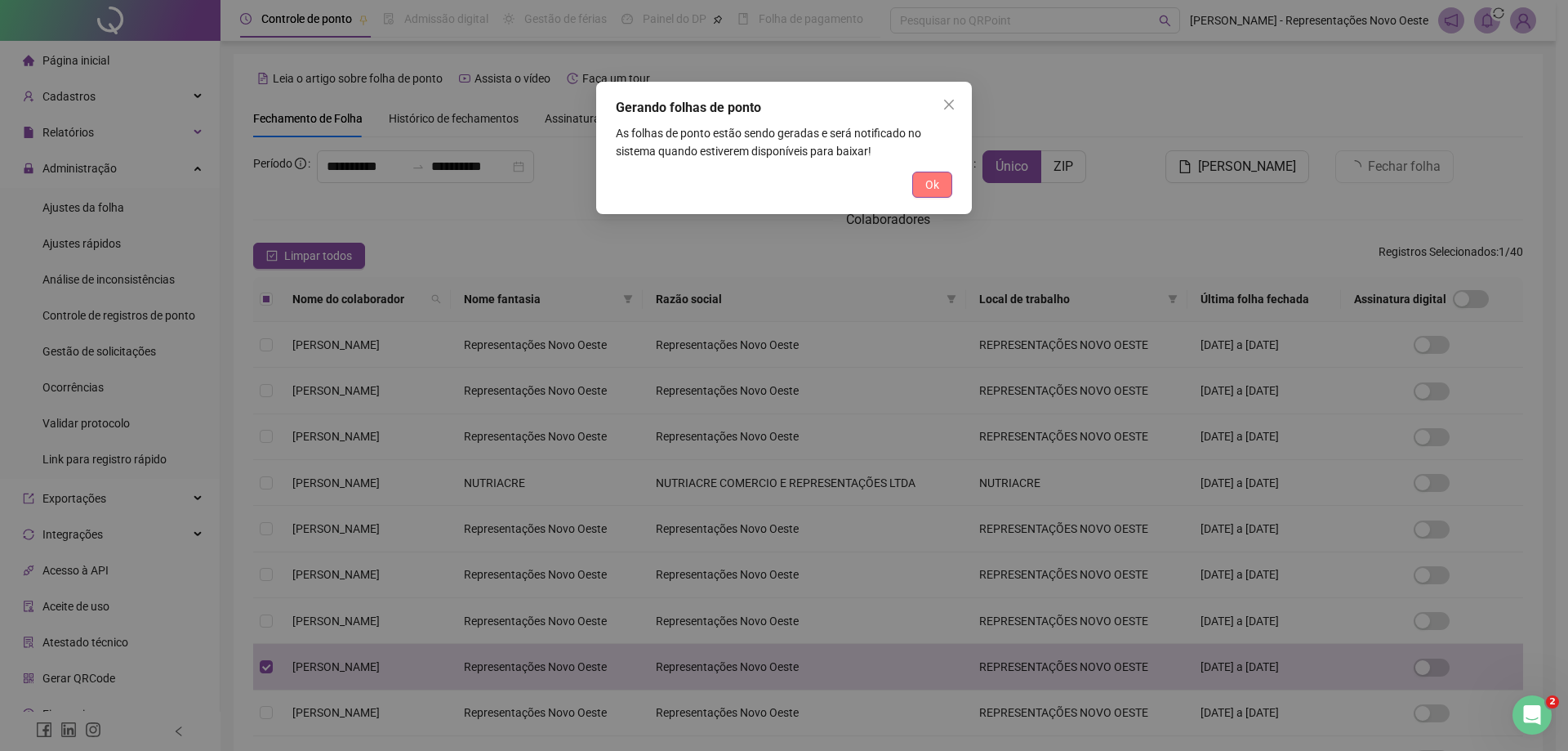
click at [933, 193] on button "Ok" at bounding box center [932, 185] width 40 height 27
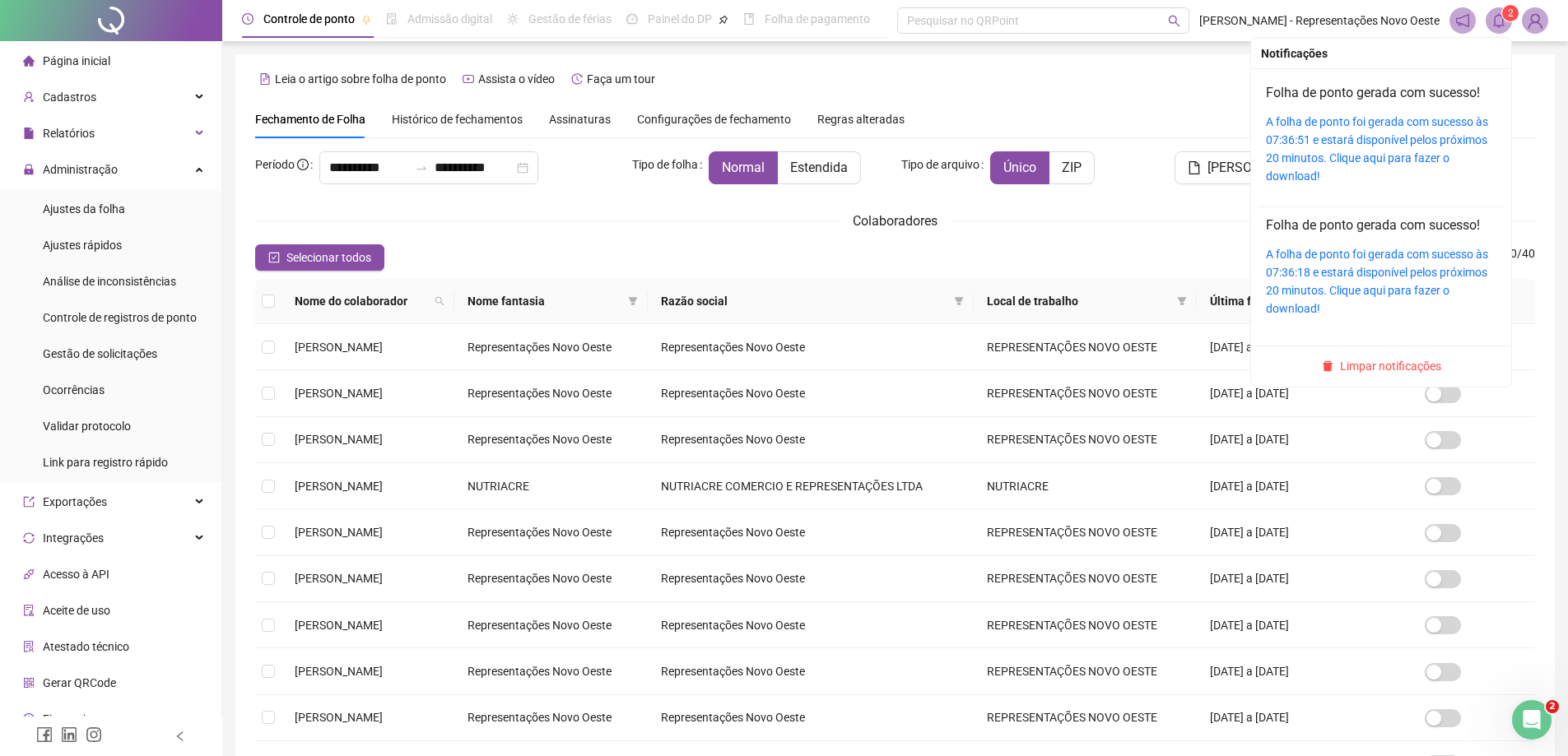
click at [1492, 33] on span at bounding box center [1499, 20] width 27 height 27
click at [1352, 158] on link "A folha de ponto foi gerada com sucesso às 07:36:51 e estará disponível pelos p…" at bounding box center [1377, 148] width 222 height 67
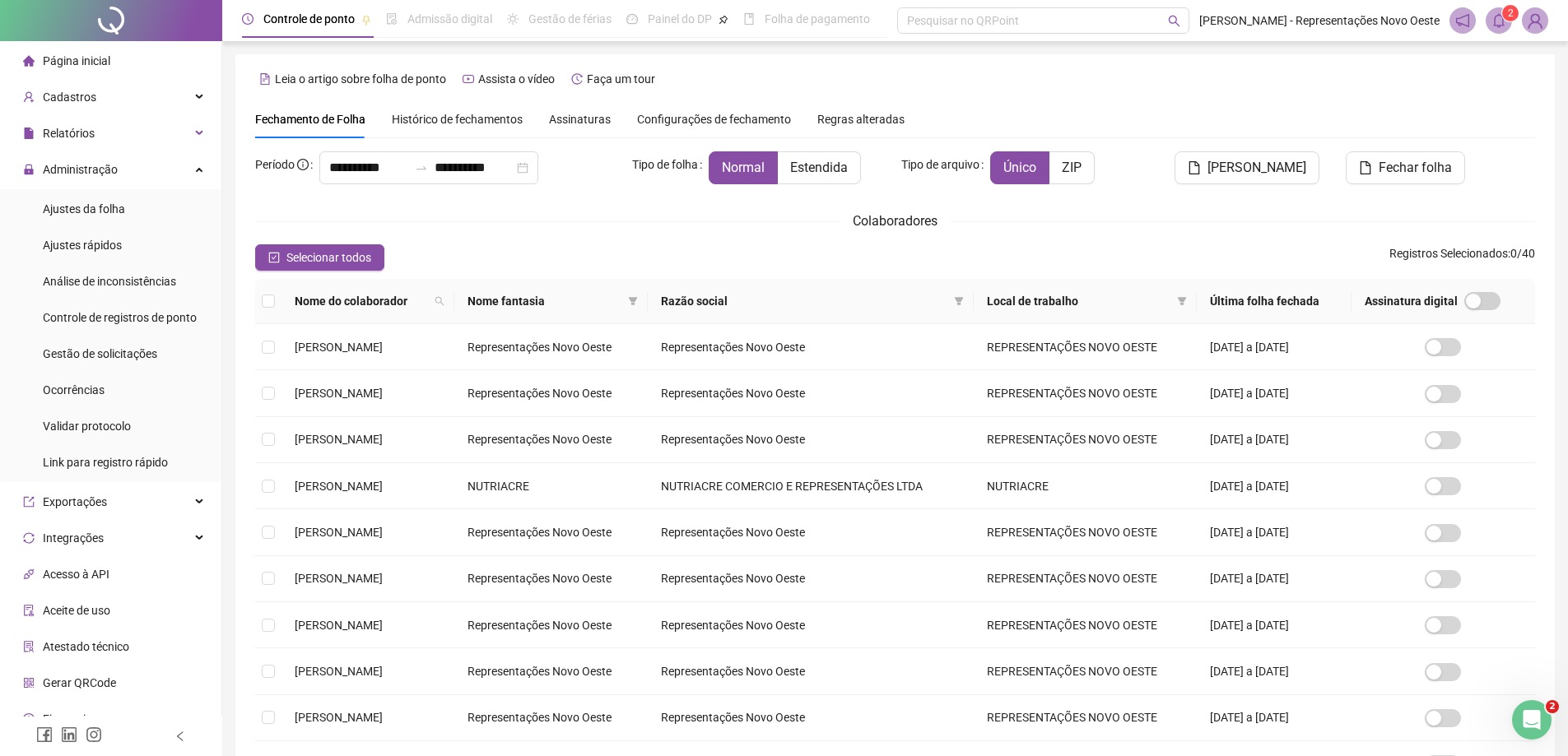
click at [130, 226] on ul "Ajustes da folha Ajustes rápidos Análise de inconsistências Controle de registr…" at bounding box center [111, 335] width 222 height 293
click at [140, 210] on li "Ajustes da folha" at bounding box center [110, 209] width 215 height 33
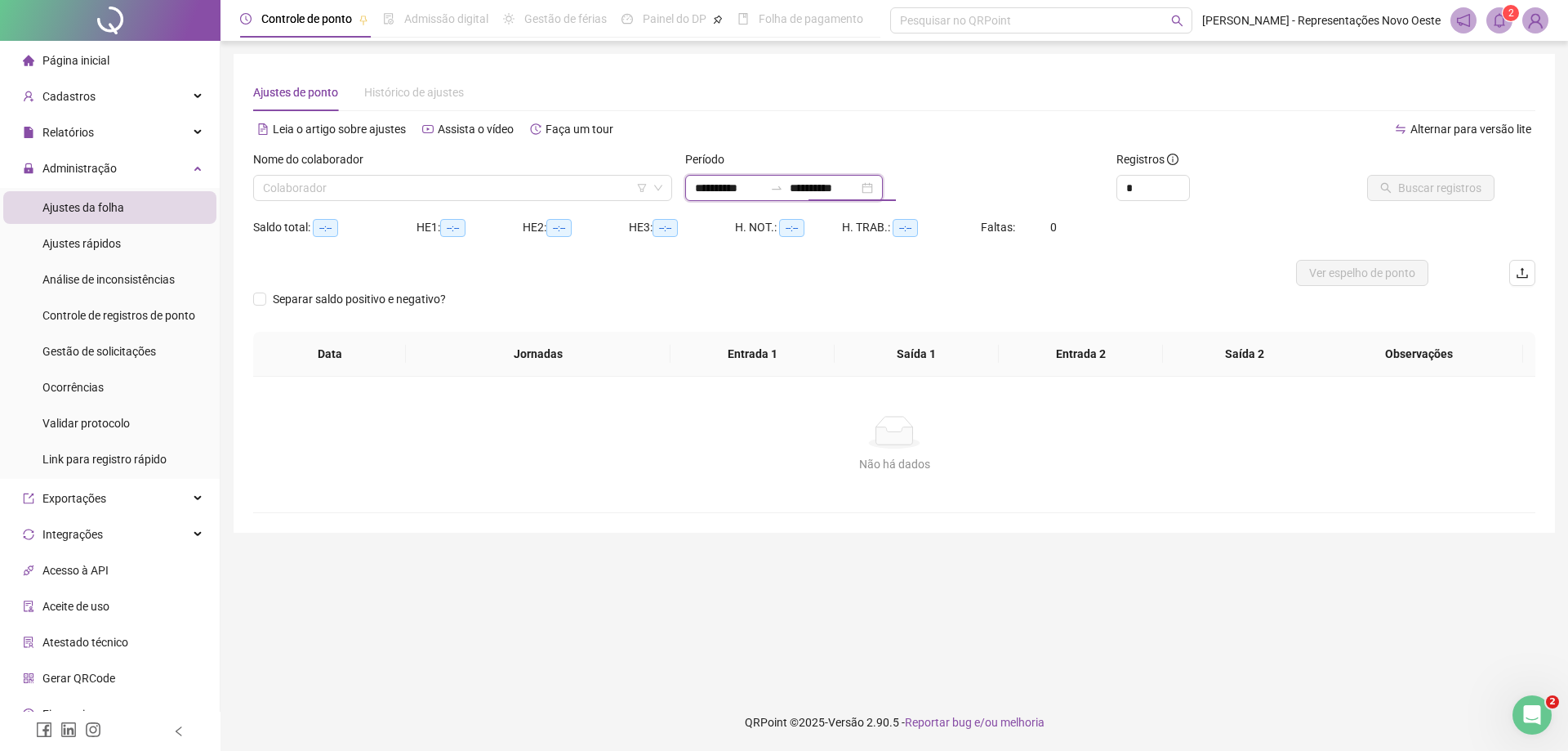
click at [808, 193] on input "**********" at bounding box center [824, 188] width 69 height 18
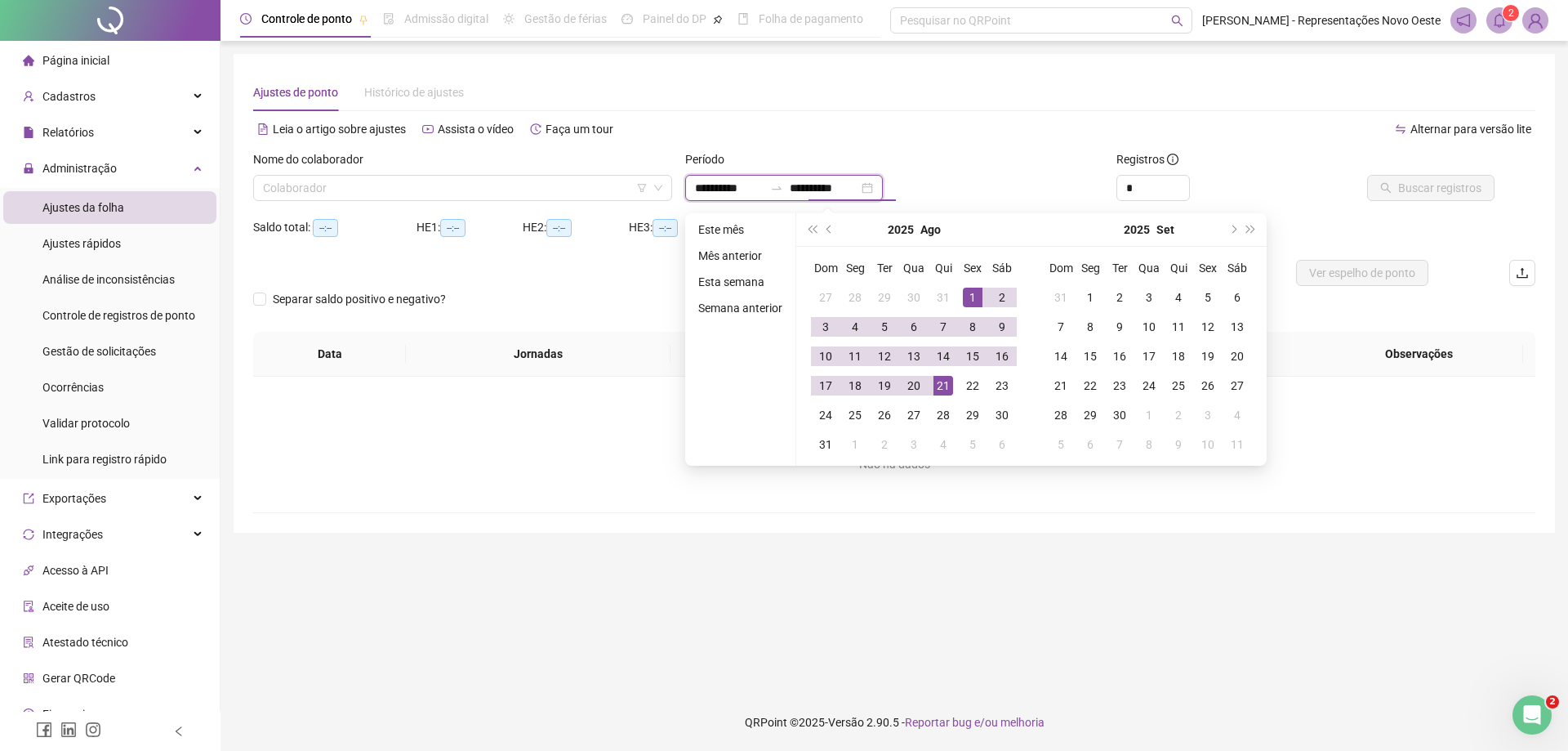
type input "**********"
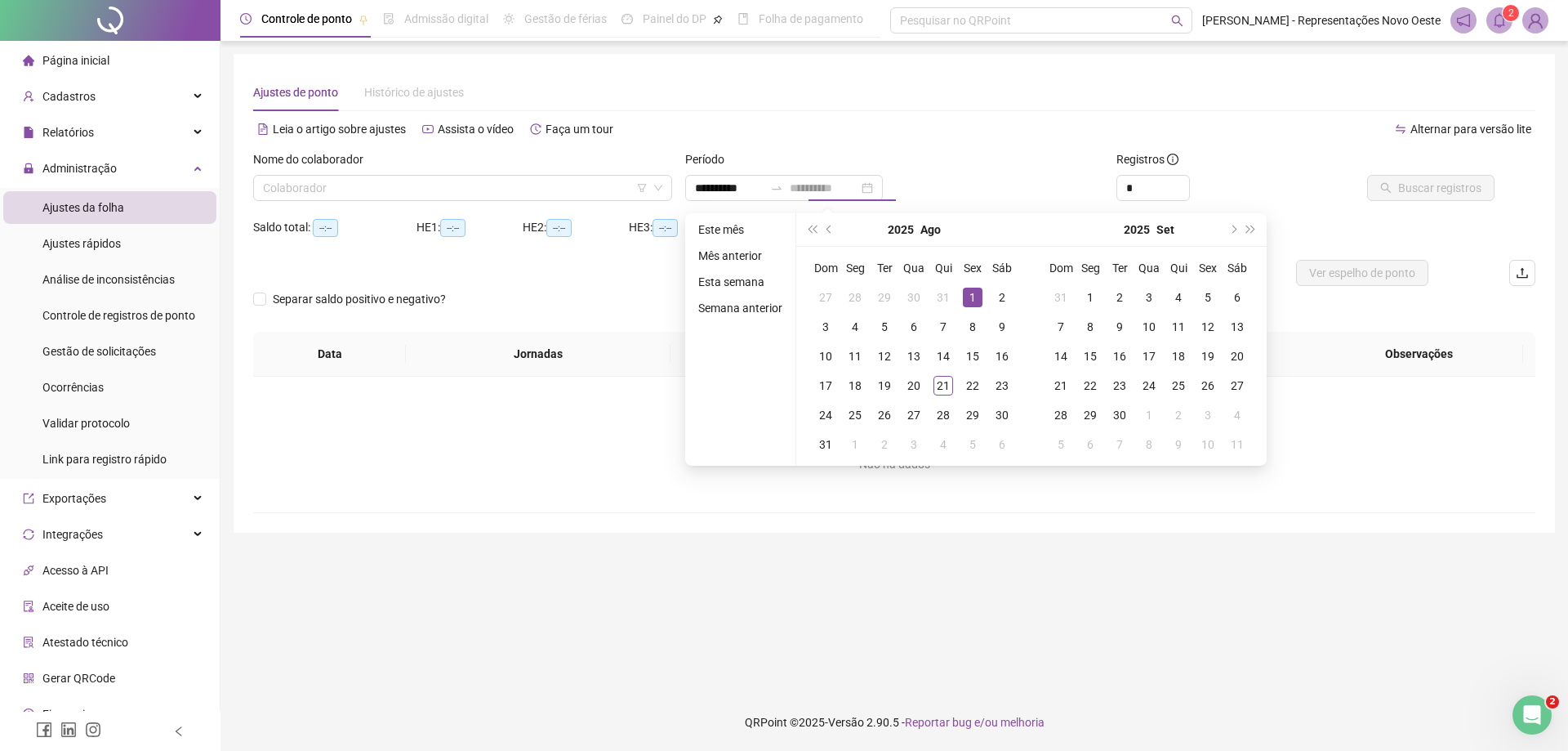
click at [972, 294] on div "1" at bounding box center [973, 298] width 20 height 20
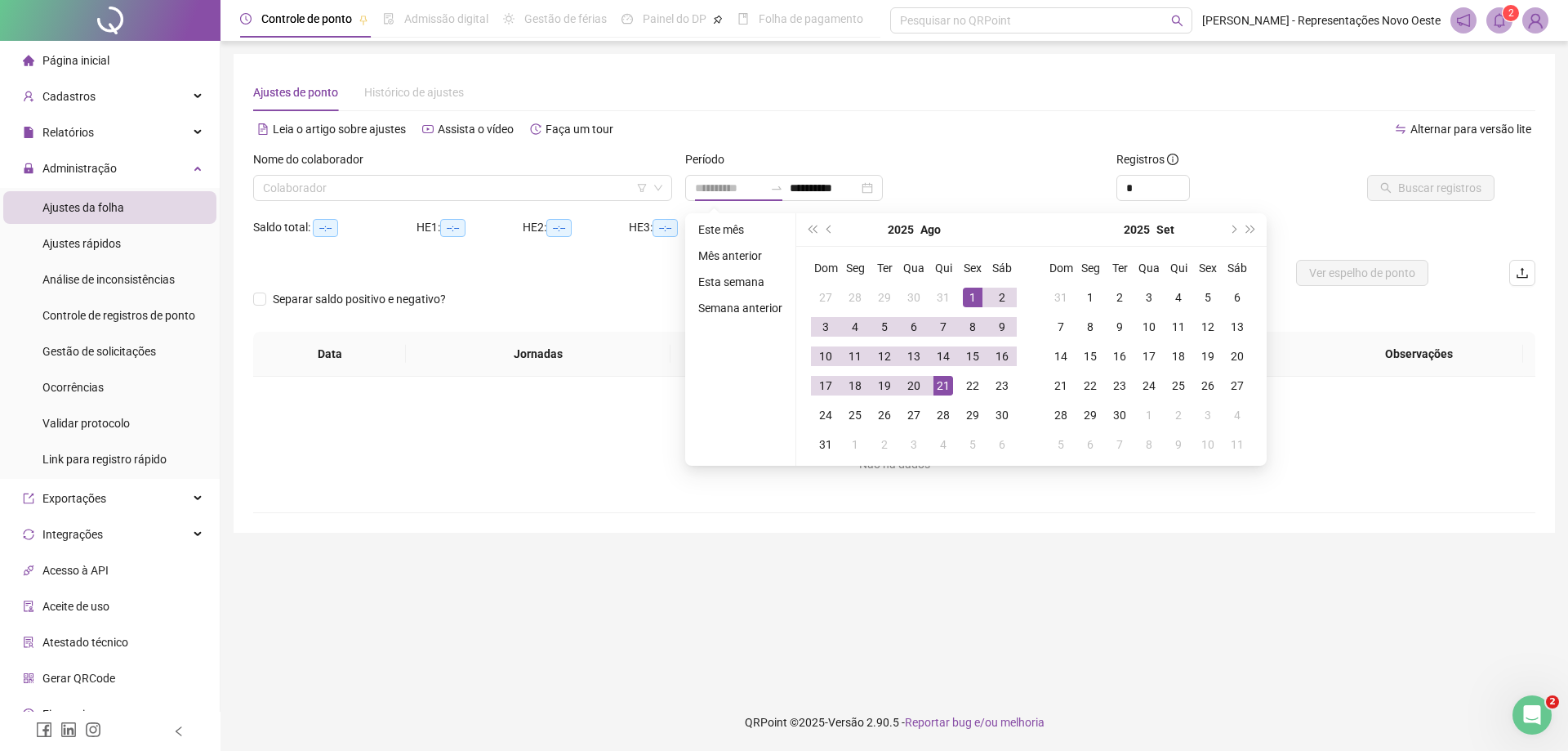
click at [933, 382] on div "21" at bounding box center [943, 385] width 20 height 20
type input "**********"
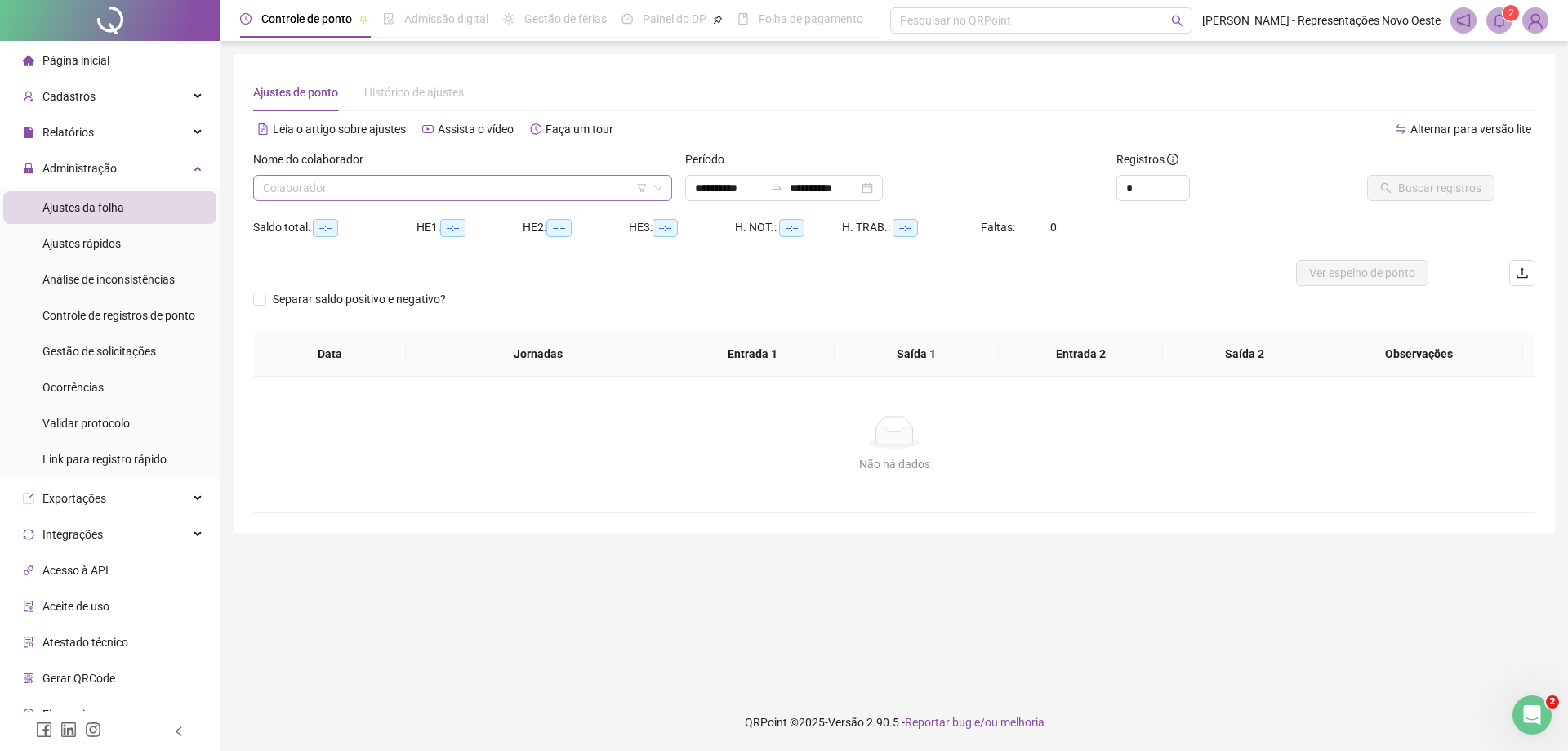
click at [479, 190] on input "search" at bounding box center [456, 188] width 385 height 25
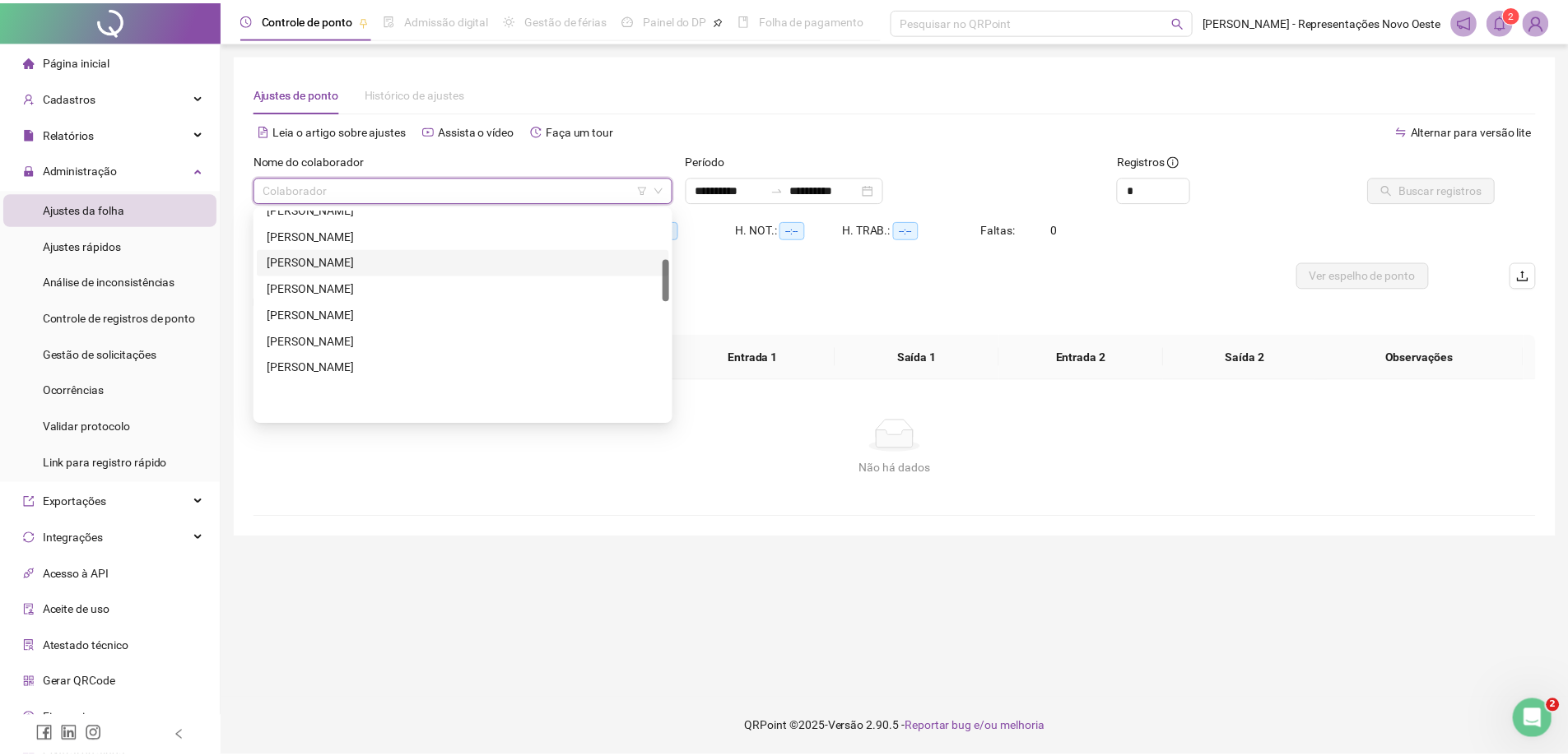
scroll to position [246, 0]
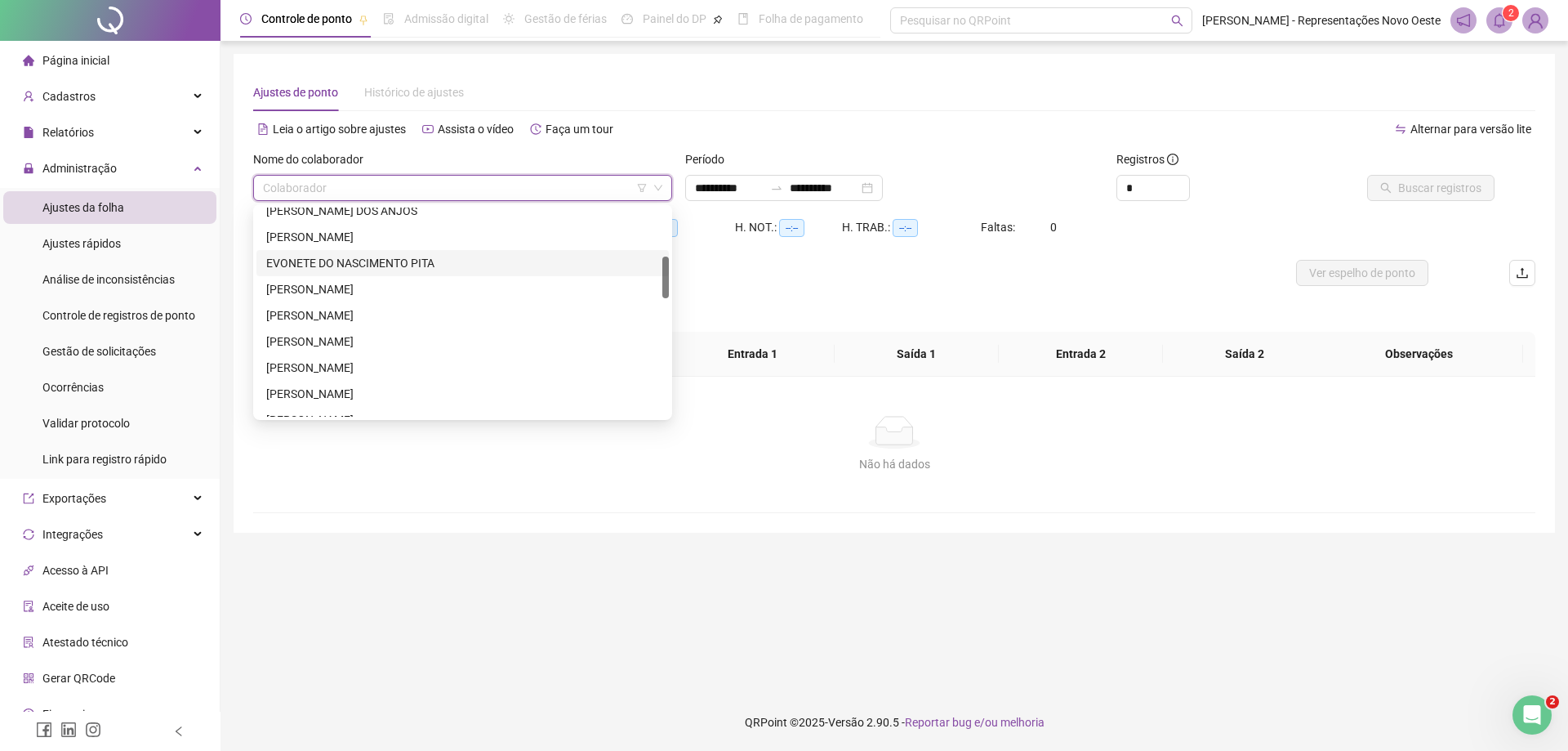
click at [319, 255] on div "EVONETE DO NASCIMENTO PITA" at bounding box center [463, 263] width 393 height 18
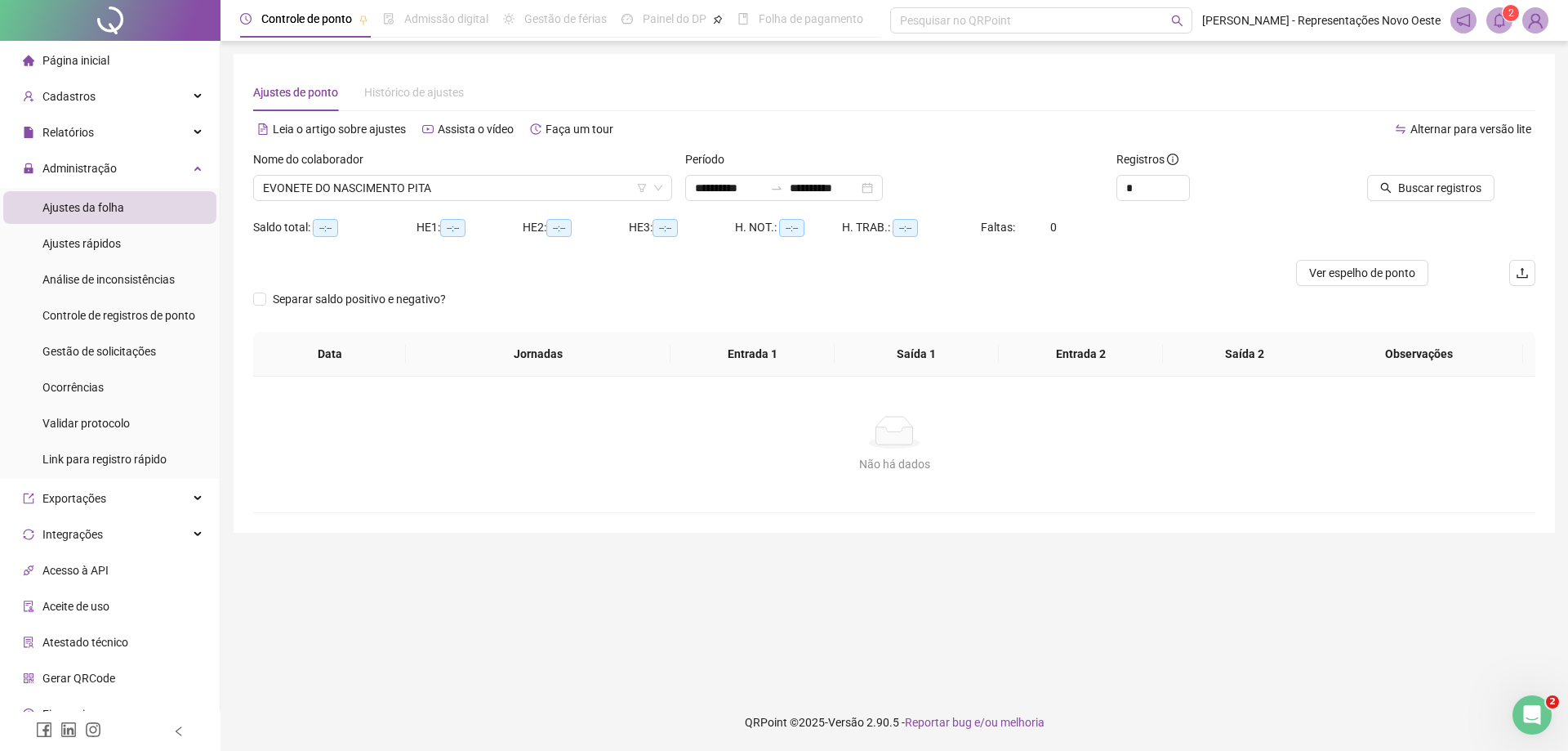
click at [1416, 168] on div at bounding box center [1414, 162] width 162 height 25
click at [1428, 188] on span "Buscar registros" at bounding box center [1439, 188] width 84 height 18
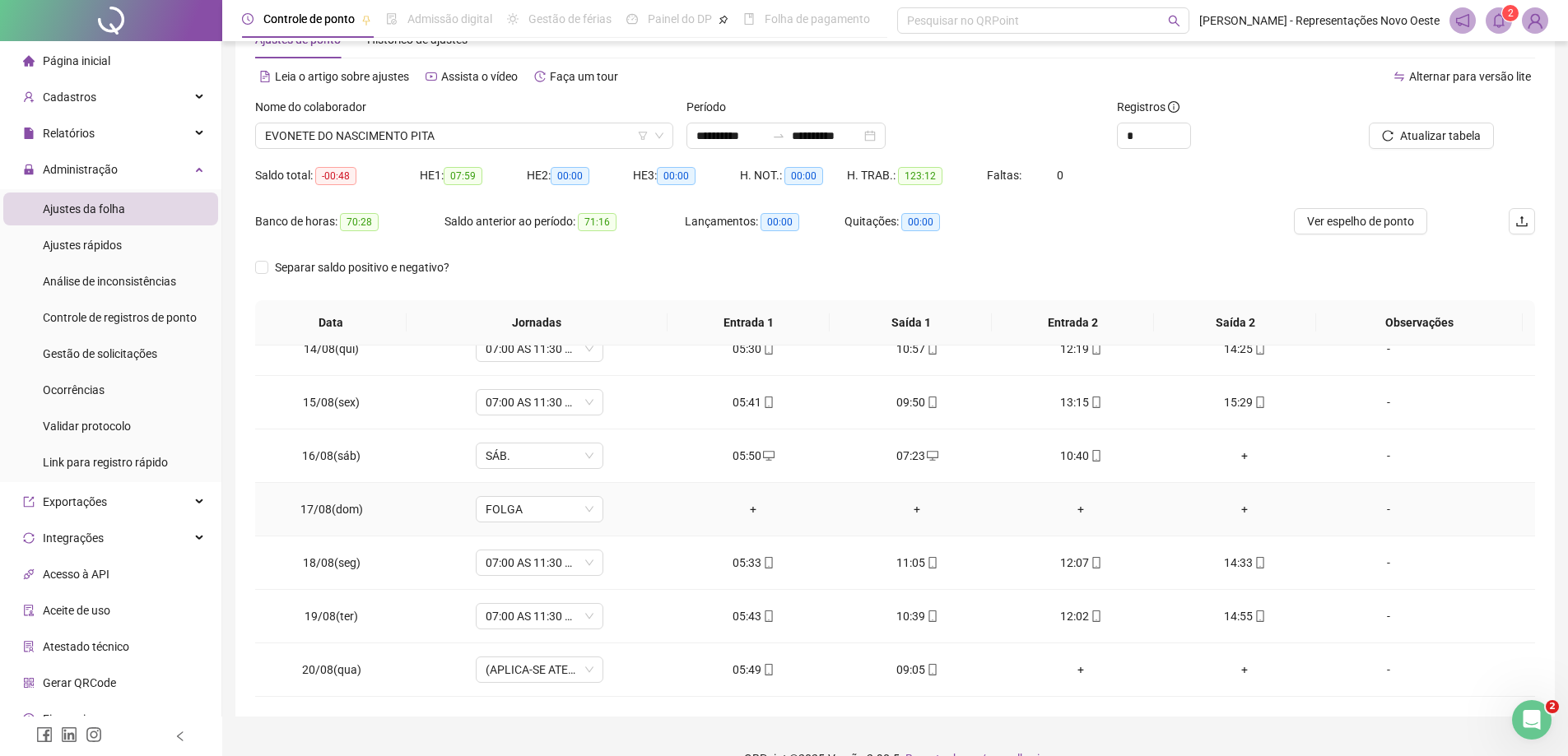
scroll to position [85, 0]
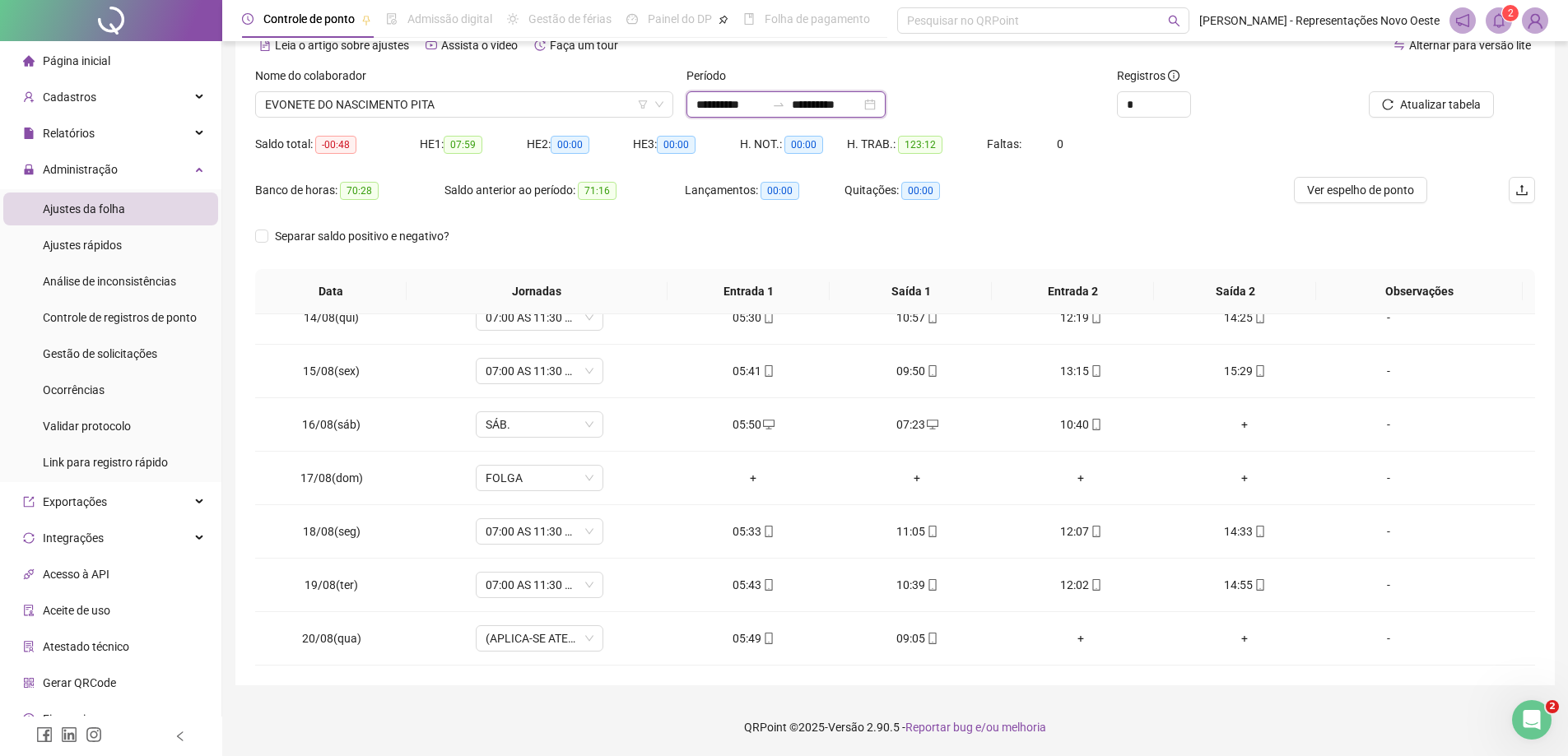
click at [828, 98] on input "**********" at bounding box center [827, 104] width 69 height 18
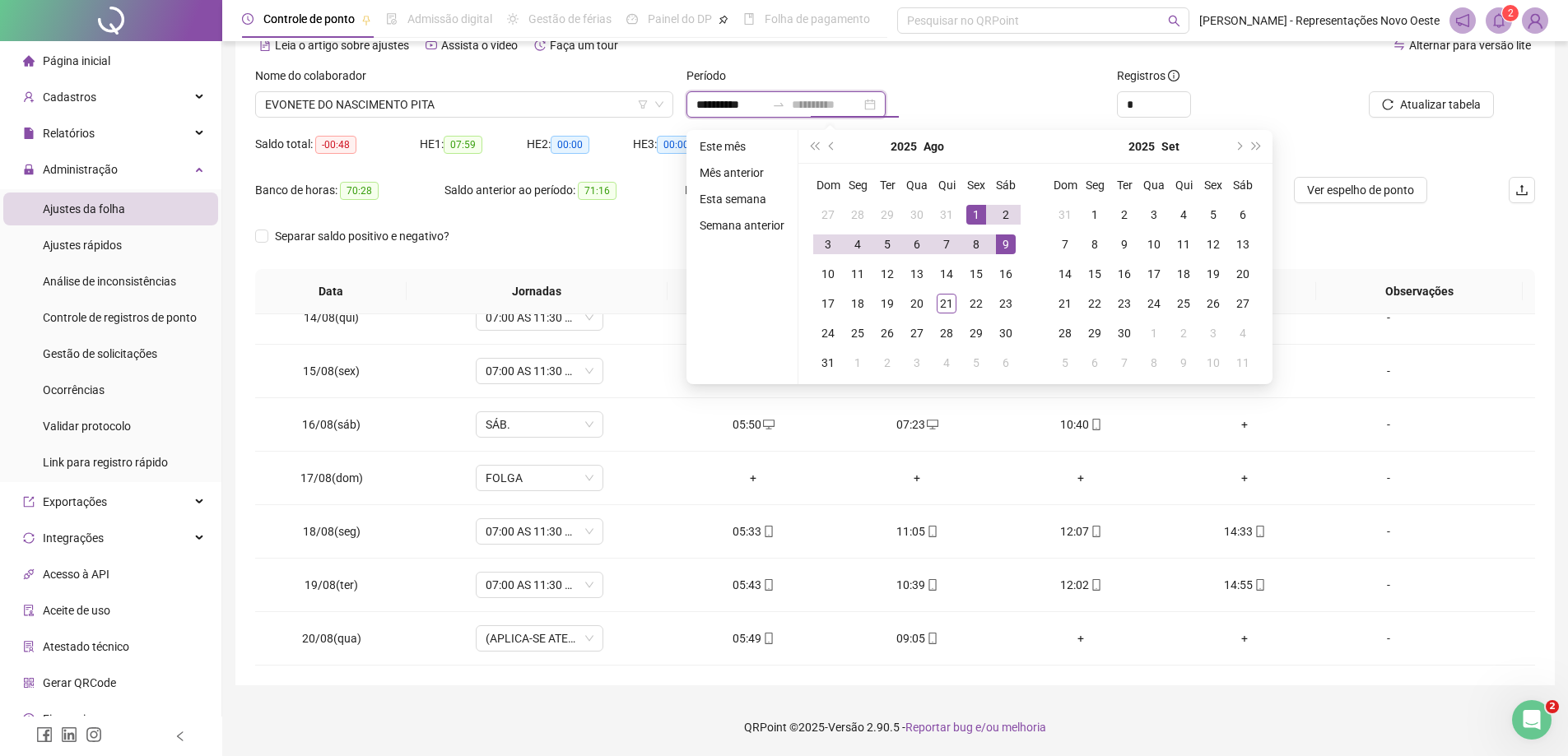
type input "**********"
click at [976, 209] on div "1" at bounding box center [976, 215] width 20 height 20
click at [953, 302] on div "21" at bounding box center [946, 304] width 20 height 20
type input "**********"
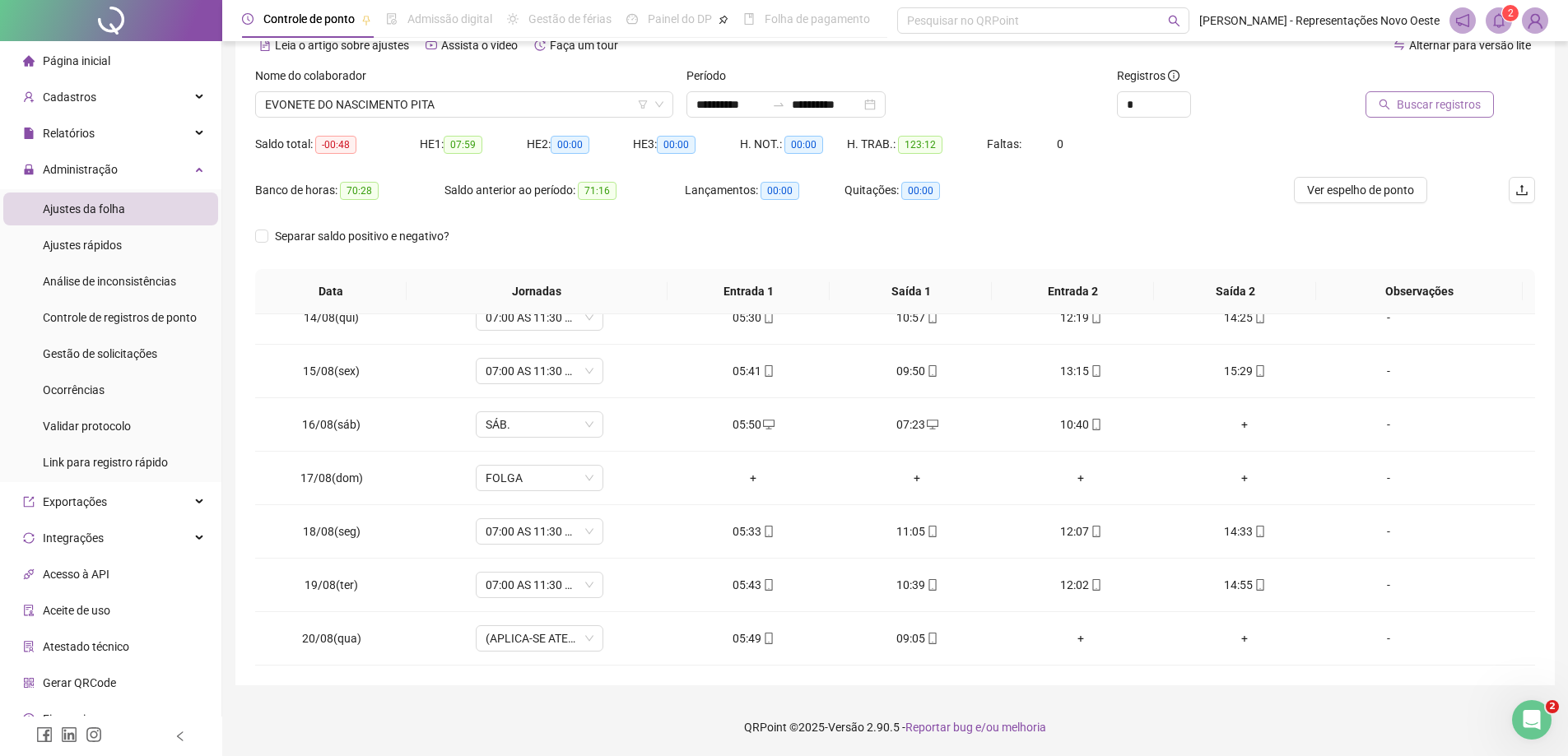
click at [1435, 110] on span "Buscar registros" at bounding box center [1438, 104] width 84 height 18
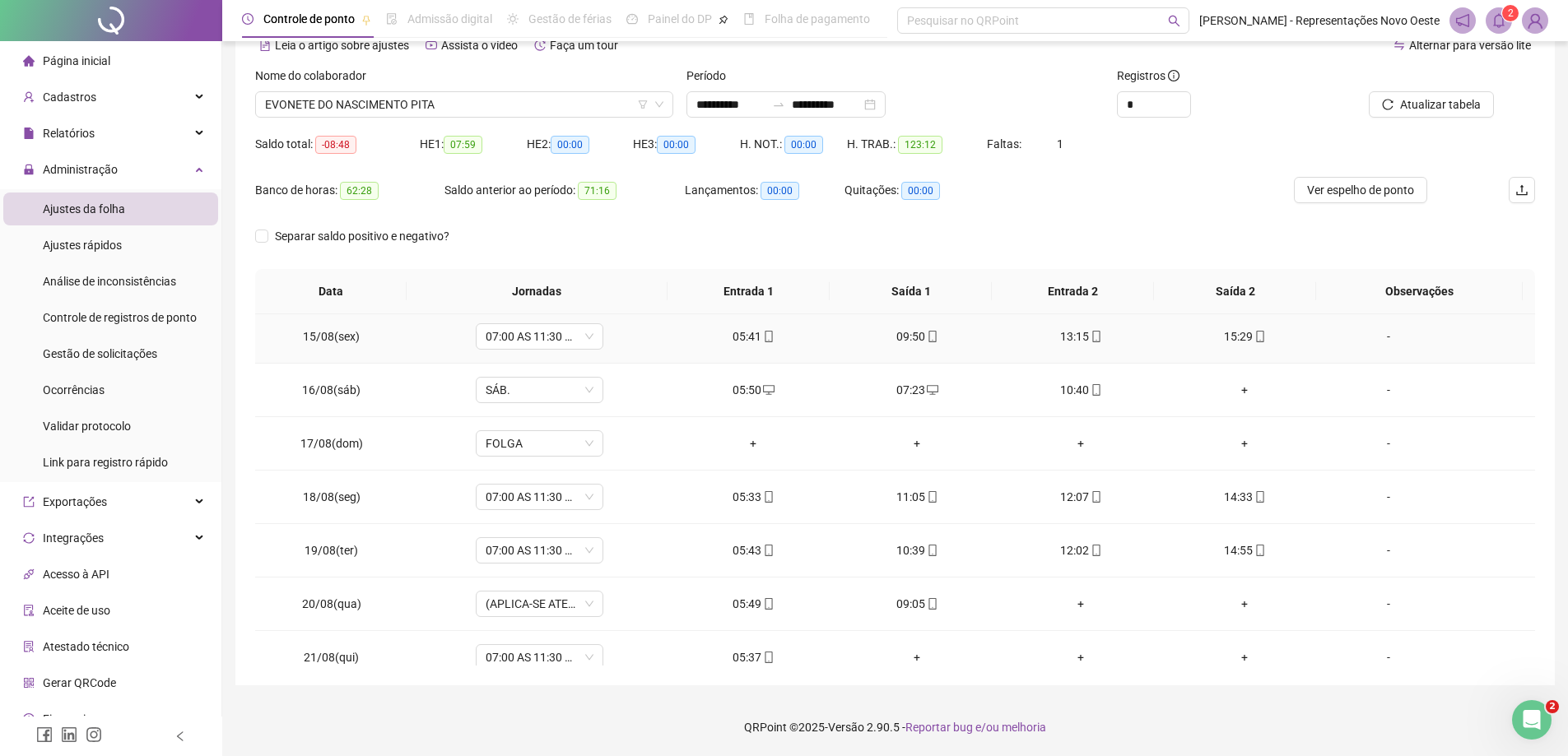
scroll to position [772, 0]
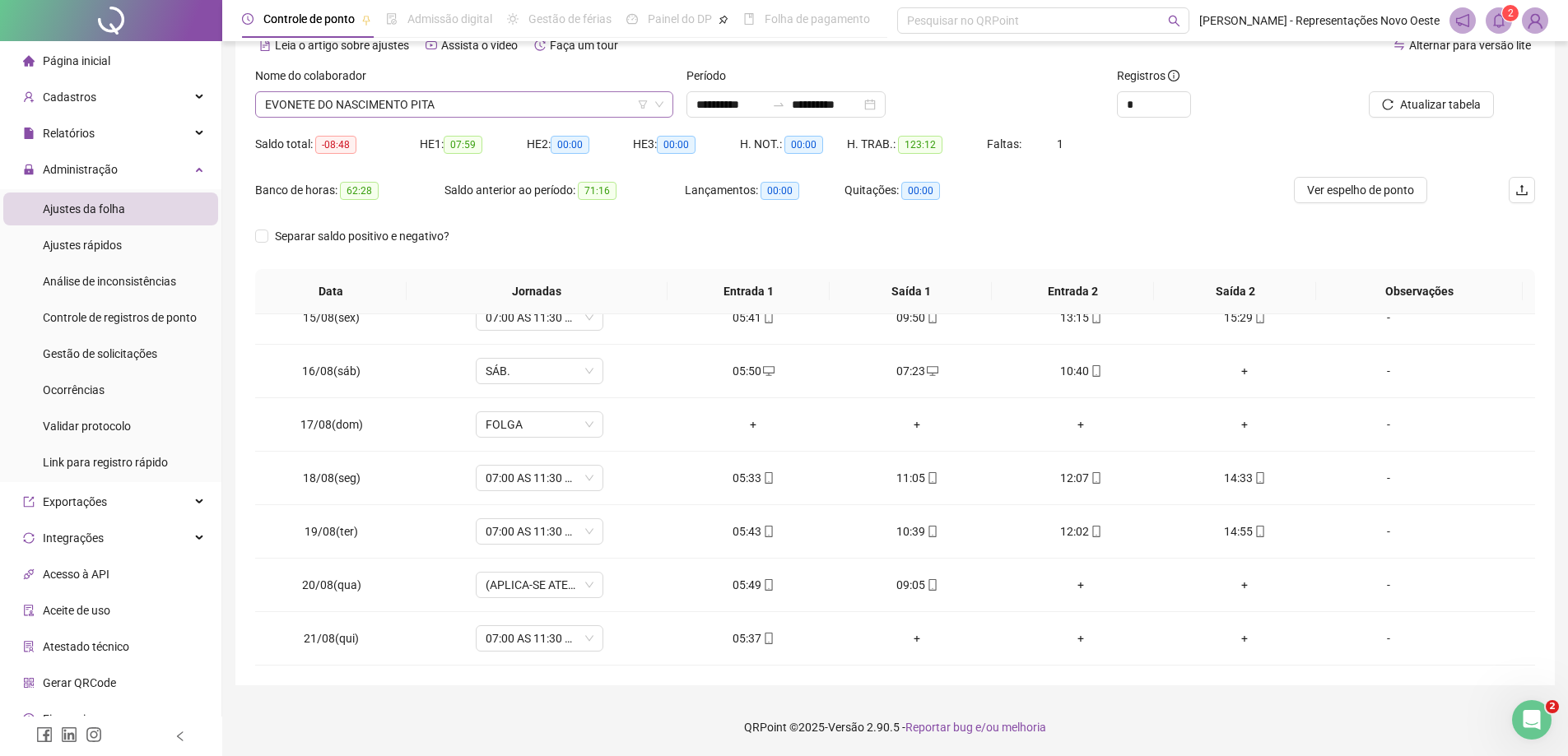
click at [514, 112] on span "EVONETE DO NASCIMENTO PITA" at bounding box center [464, 104] width 398 height 25
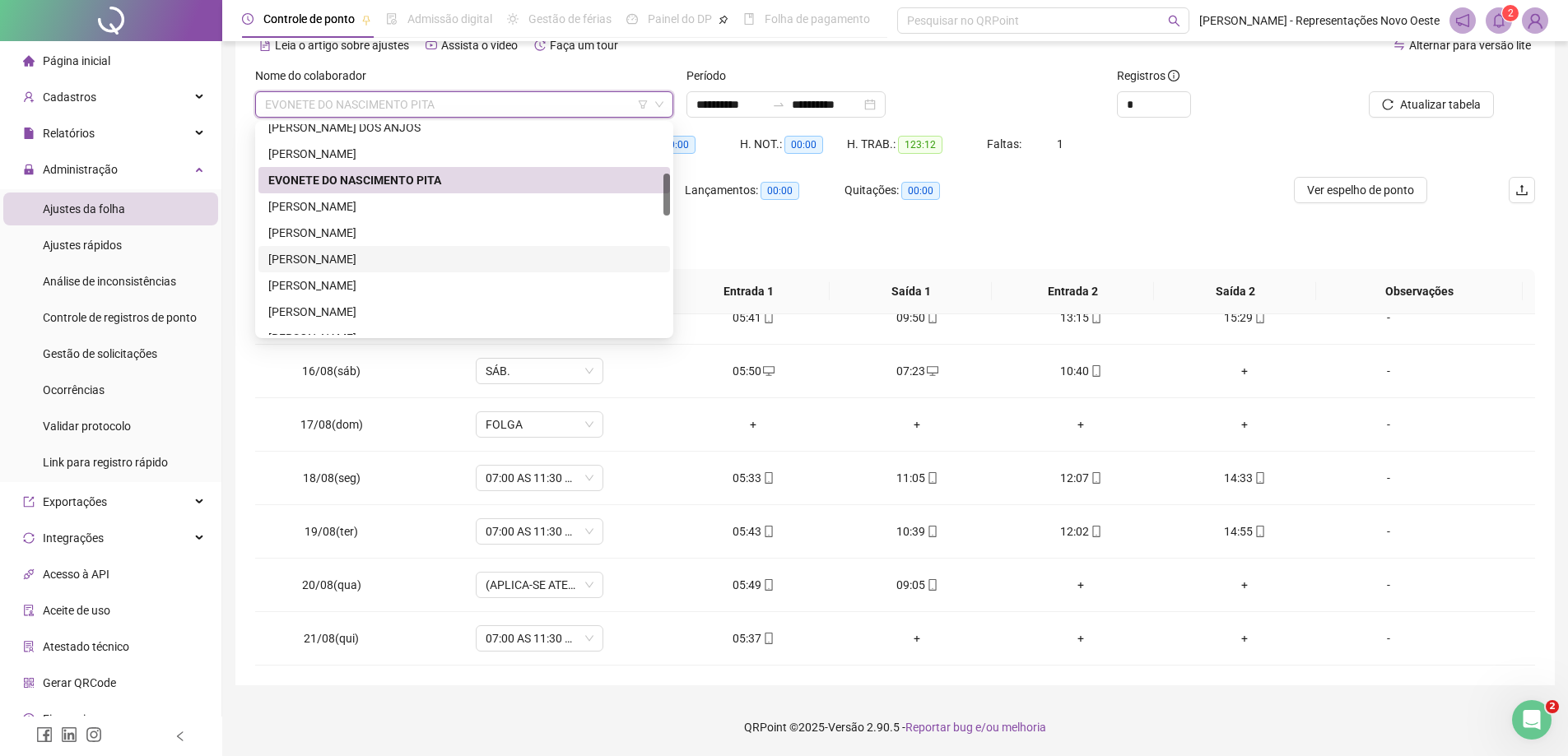
click at [336, 256] on div "[PERSON_NAME]" at bounding box center [464, 259] width 392 height 18
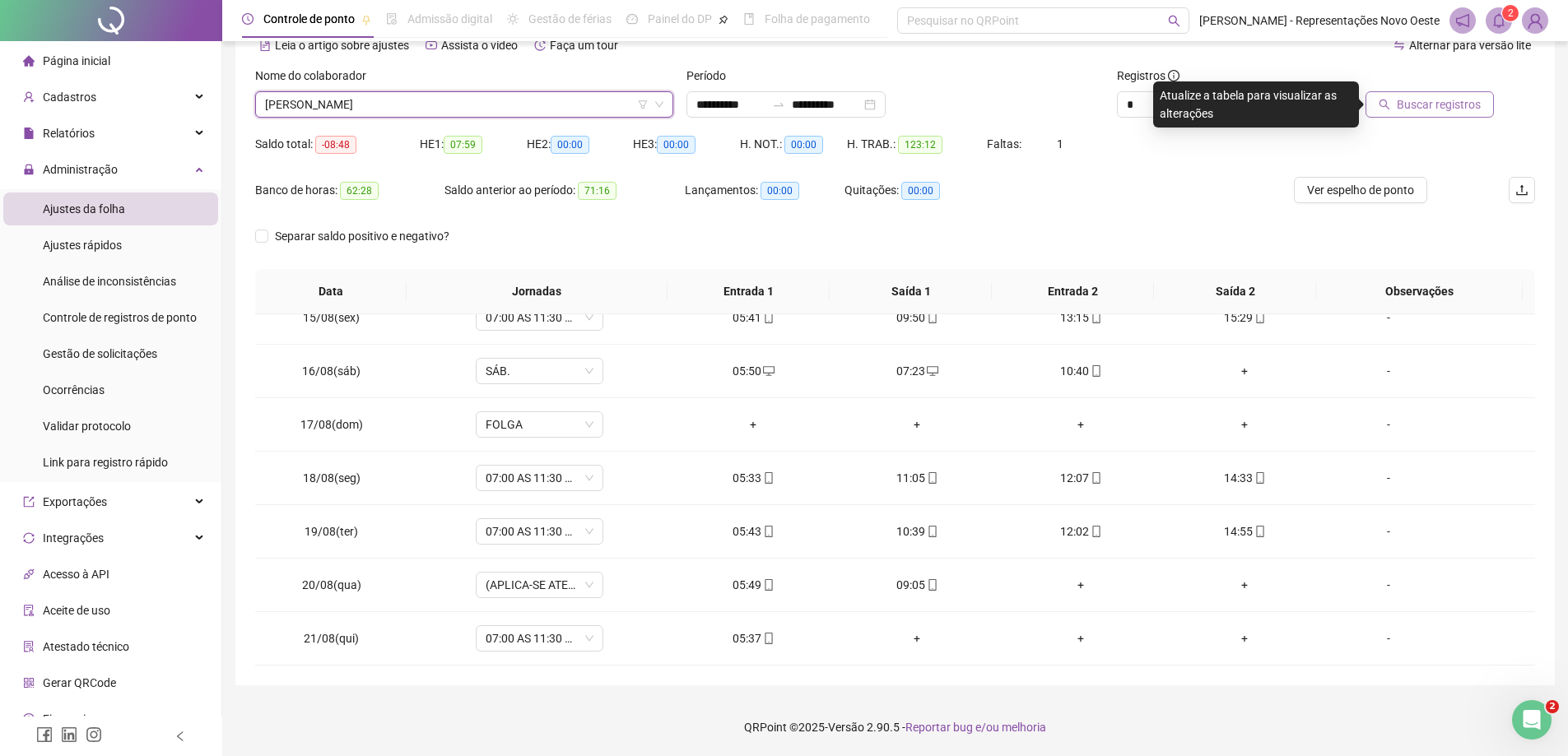
click at [1408, 105] on span "Buscar registros" at bounding box center [1438, 104] width 84 height 18
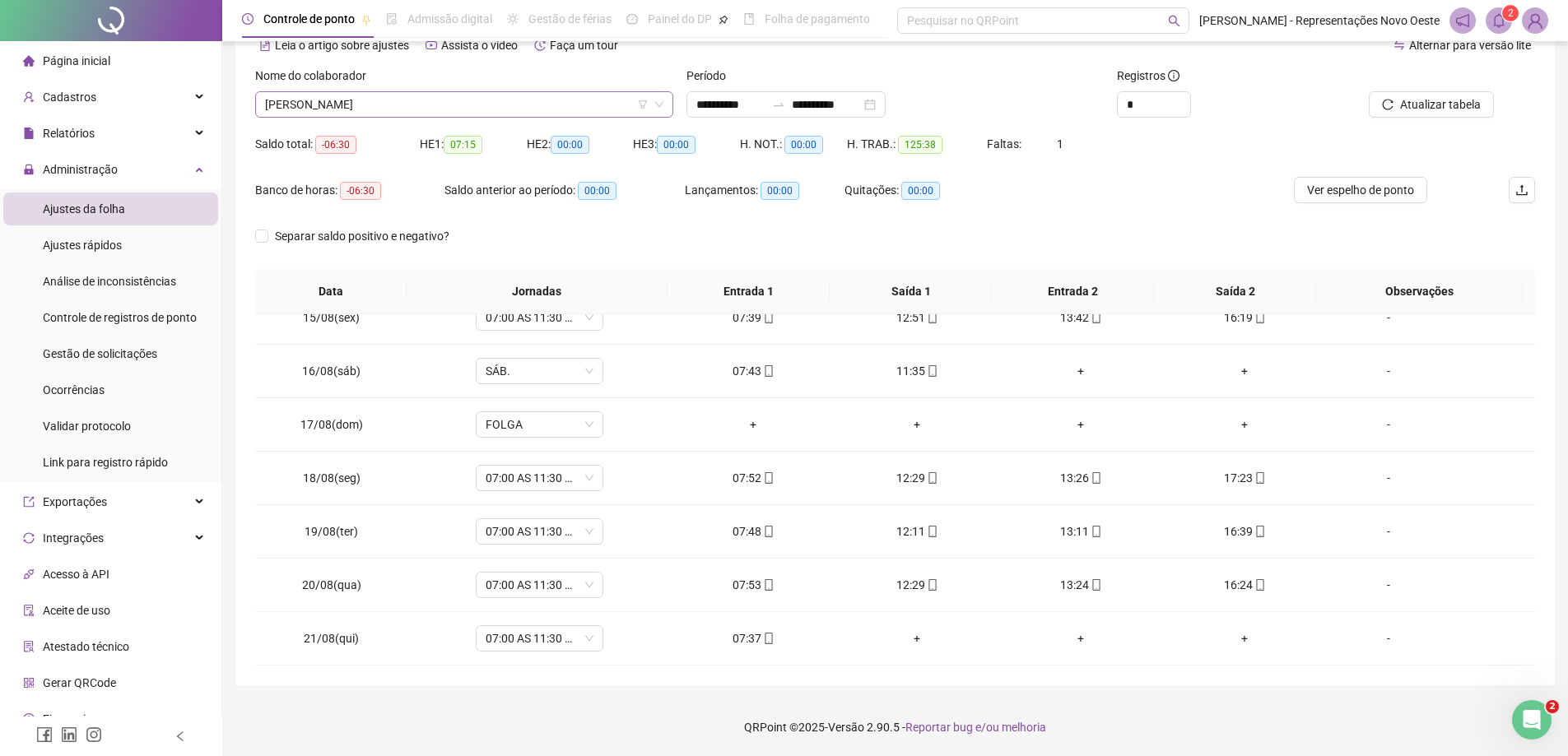
click at [446, 111] on span "[PERSON_NAME]" at bounding box center [464, 104] width 398 height 25
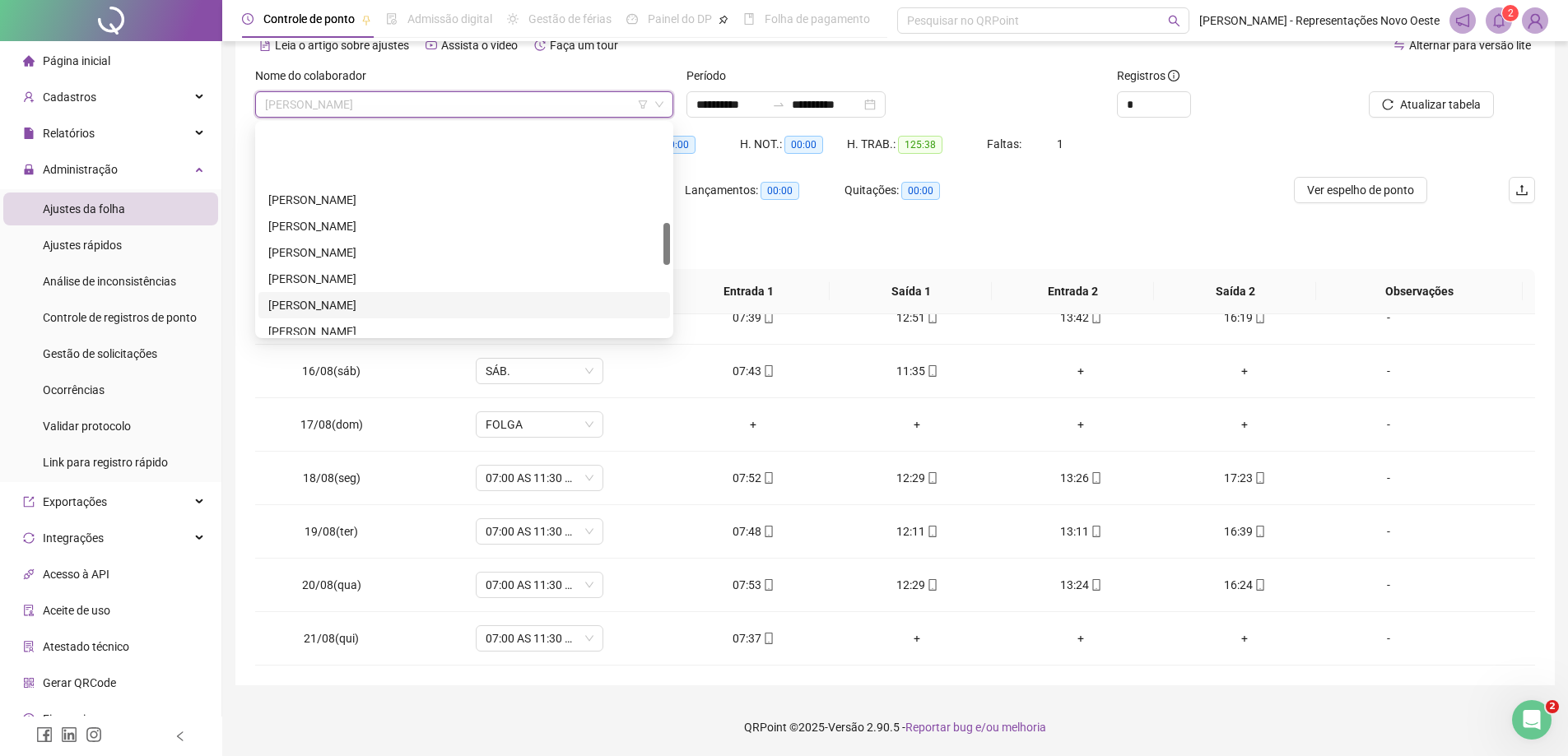
scroll to position [494, 0]
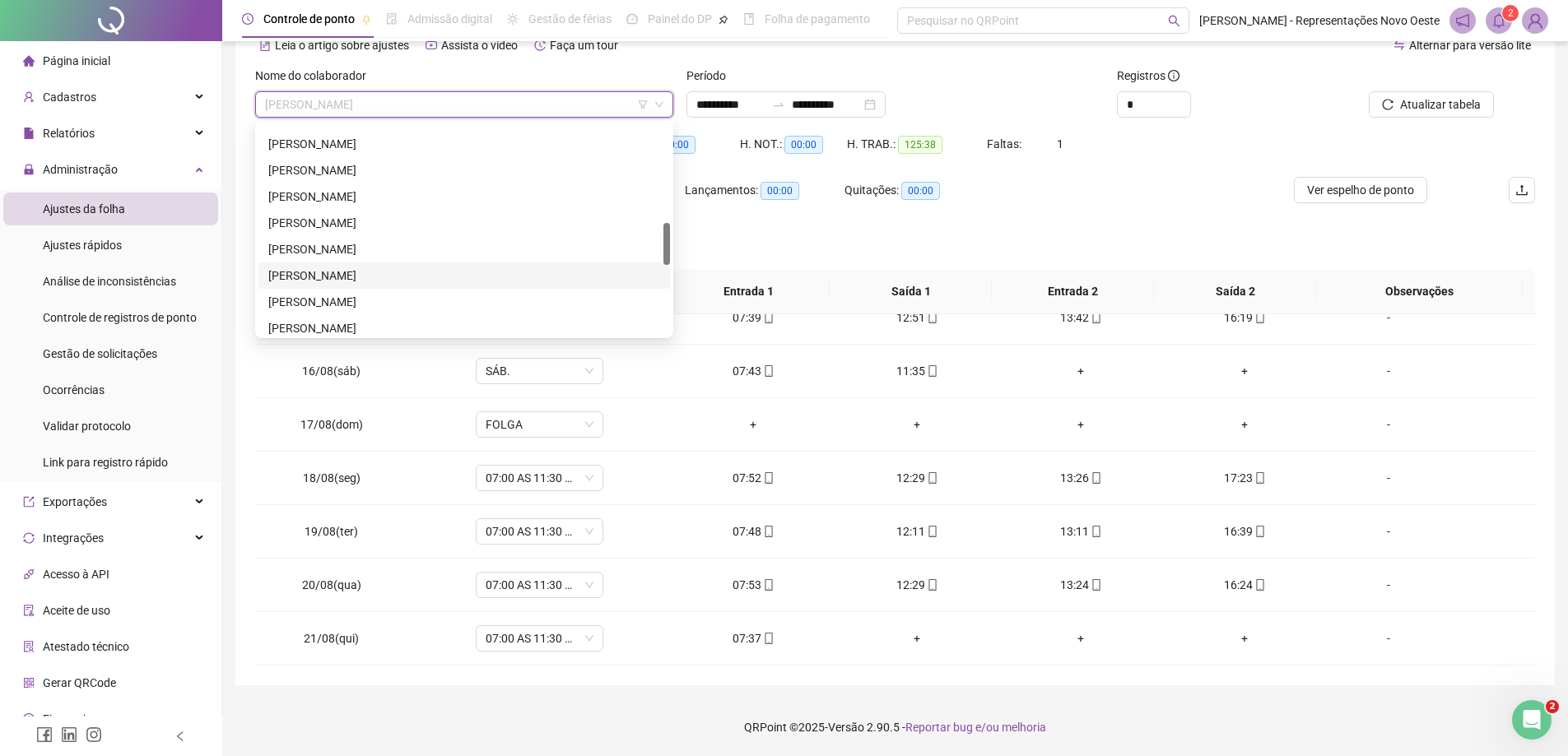
click at [409, 271] on div "[PERSON_NAME]" at bounding box center [464, 275] width 392 height 18
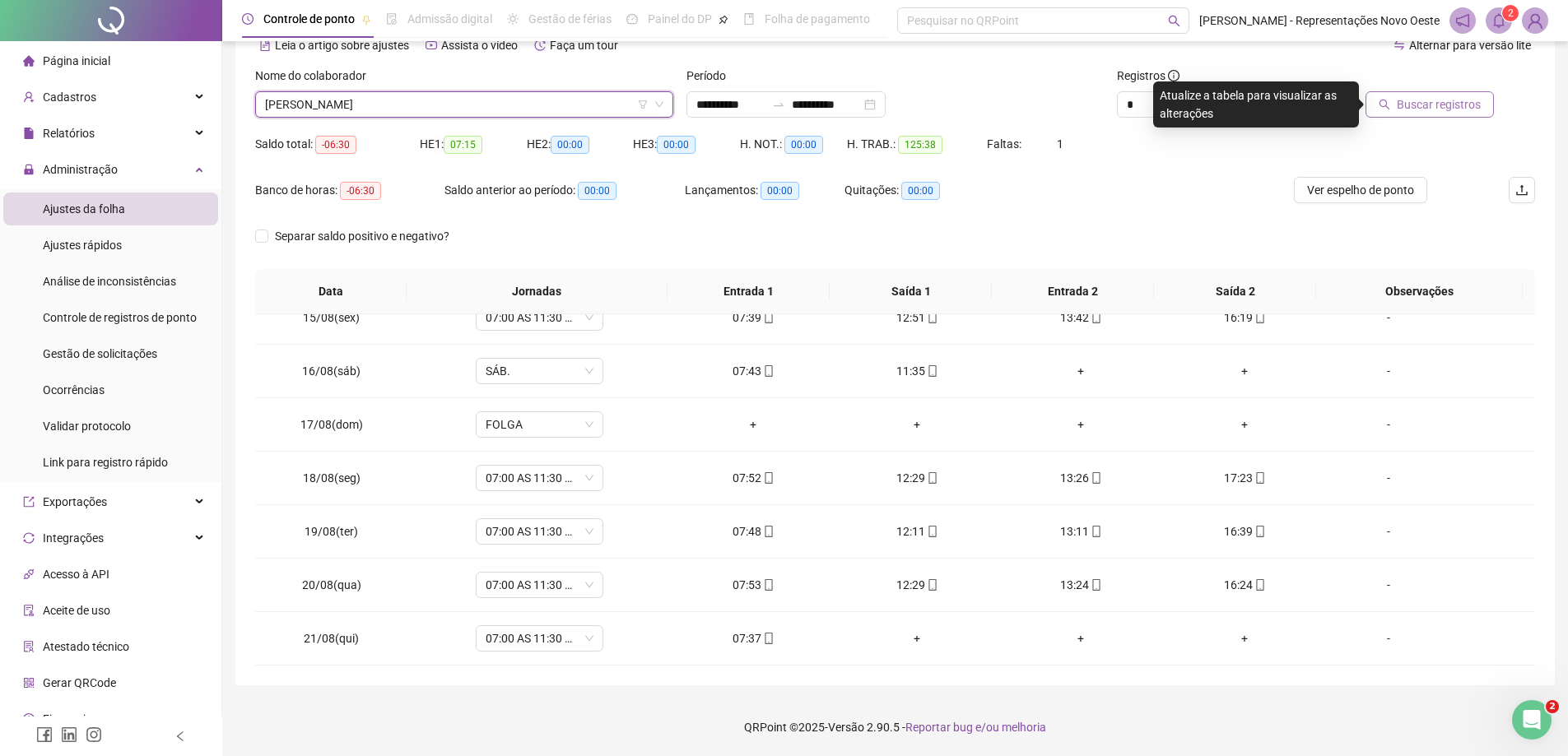
click at [1443, 100] on span "Buscar registros" at bounding box center [1438, 104] width 84 height 18
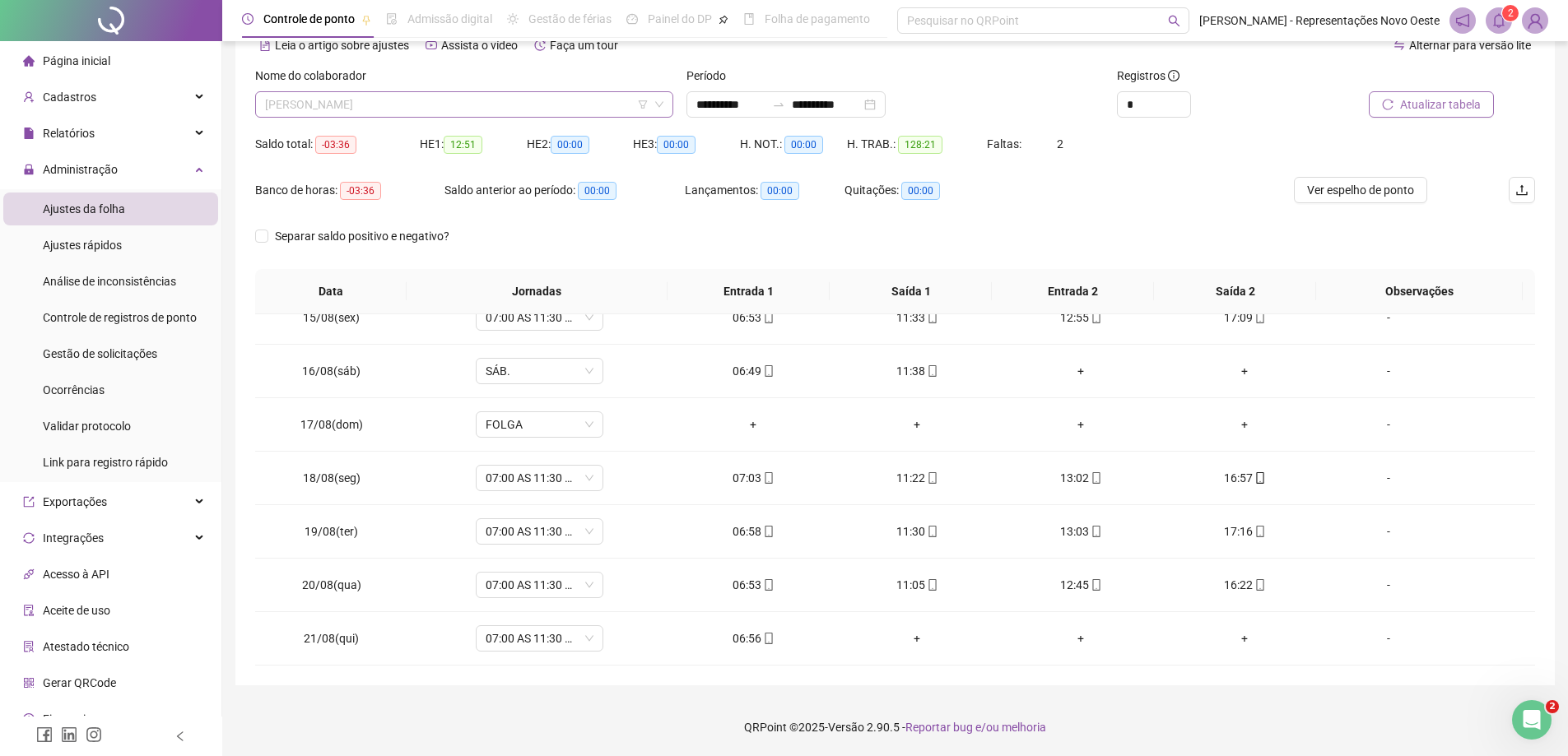
click at [376, 99] on span "[PERSON_NAME]" at bounding box center [464, 104] width 398 height 25
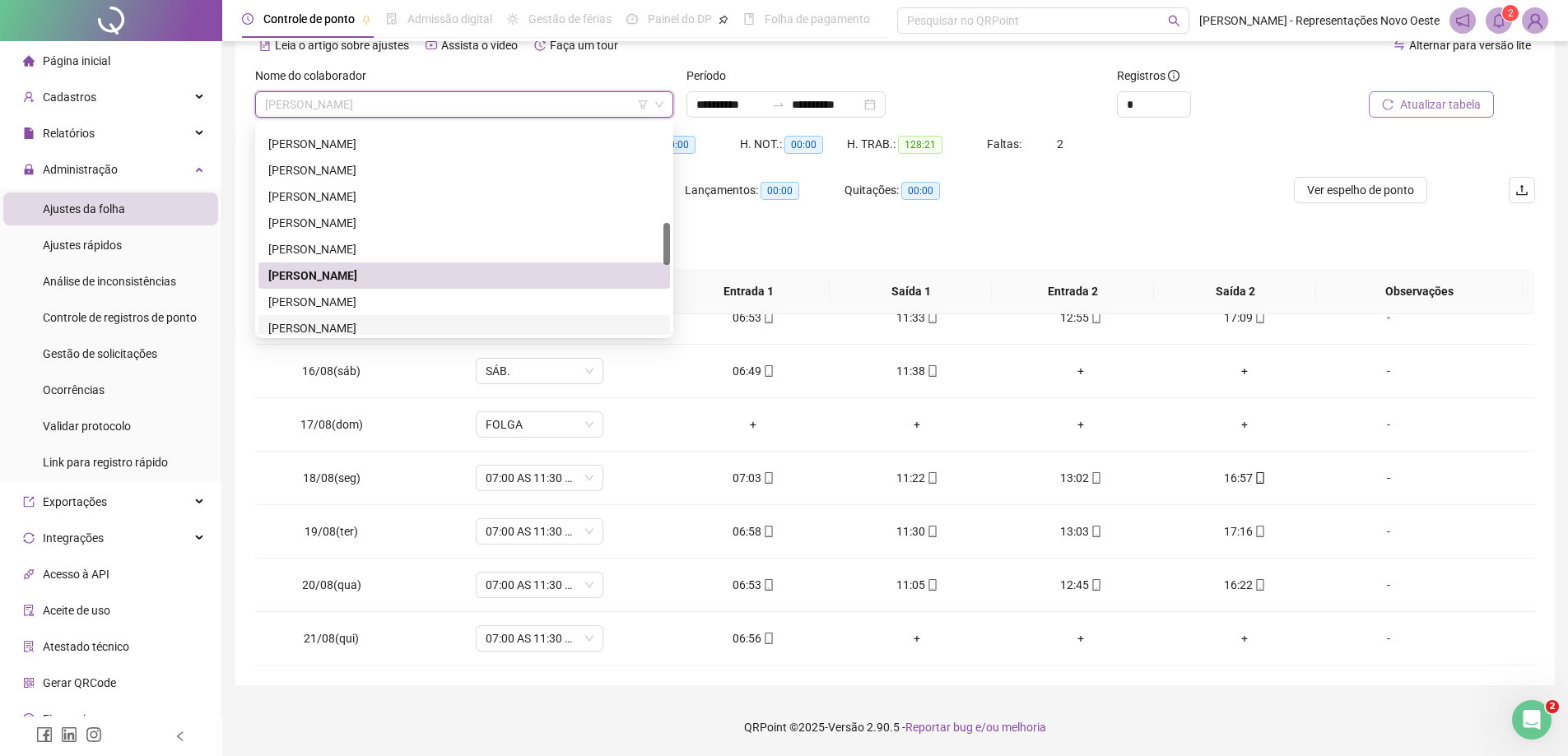
click at [368, 324] on div "[PERSON_NAME]" at bounding box center [464, 329] width 392 height 18
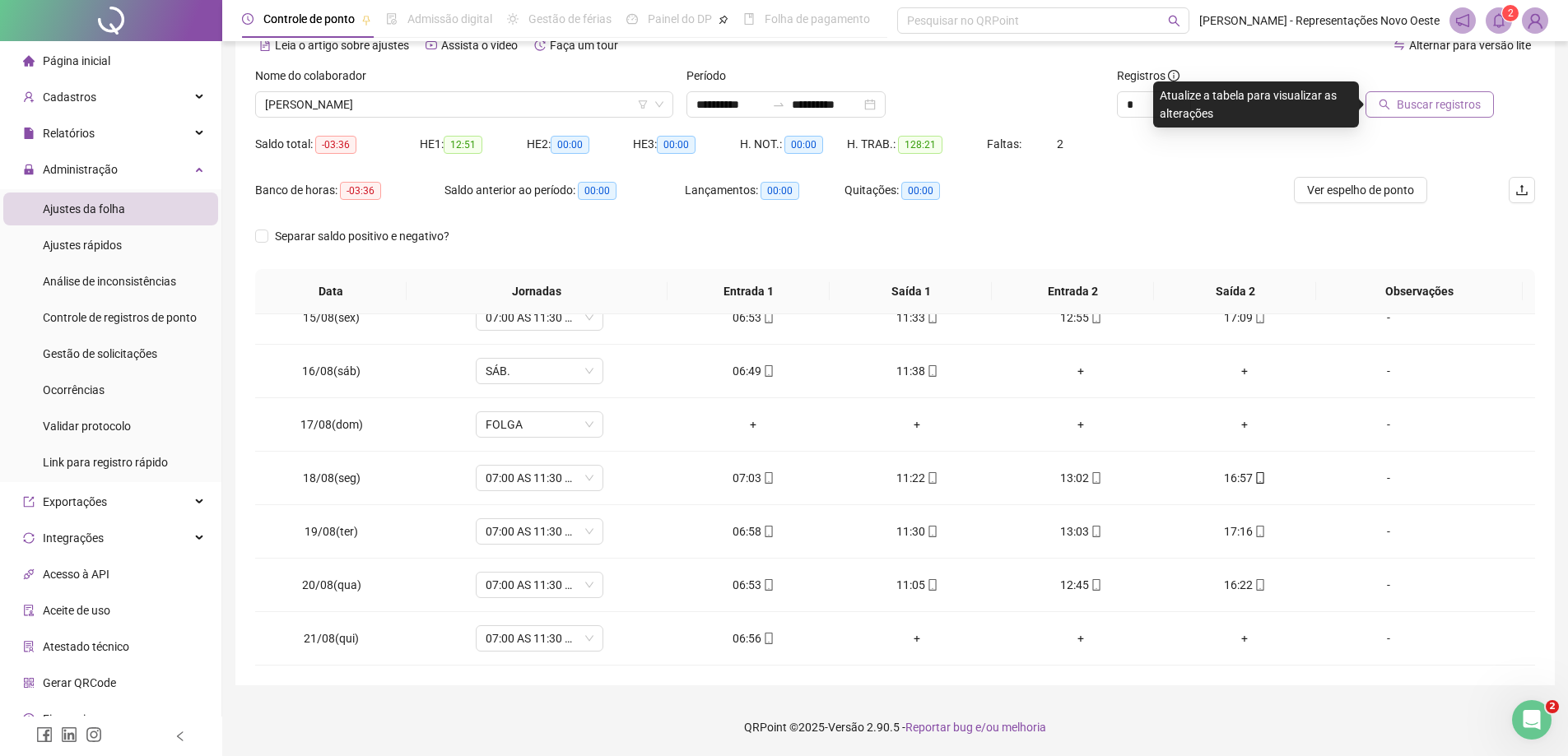
click at [1419, 106] on span "Buscar registros" at bounding box center [1438, 104] width 84 height 18
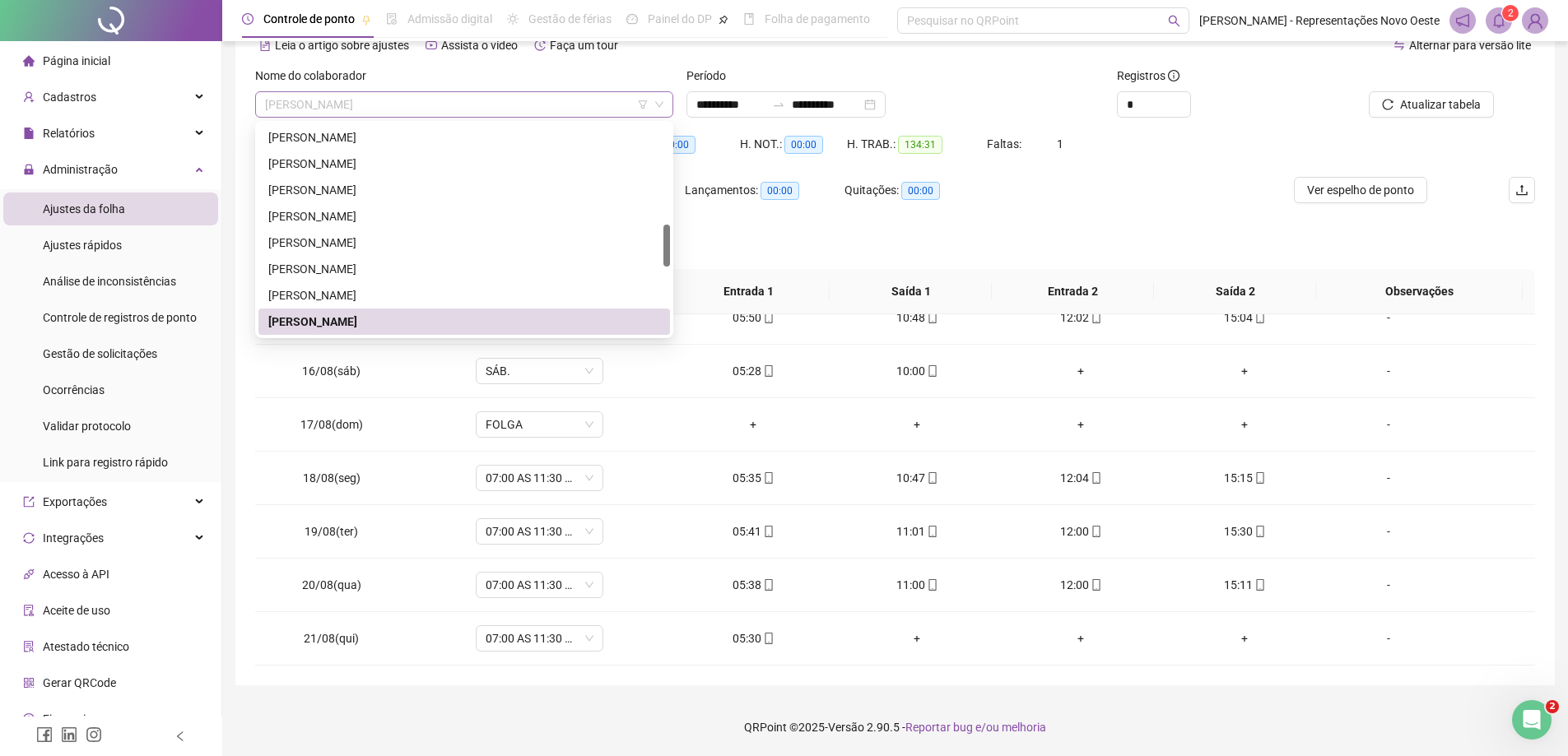
click at [413, 93] on span "[PERSON_NAME]" at bounding box center [464, 104] width 398 height 25
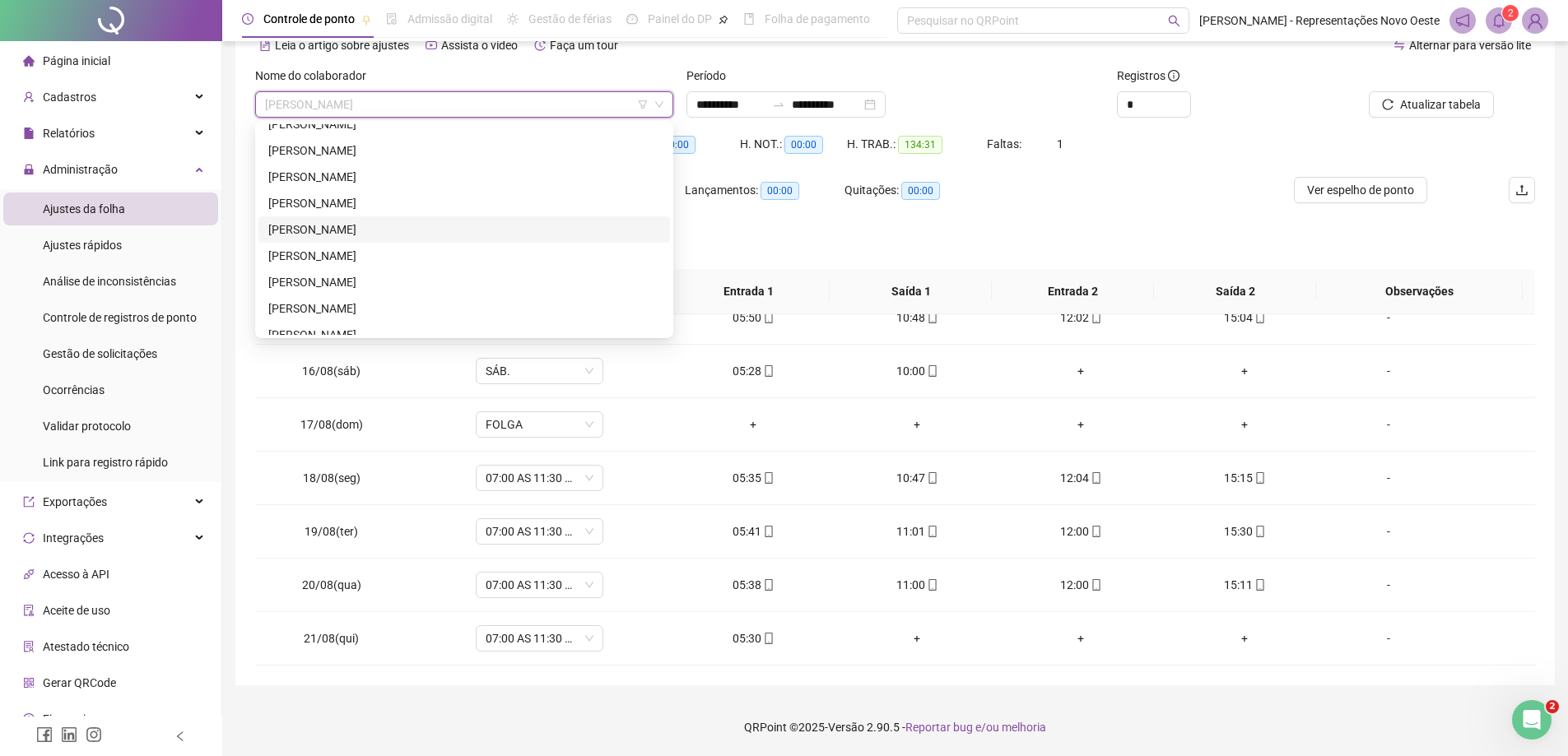
scroll to position [842, 0]
click at [309, 293] on div "[PERSON_NAME]" at bounding box center [464, 295] width 392 height 18
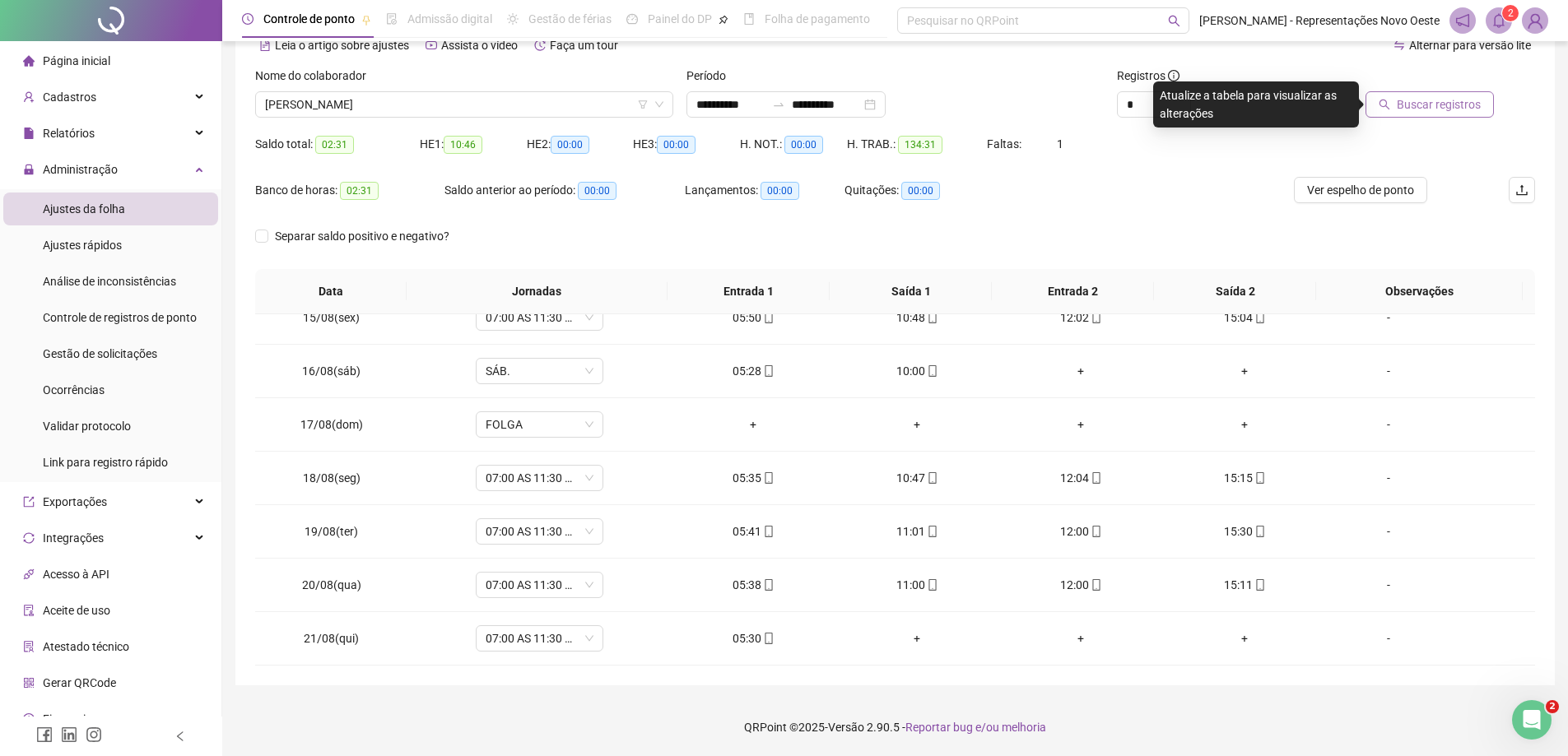
click at [1405, 109] on span "Buscar registros" at bounding box center [1438, 104] width 84 height 18
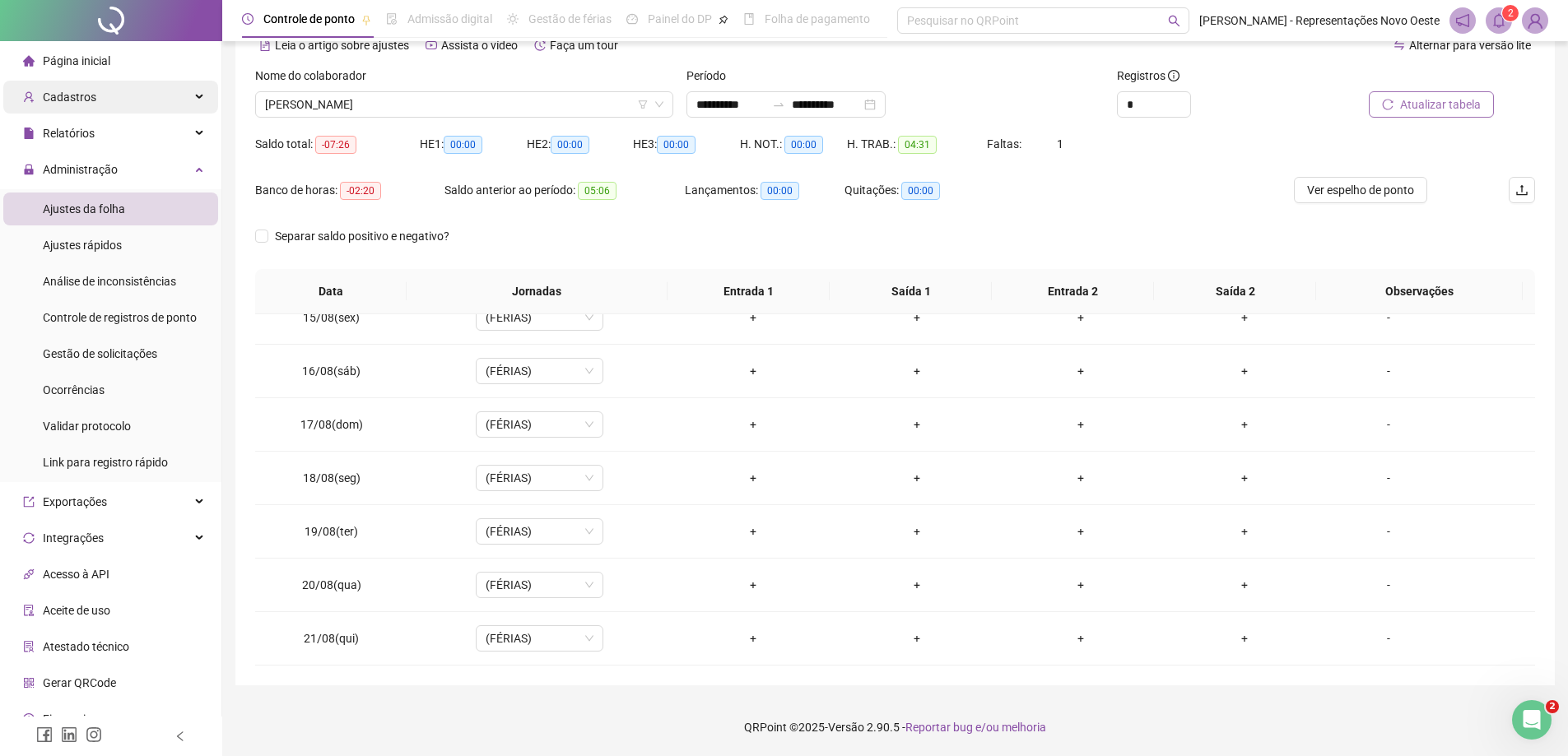
click at [131, 95] on div "Cadastros" at bounding box center [110, 96] width 215 height 33
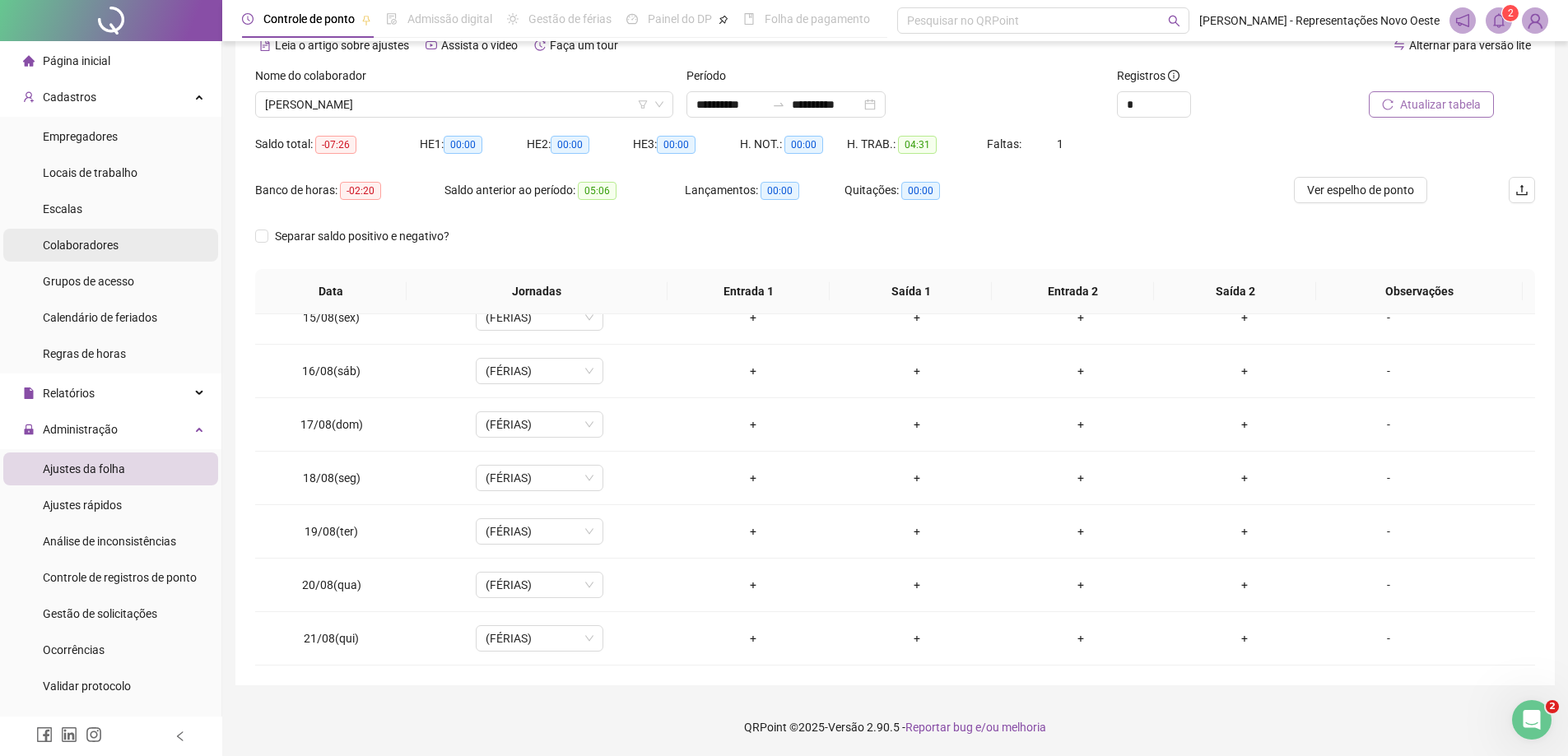
click at [84, 238] on span "Colaboradores" at bounding box center [80, 244] width 75 height 13
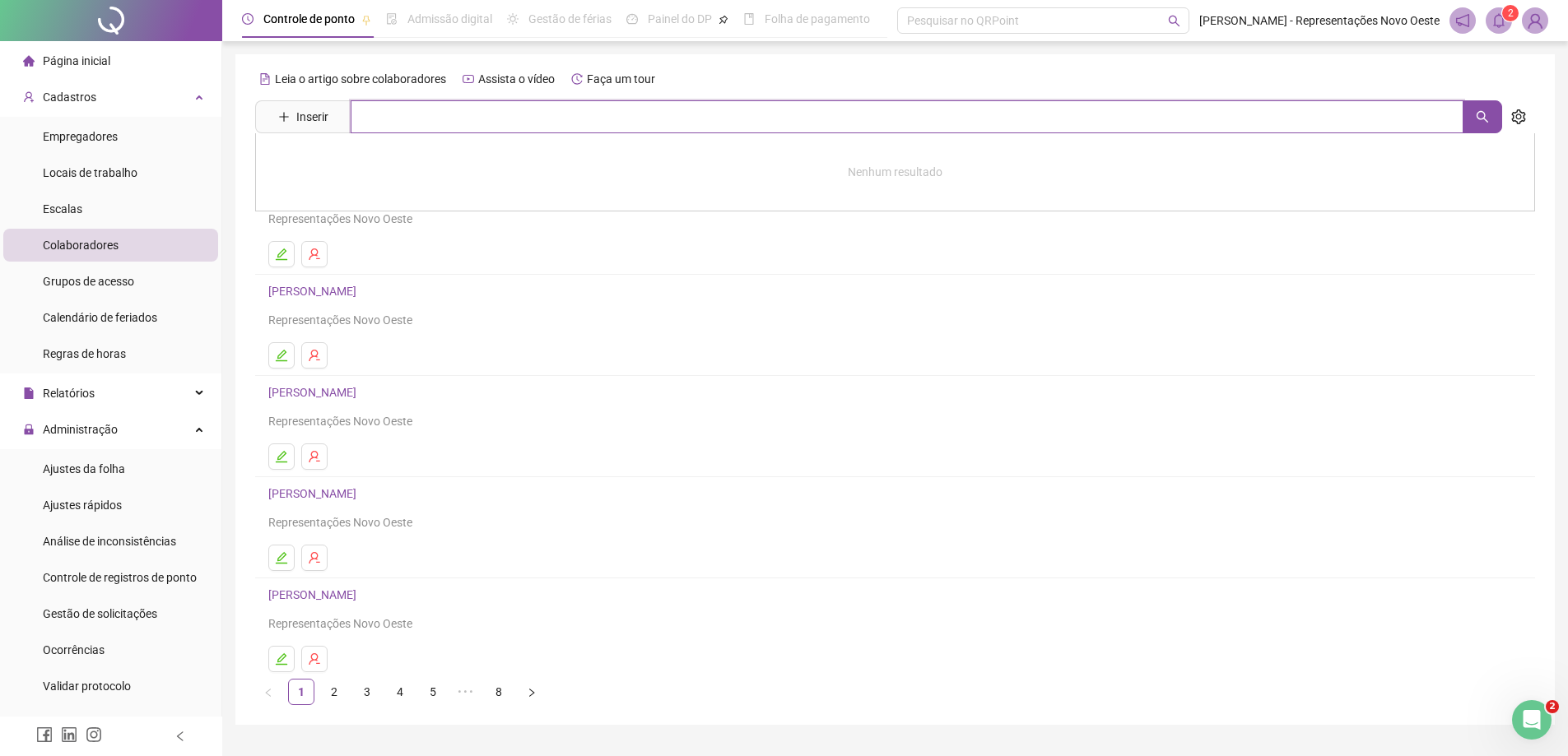
click at [466, 112] on input "text" at bounding box center [907, 116] width 1113 height 33
click at [1478, 113] on icon "search" at bounding box center [1483, 117] width 12 height 12
type input "****"
click at [498, 160] on div "[PERSON_NAME]" at bounding box center [895, 186] width 1280 height 105
click at [465, 166] on div "Leia o artigo sobre colaboradores Assista o vídeo Faça um tour Inserir **** [PE…" at bounding box center [895, 386] width 1280 height 639
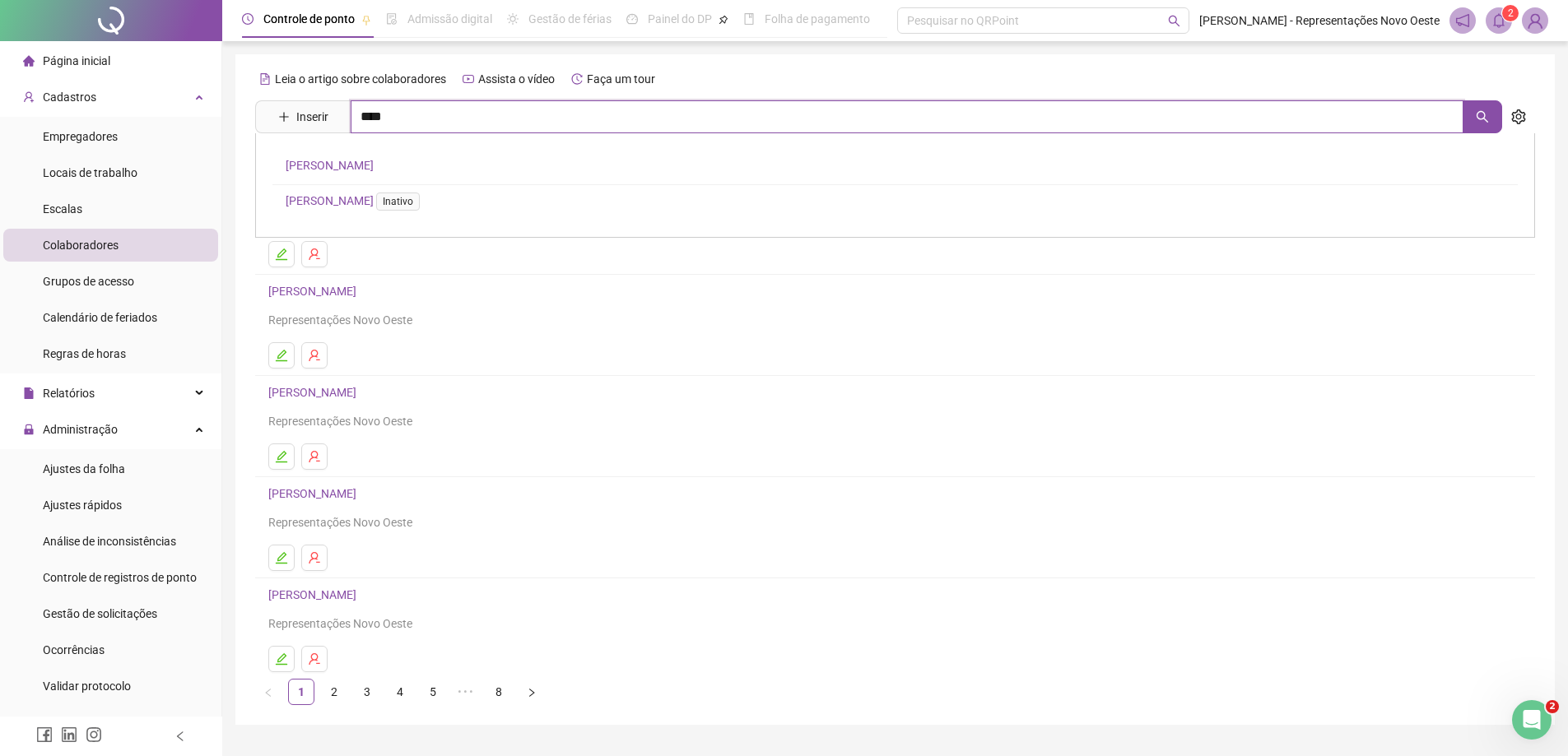
click at [456, 119] on input "****" at bounding box center [907, 116] width 1113 height 33
click at [373, 160] on link "[PERSON_NAME]" at bounding box center [330, 164] width 88 height 13
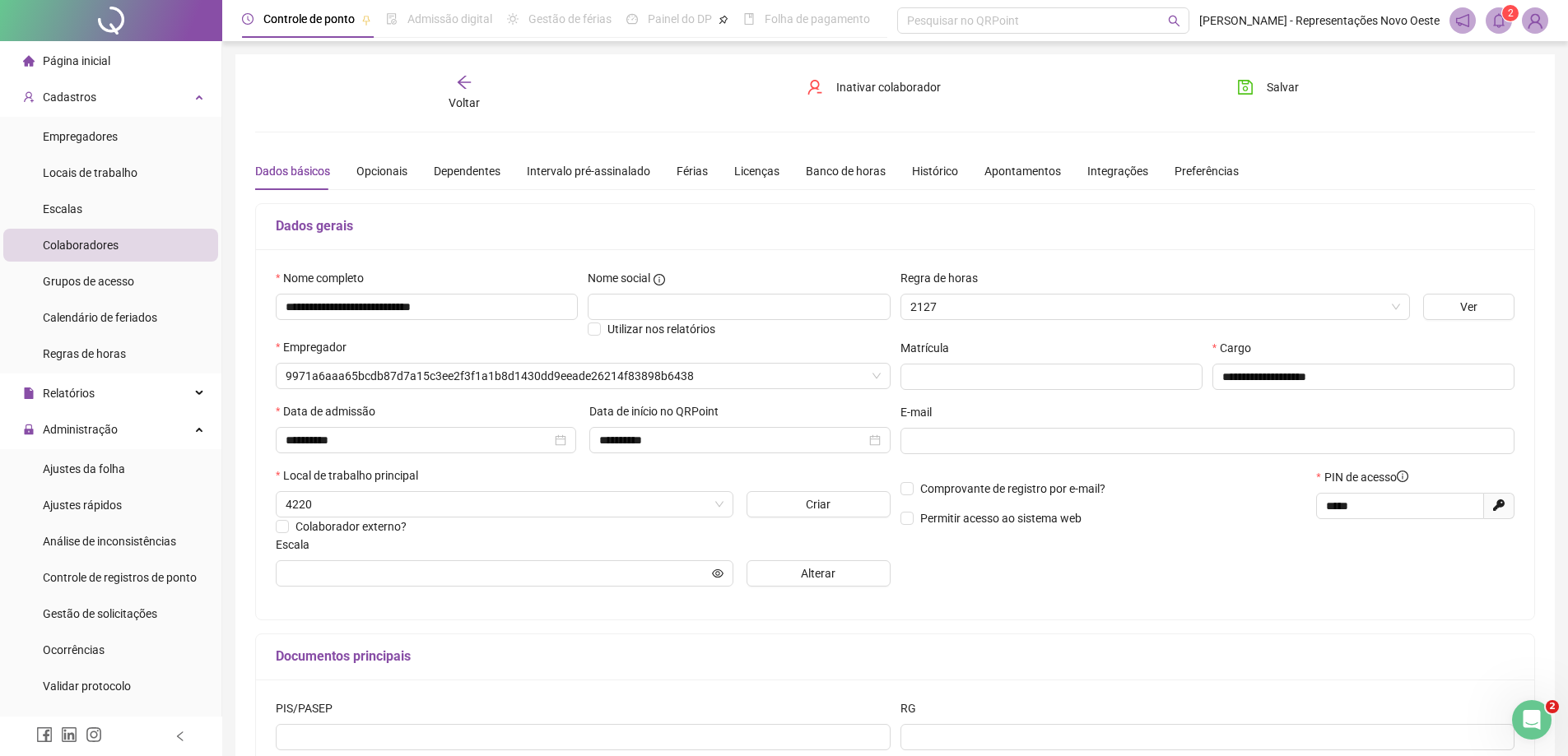
type input "**********"
click at [1052, 168] on div "Dados básicos Opcionais Dependentes Intervalo pré-assinalado Férias Licenças Ba…" at bounding box center [747, 171] width 984 height 38
click at [997, 179] on div "Apontamentos" at bounding box center [1022, 171] width 76 height 18
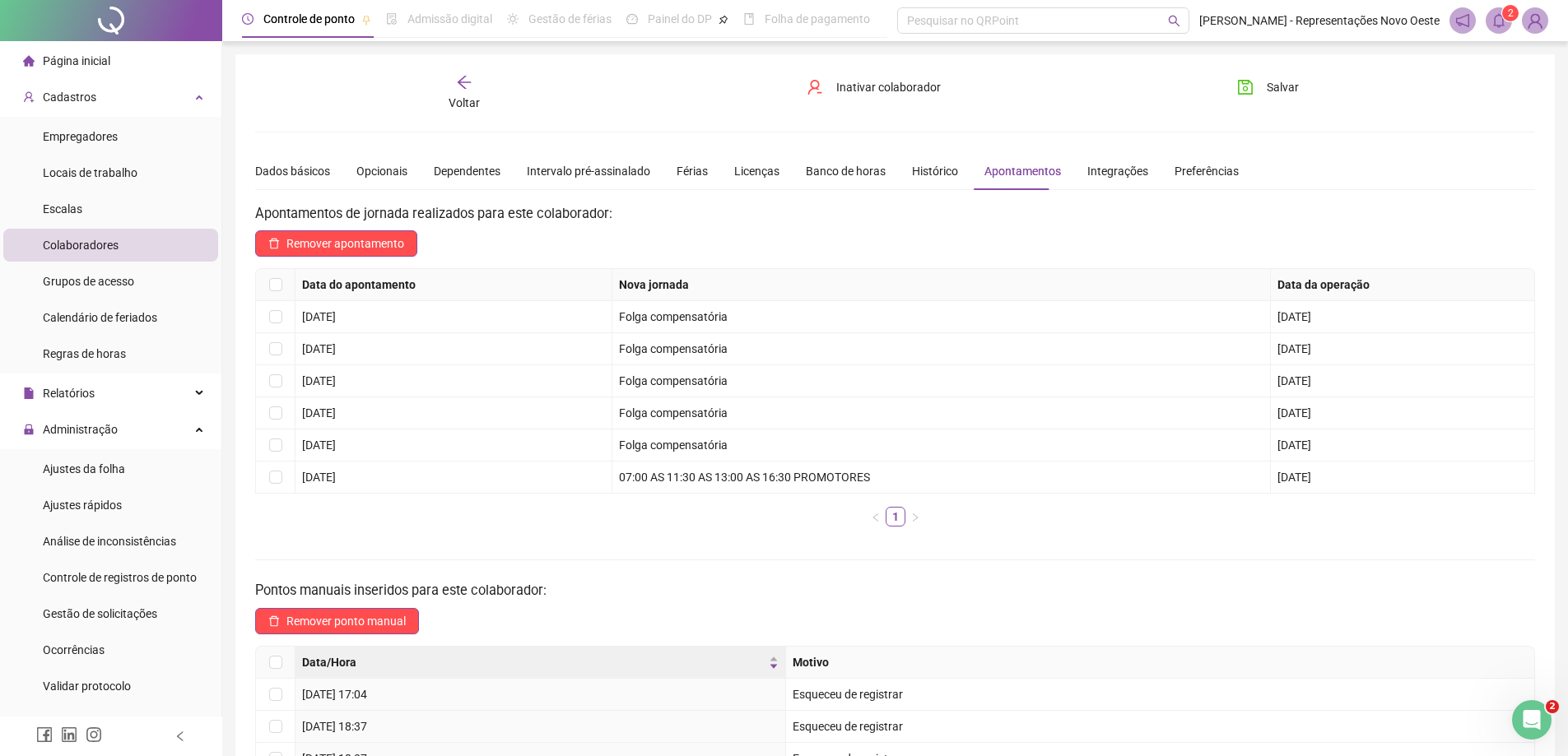
click at [780, 172] on div "Dados básicos Opcionais Dependentes Intervalo pré-assinalado Férias Licenças Ba…" at bounding box center [747, 171] width 984 height 38
click at [852, 183] on div "Banco de horas" at bounding box center [845, 171] width 80 height 38
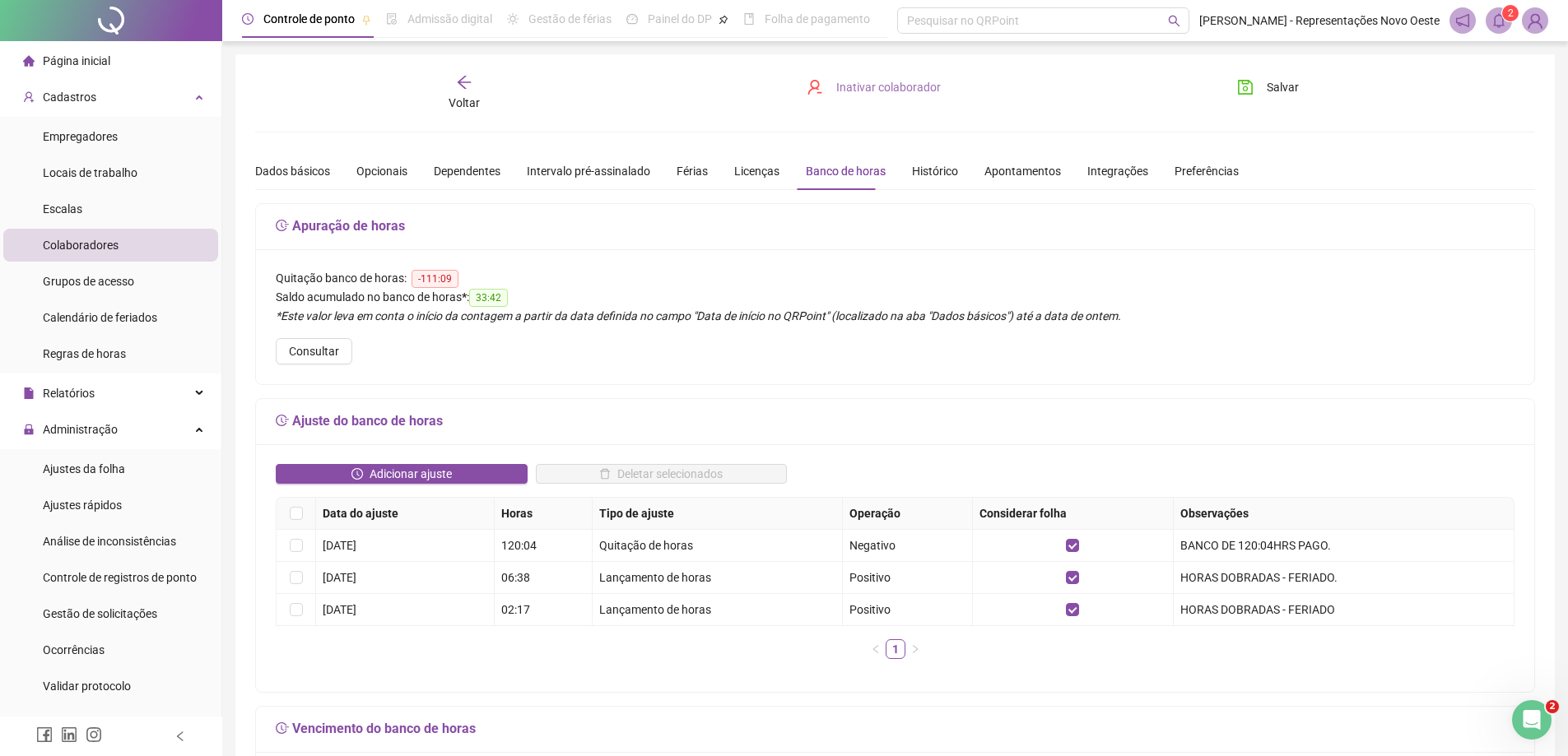
click at [858, 86] on span "Inativar colaborador" at bounding box center [889, 87] width 105 height 18
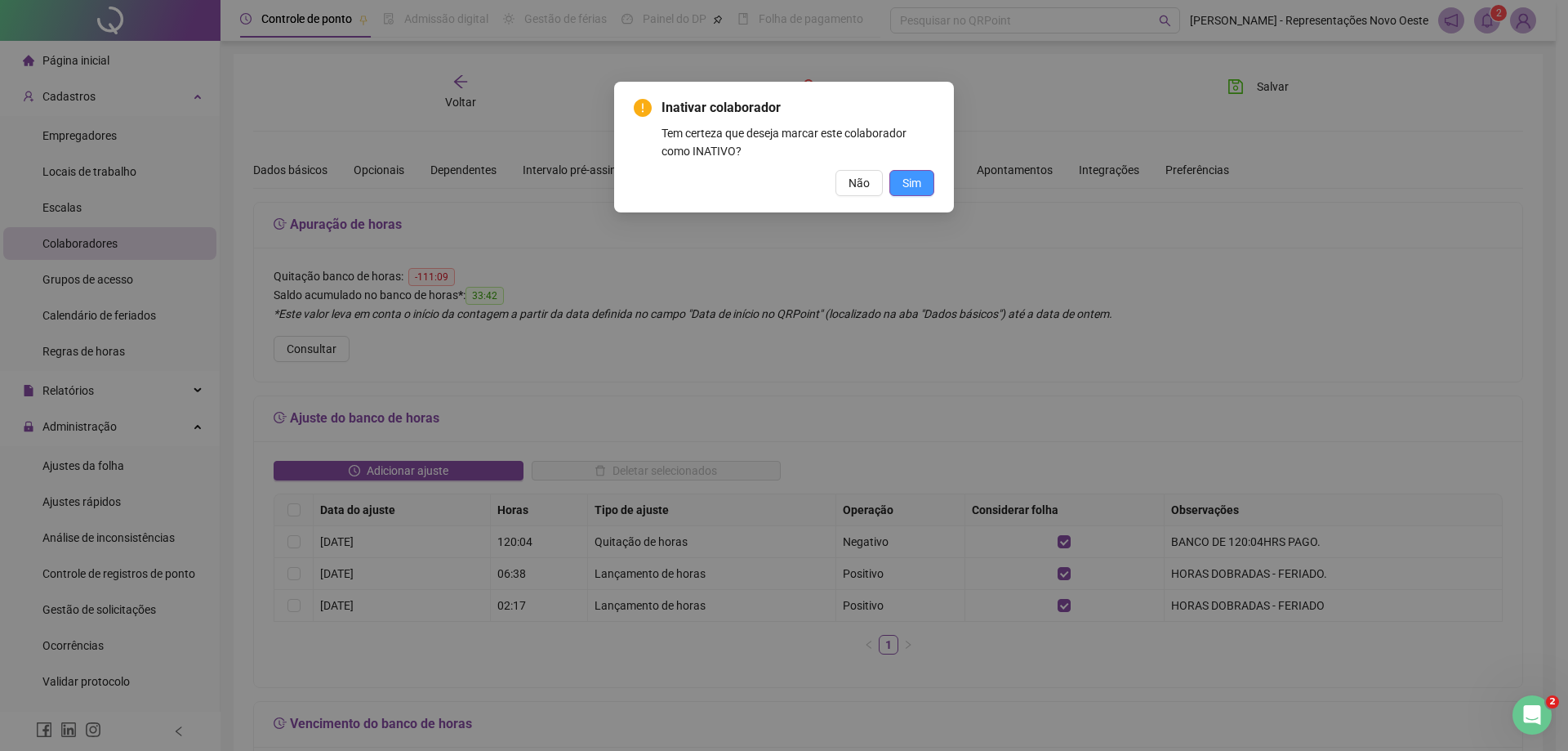
click at [924, 187] on button "Sim" at bounding box center [912, 183] width 45 height 27
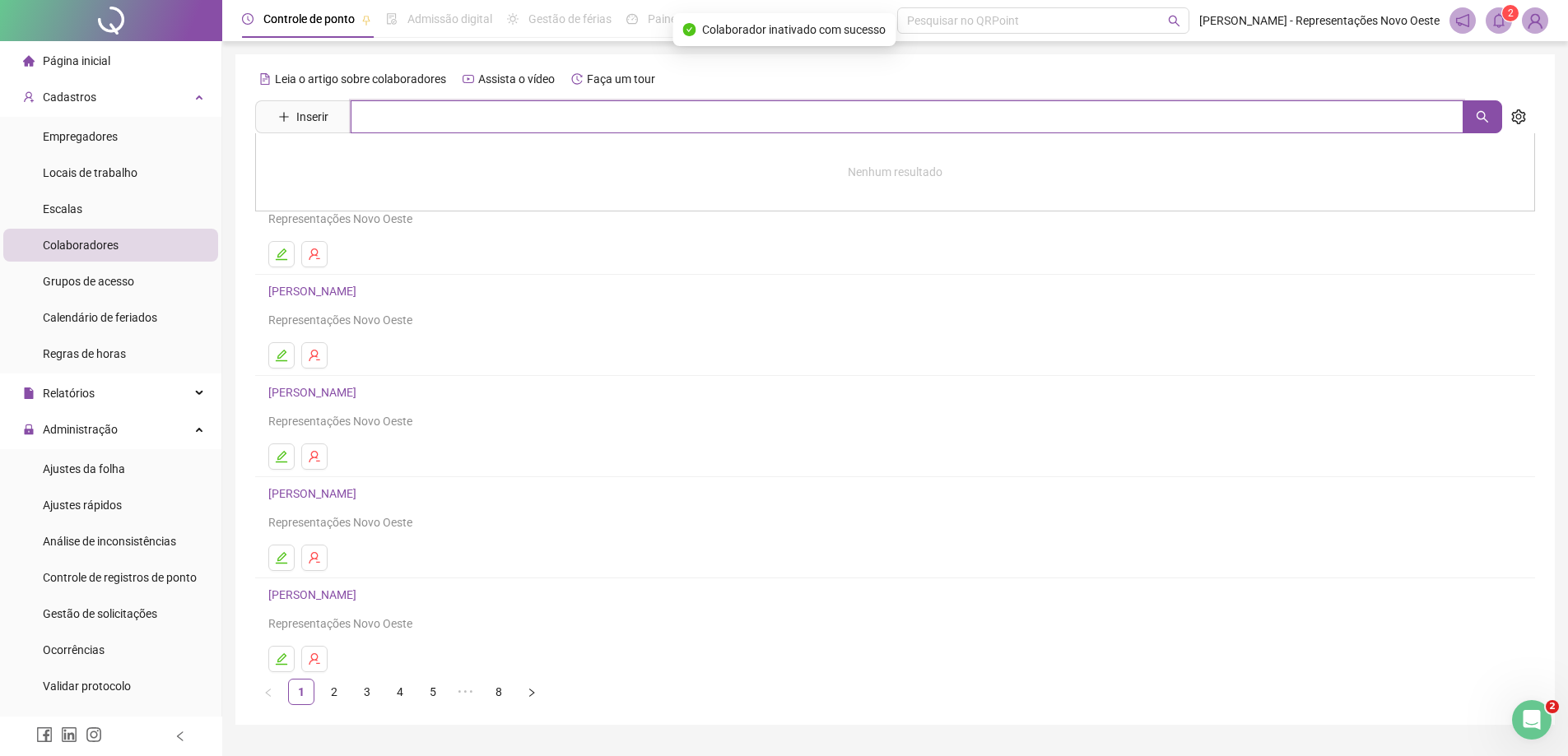
click at [554, 102] on input "text" at bounding box center [907, 116] width 1113 height 33
click at [1475, 108] on button "button" at bounding box center [1482, 116] width 40 height 33
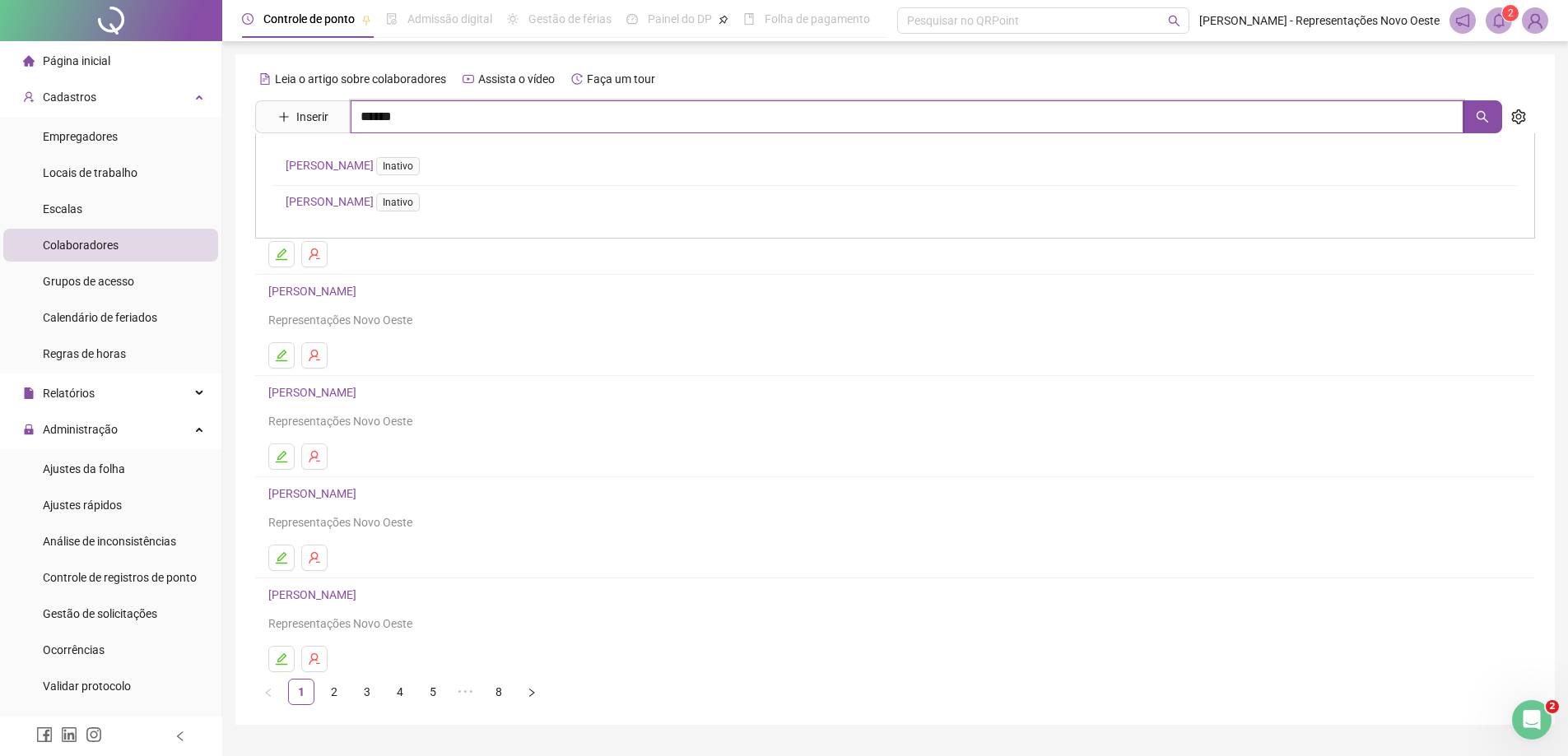
type input "******"
click at [143, 63] on li "Página inicial" at bounding box center [110, 60] width 215 height 33
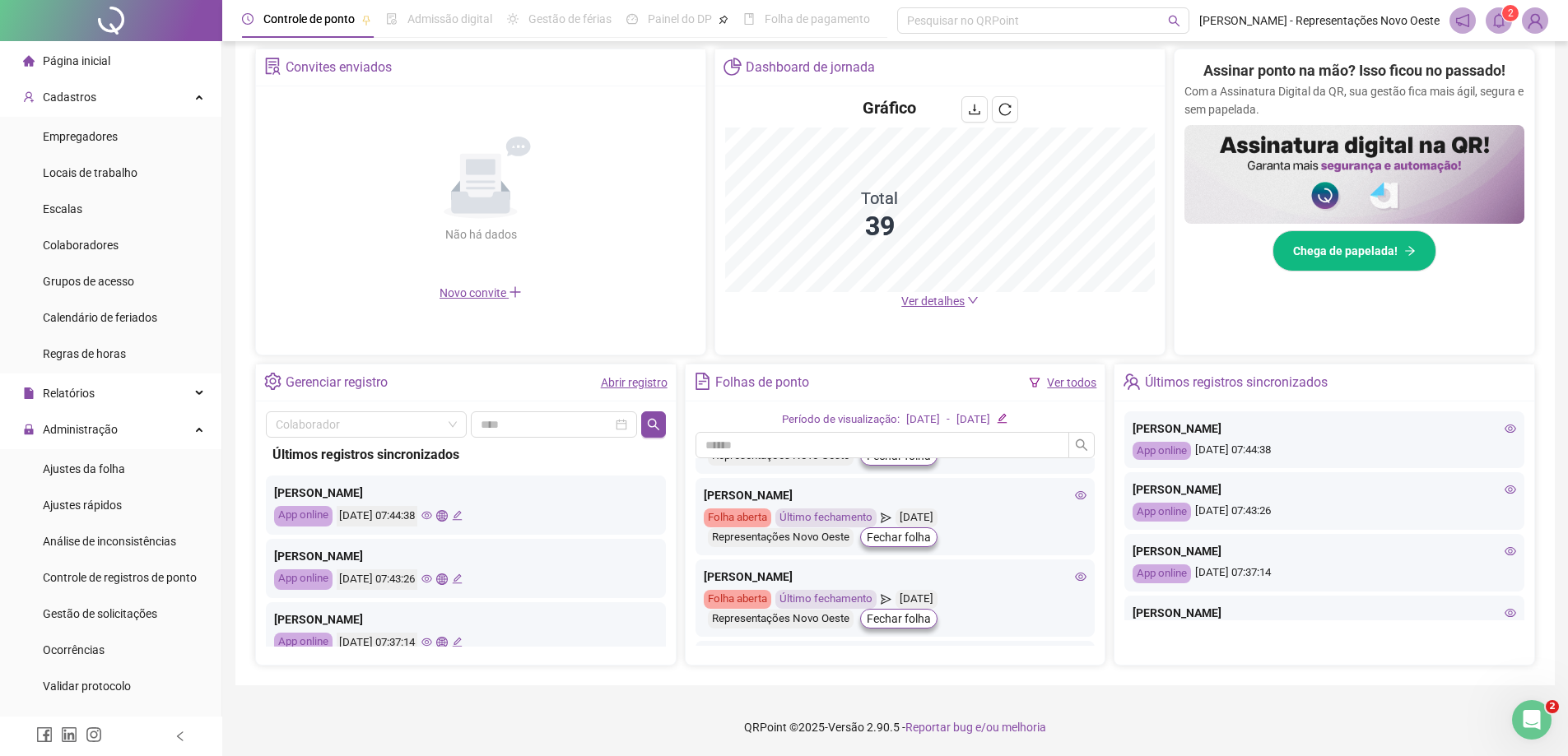
scroll to position [246, 0]
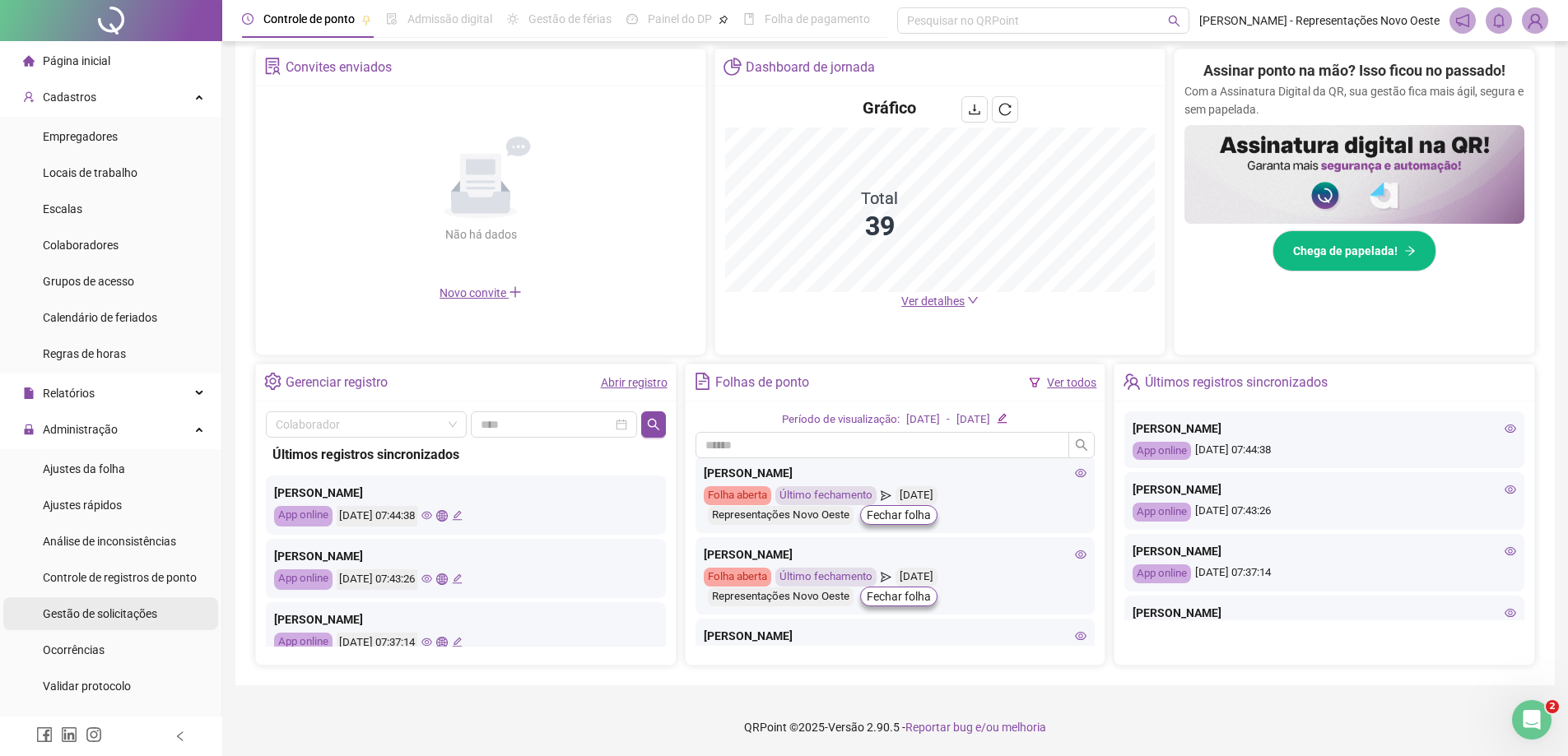
click at [144, 603] on div "Gestão de solicitações" at bounding box center [100, 614] width 115 height 33
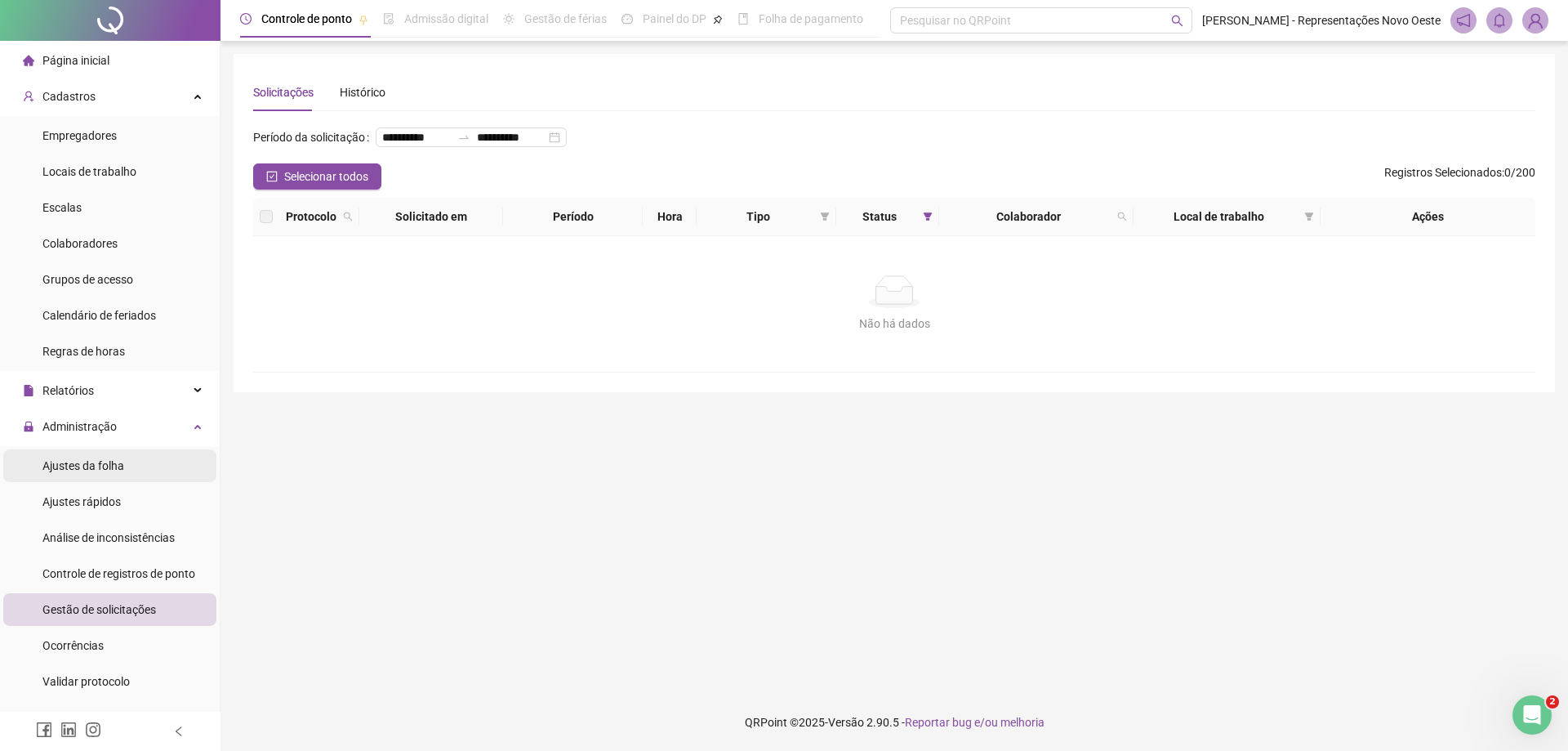
click at [121, 467] on span "Ajustes da folha" at bounding box center [83, 465] width 82 height 13
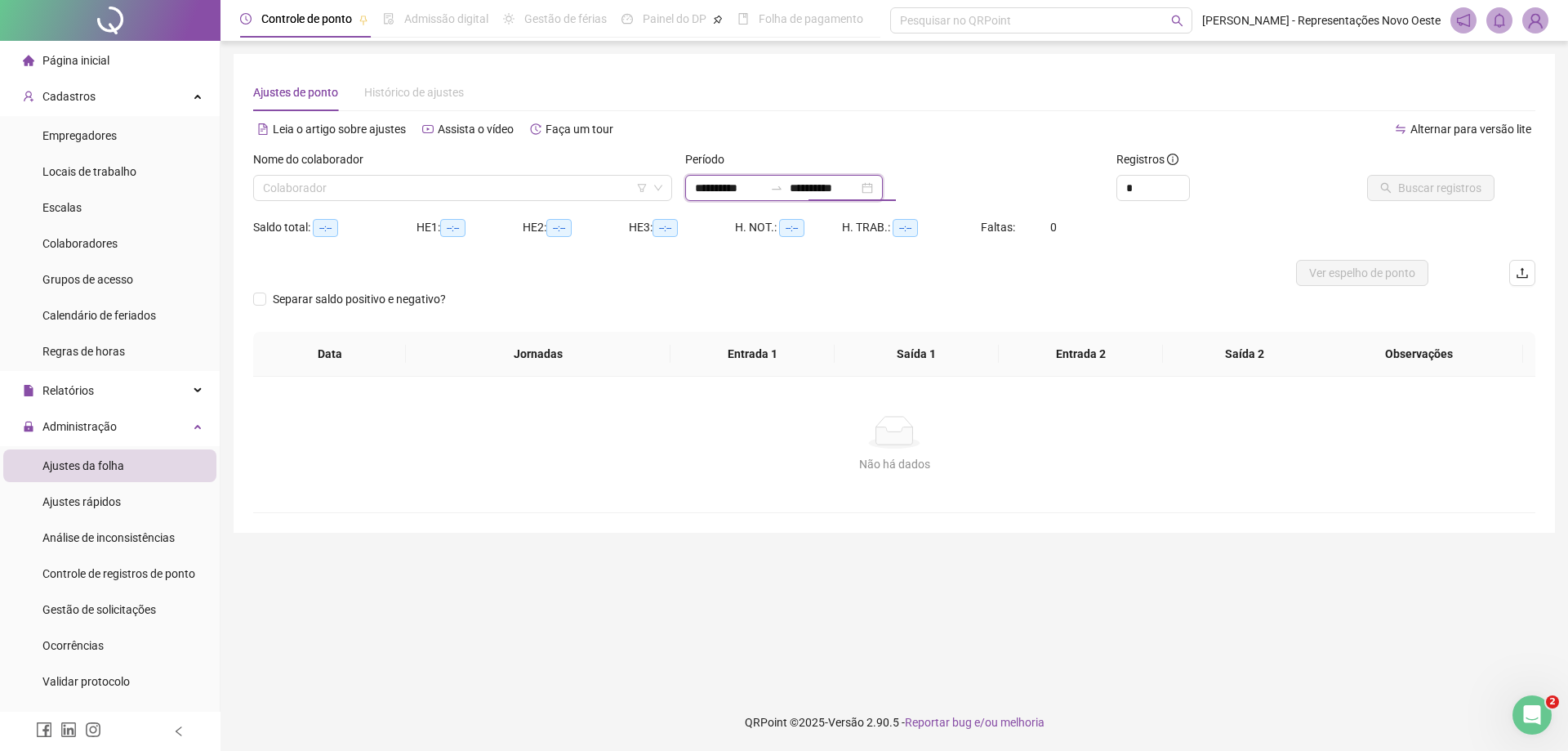
click at [809, 191] on input "**********" at bounding box center [824, 188] width 69 height 18
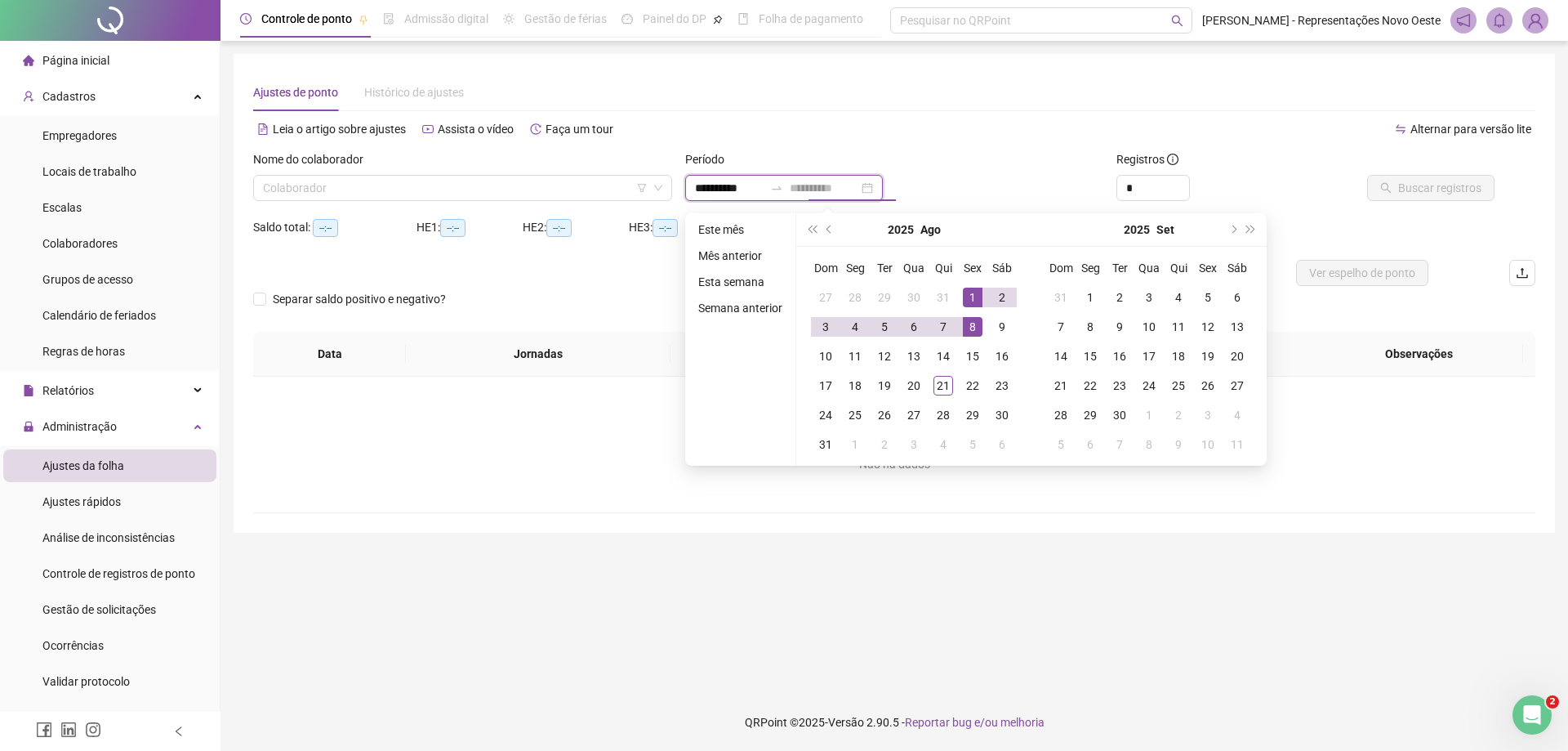
type input "**********"
click at [972, 297] on div "1" at bounding box center [973, 298] width 20 height 20
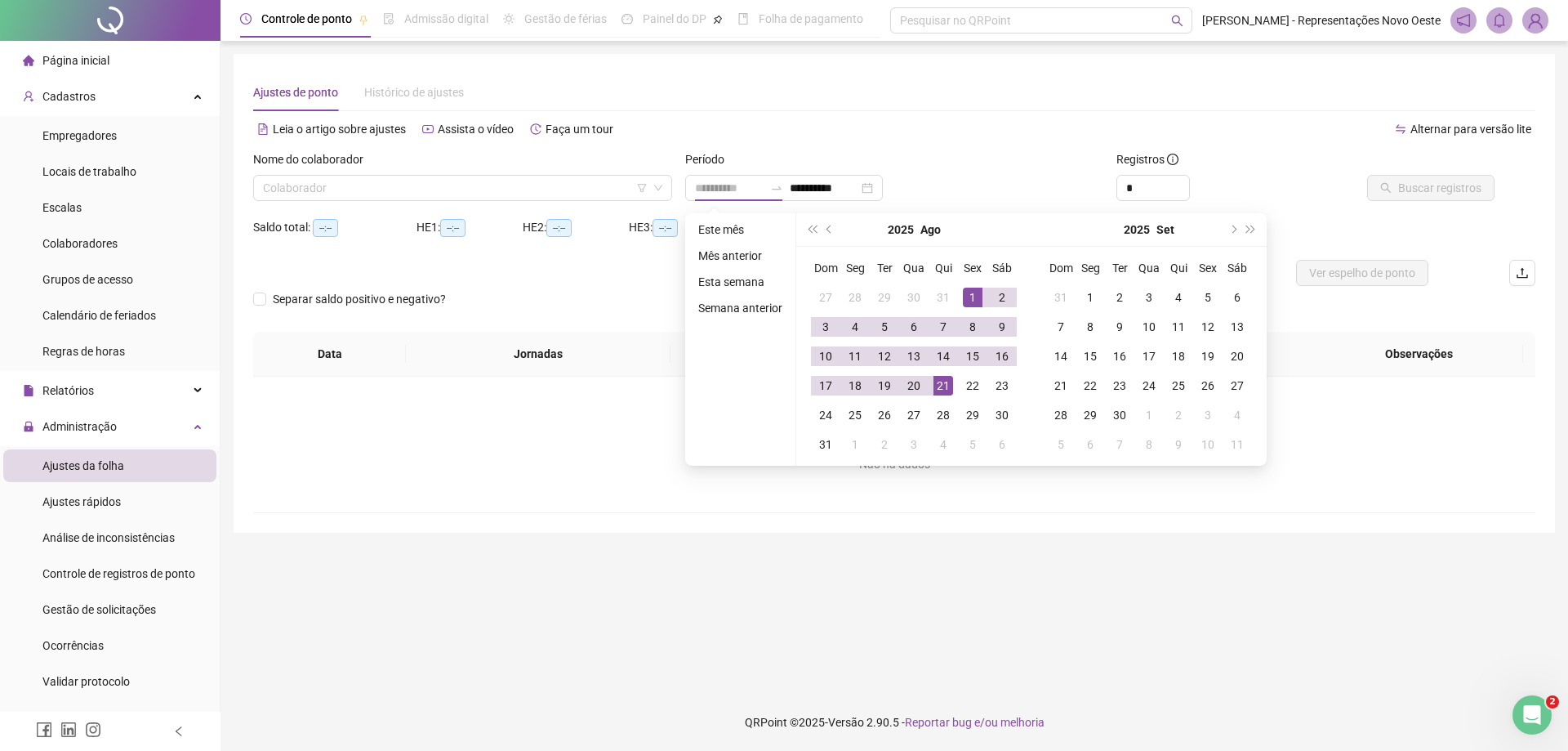
click at [938, 394] on div "21" at bounding box center [943, 385] width 20 height 20
type input "**********"
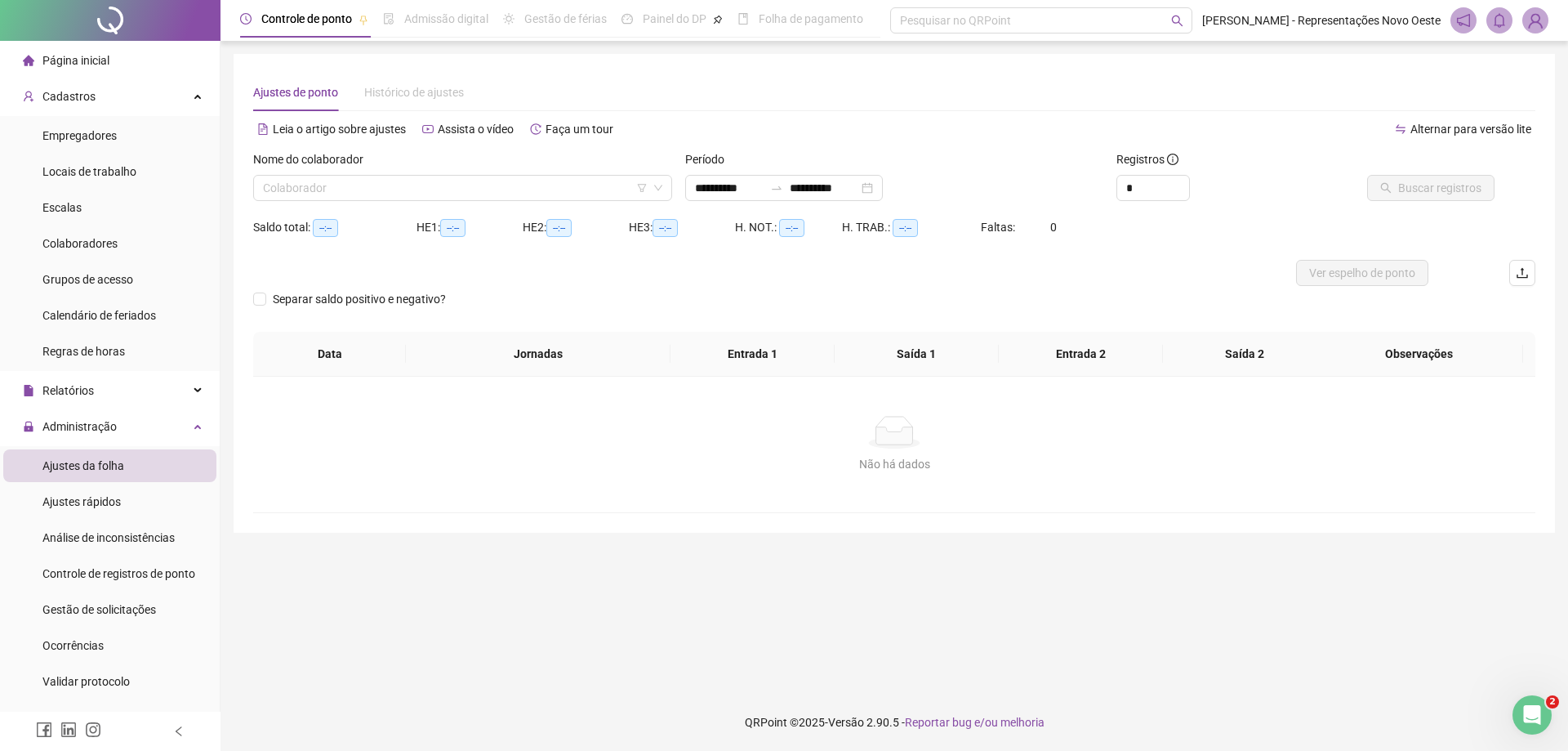
click at [589, 170] on div "Nome do colaborador" at bounding box center [463, 162] width 420 height 25
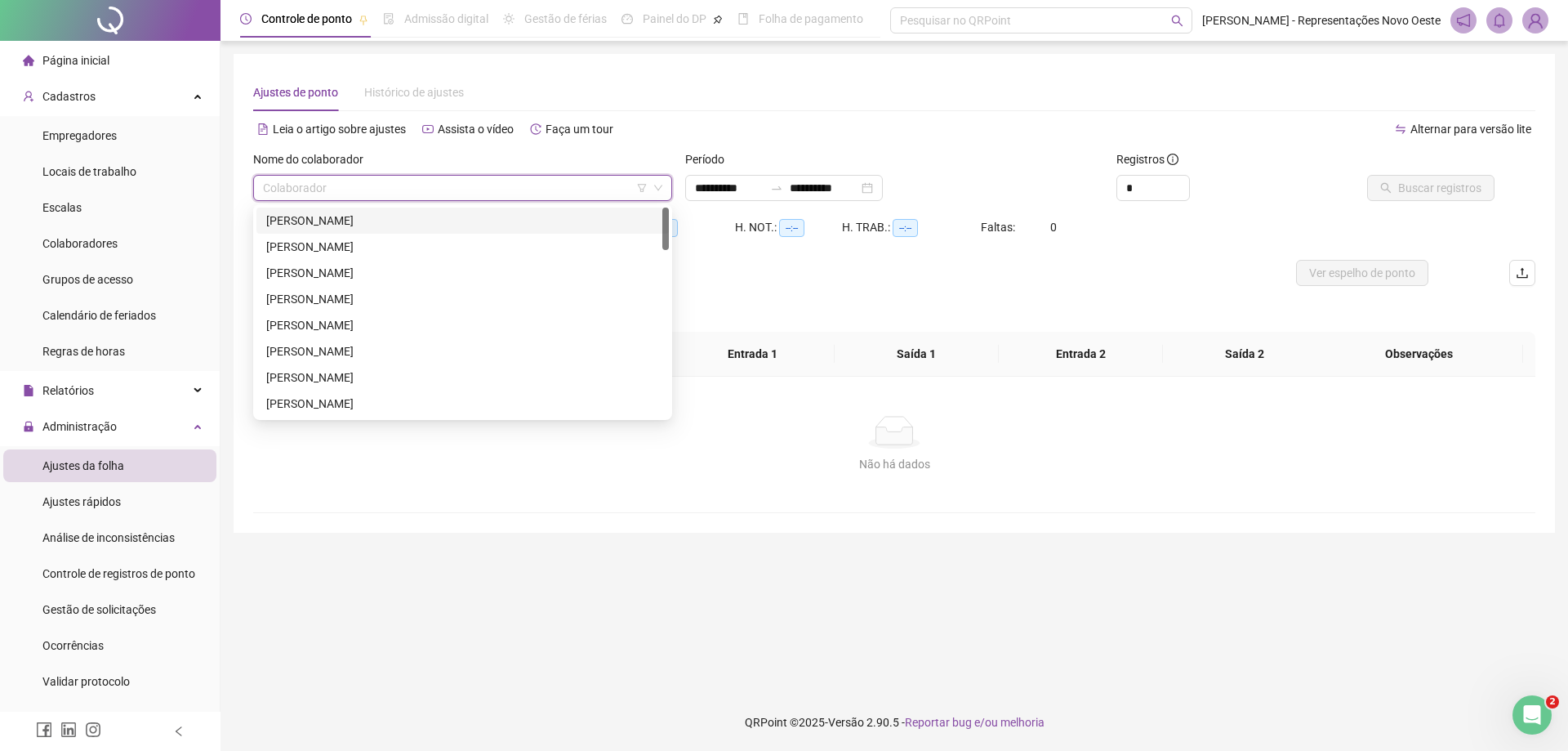
click at [584, 185] on input "search" at bounding box center [456, 188] width 385 height 25
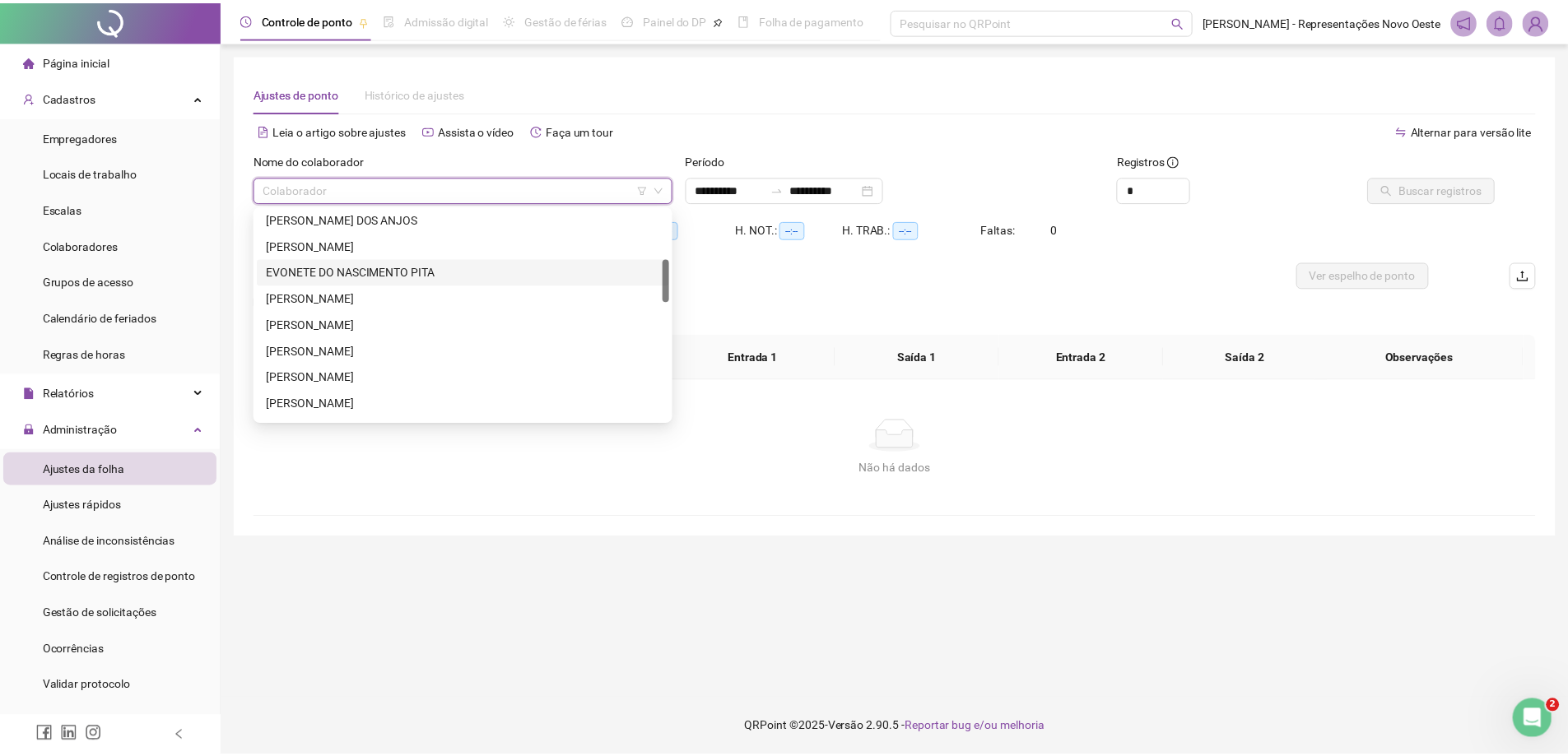
scroll to position [158, 0]
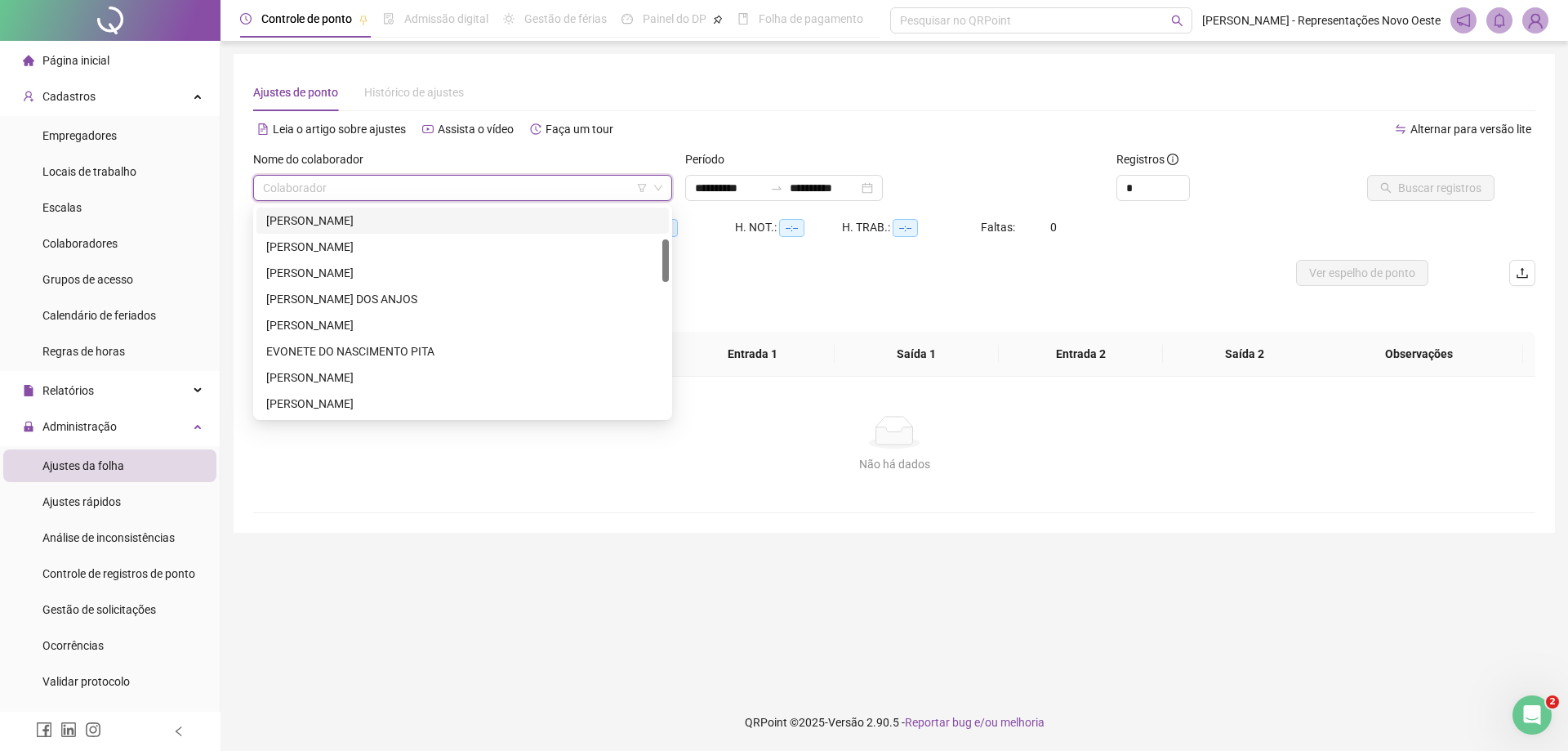
click at [384, 216] on div "[PERSON_NAME]" at bounding box center [463, 220] width 393 height 18
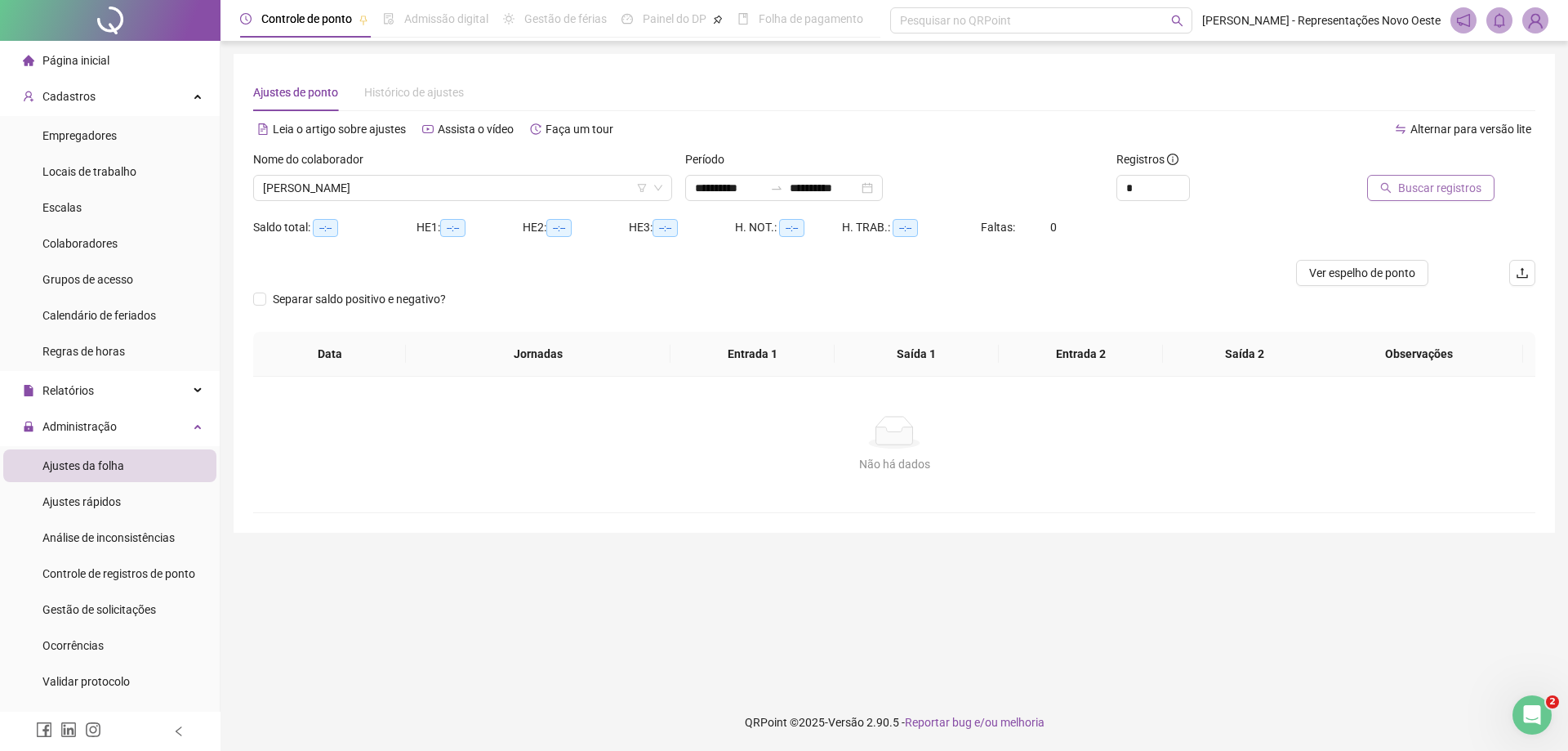
click at [1476, 187] on span "Buscar registros" at bounding box center [1439, 188] width 84 height 18
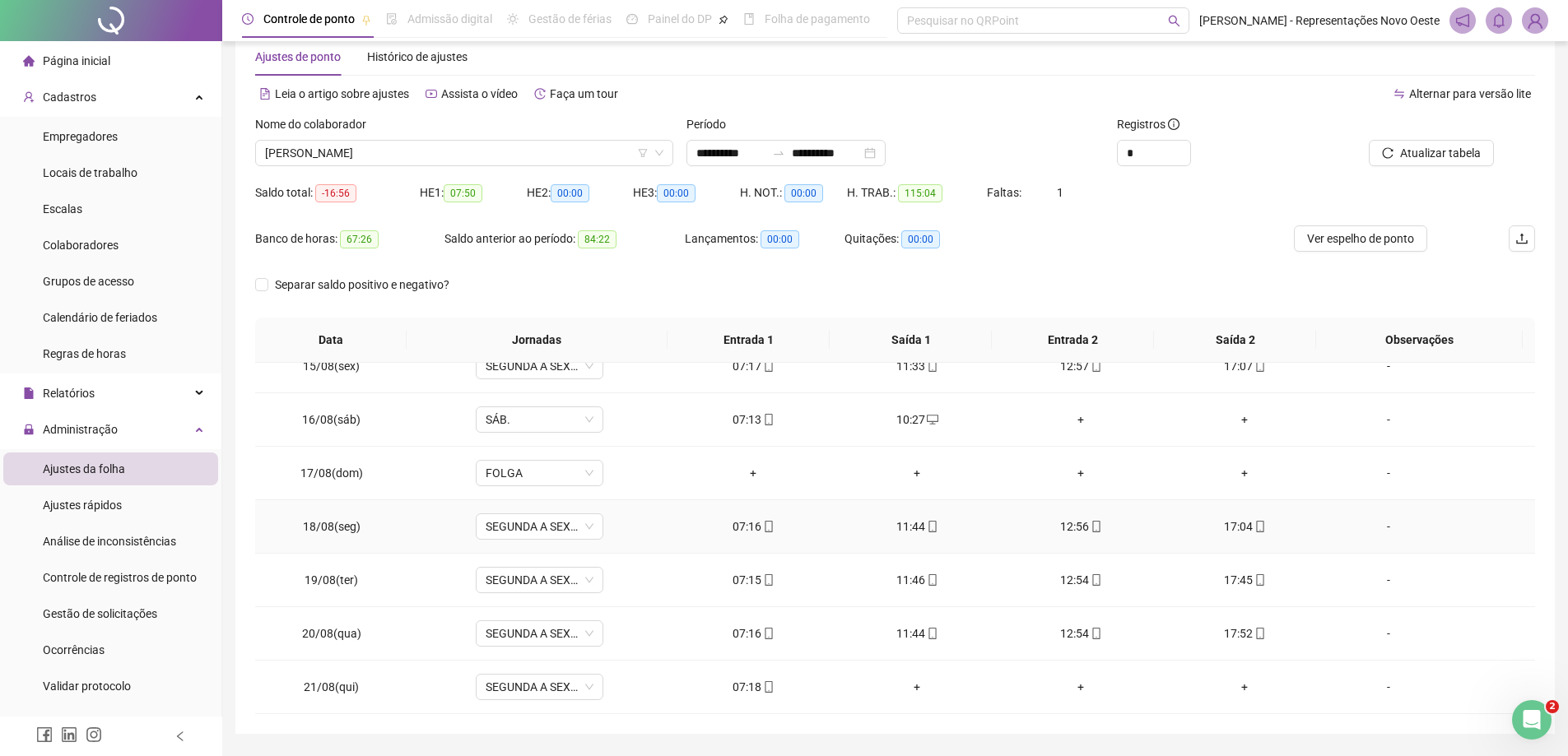
scroll to position [85, 0]
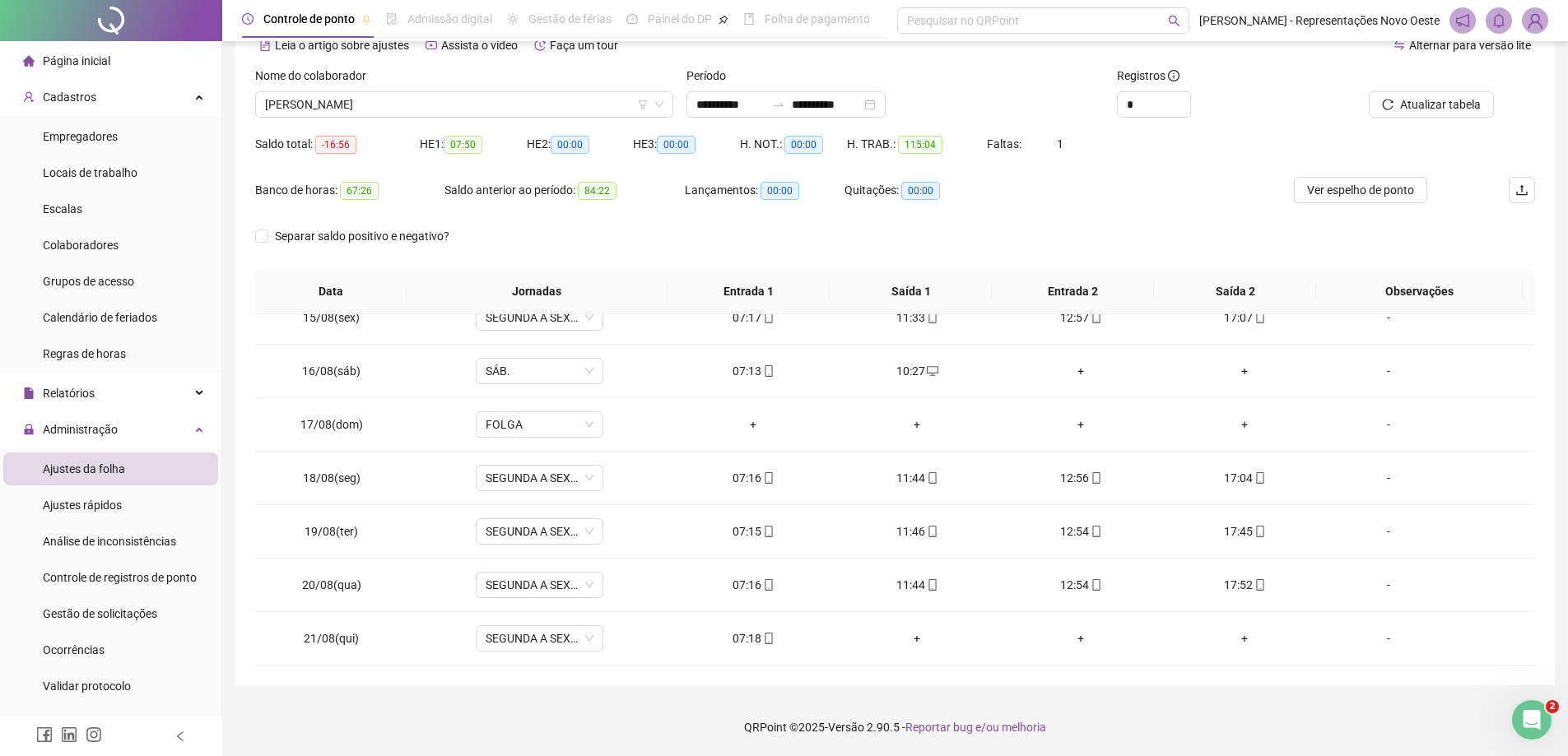
click at [100, 65] on span "Página inicial" at bounding box center [76, 60] width 67 height 13
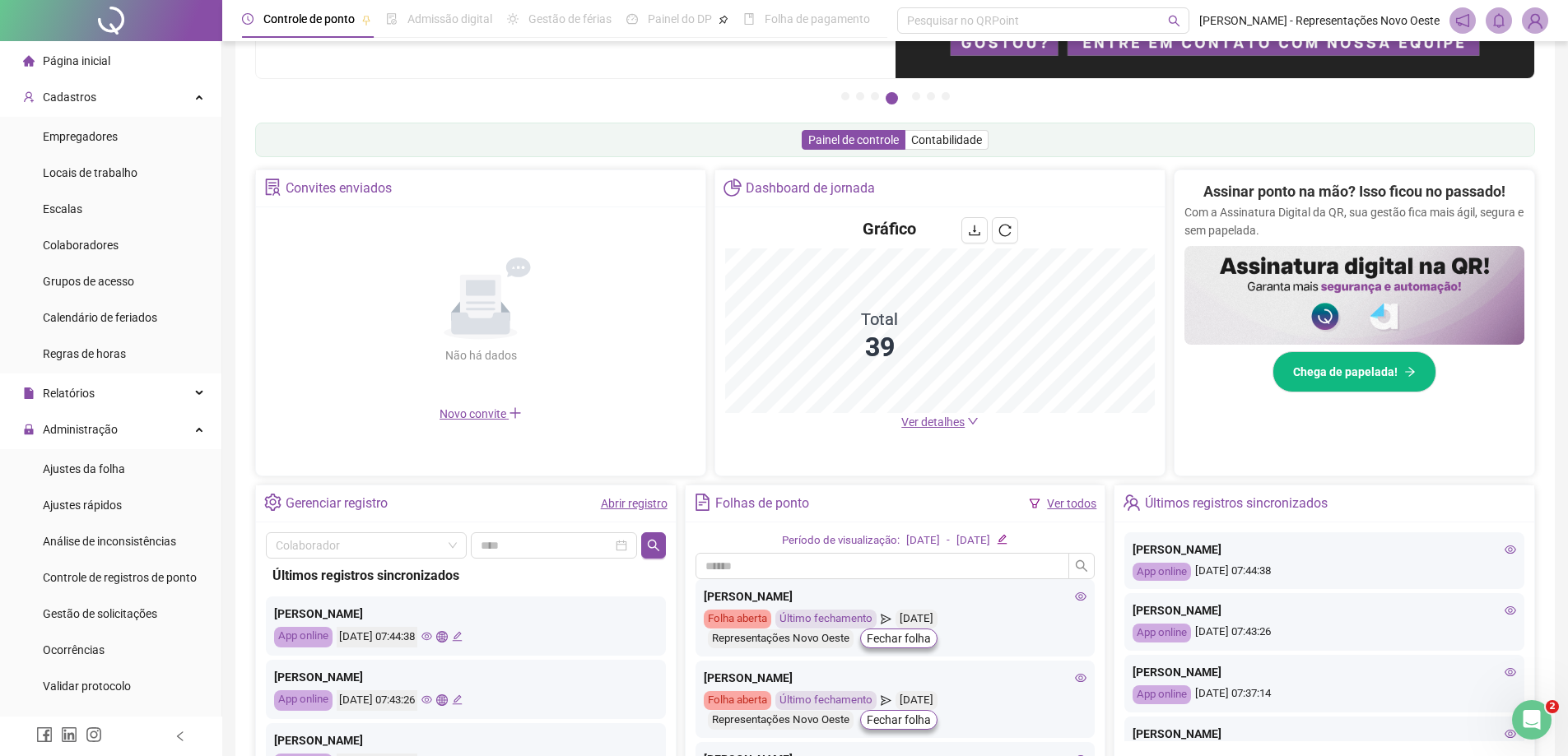
scroll to position [315, 0]
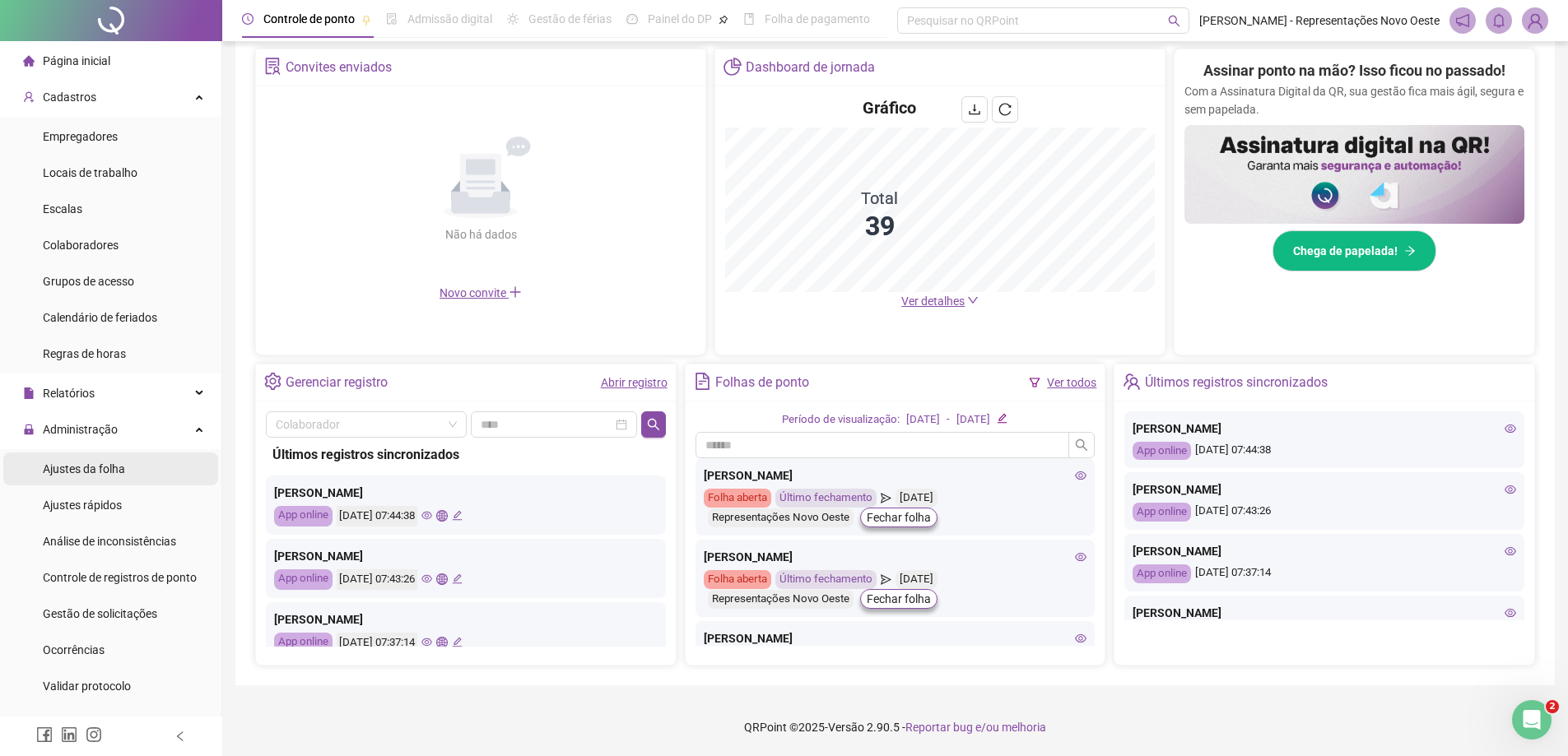
click at [130, 460] on li "Ajustes da folha" at bounding box center [110, 468] width 215 height 33
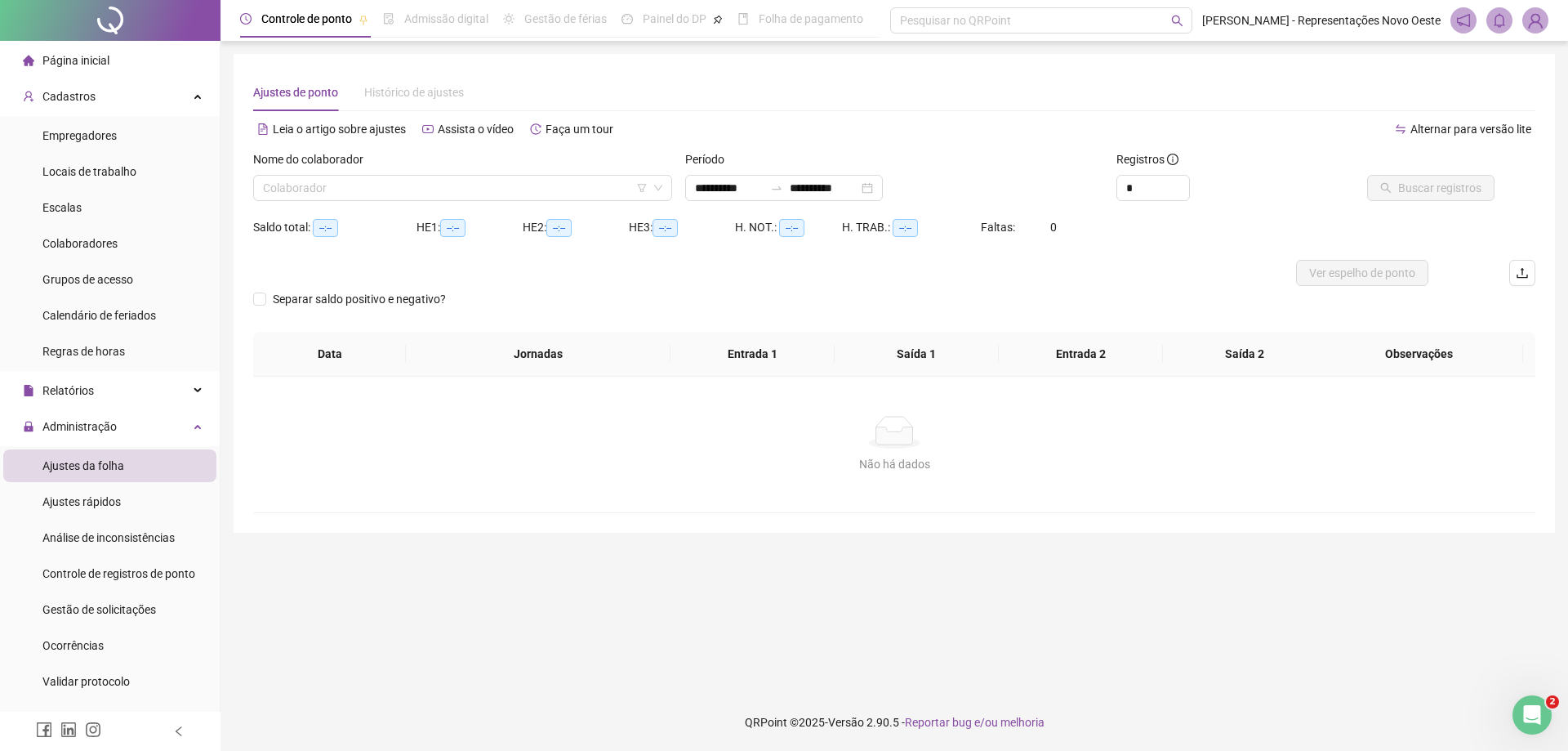
type input "**********"
